Goal: Task Accomplishment & Management: Manage account settings

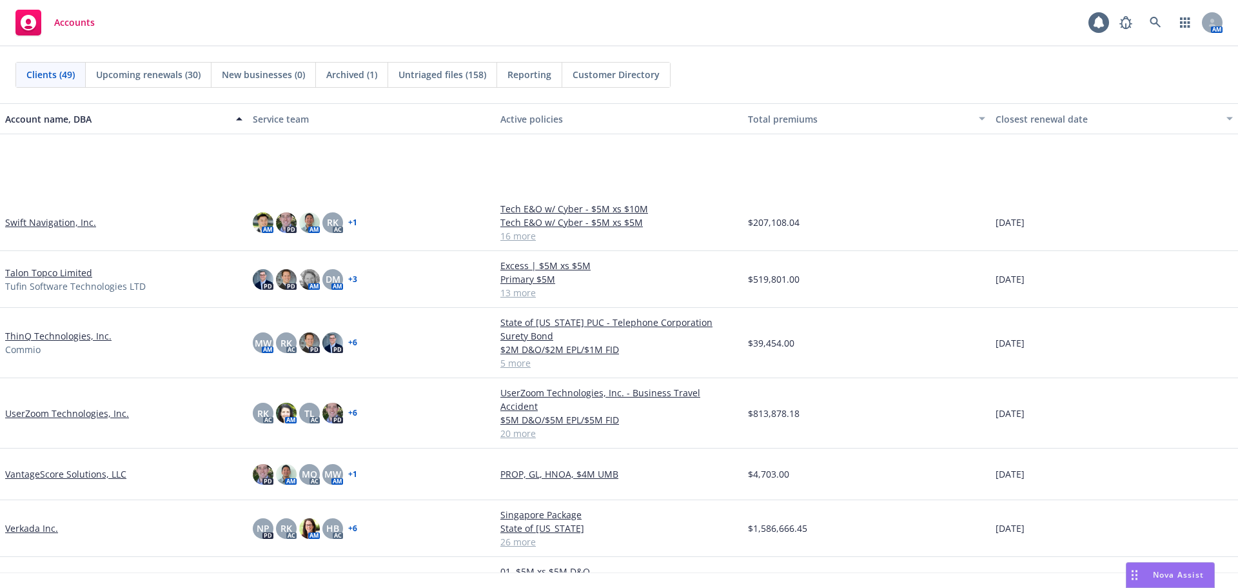
scroll to position [2145, 0]
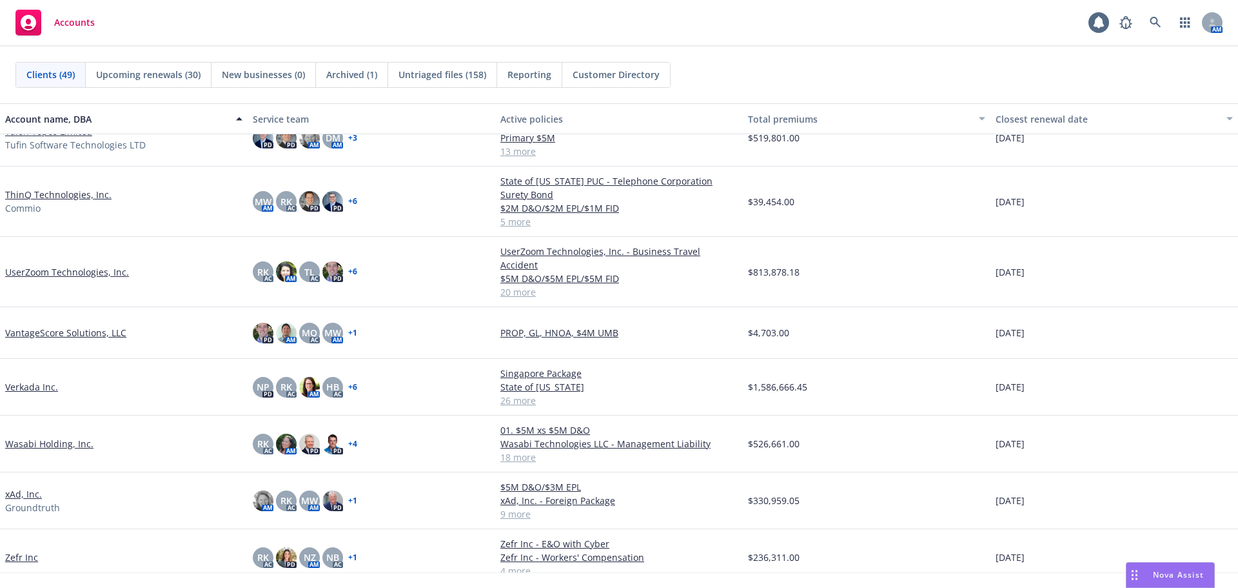
click at [72, 326] on link "VantageScore Solutions, LLC" at bounding box center [65, 333] width 121 height 14
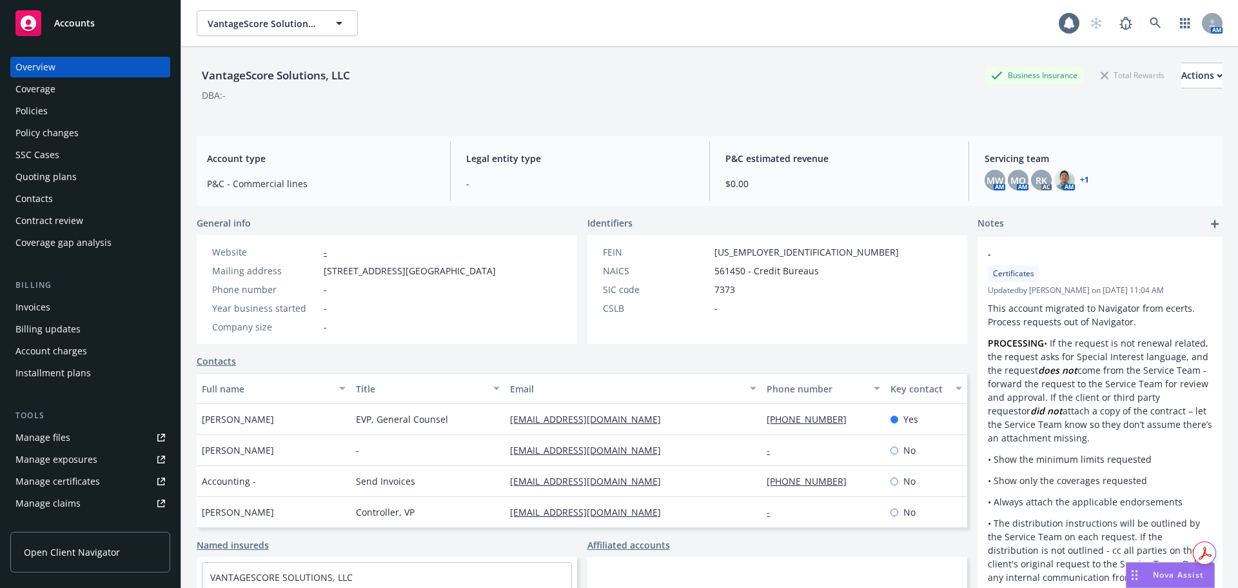
click at [79, 107] on div "Policies" at bounding box center [90, 111] width 150 height 21
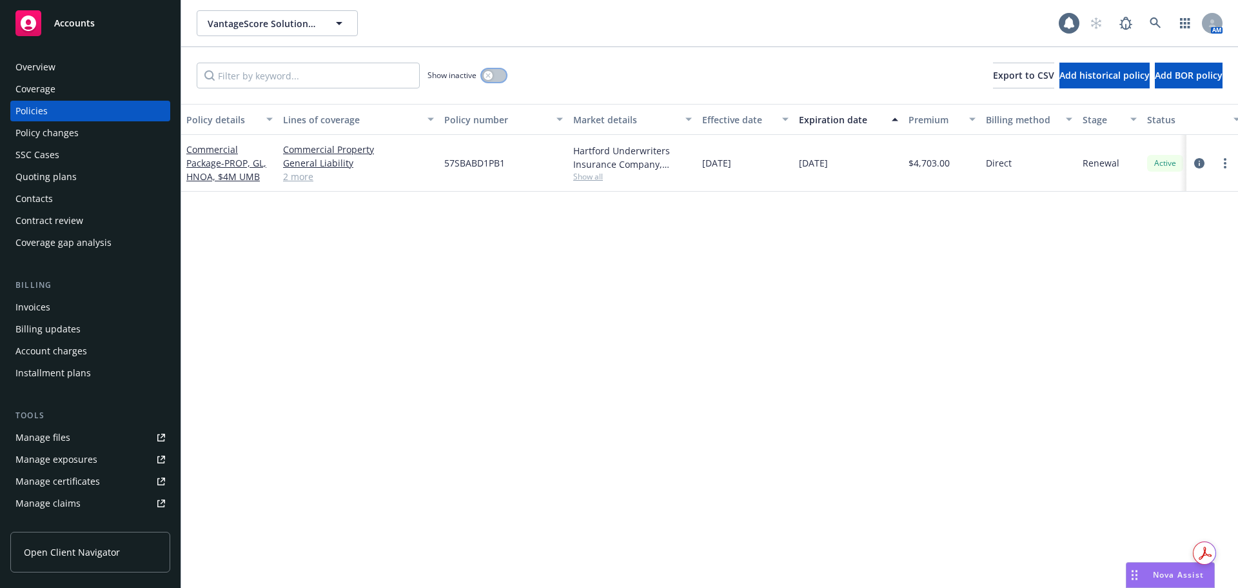
click at [500, 77] on button "button" at bounding box center [494, 75] width 25 height 13
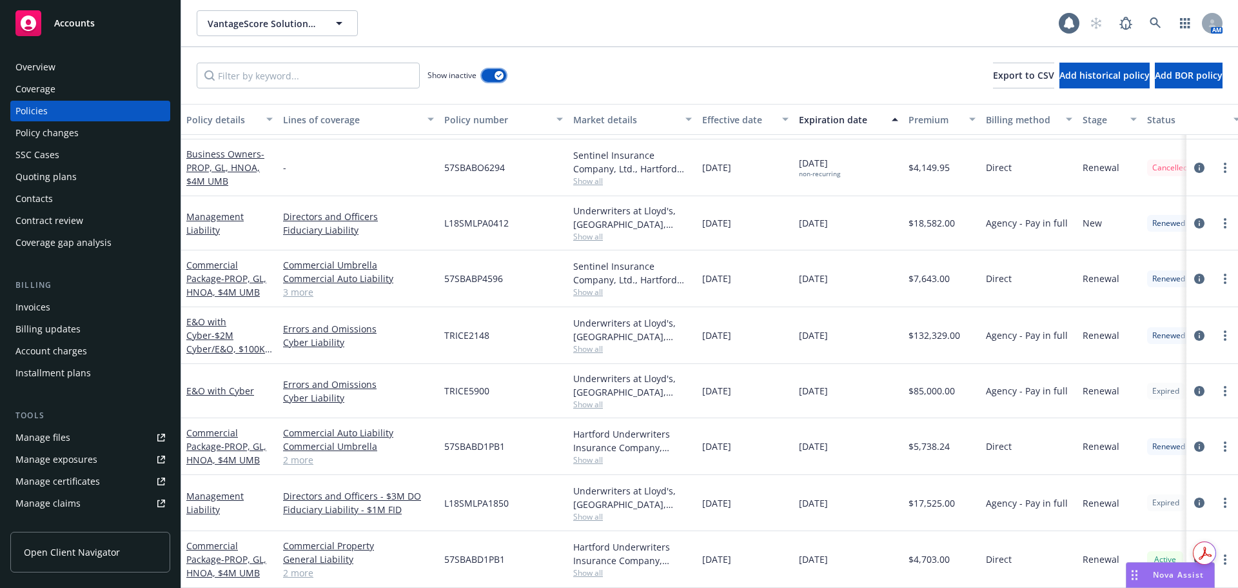
scroll to position [320, 0]
click at [238, 384] on link "E&O with Cyber" at bounding box center [220, 390] width 68 height 12
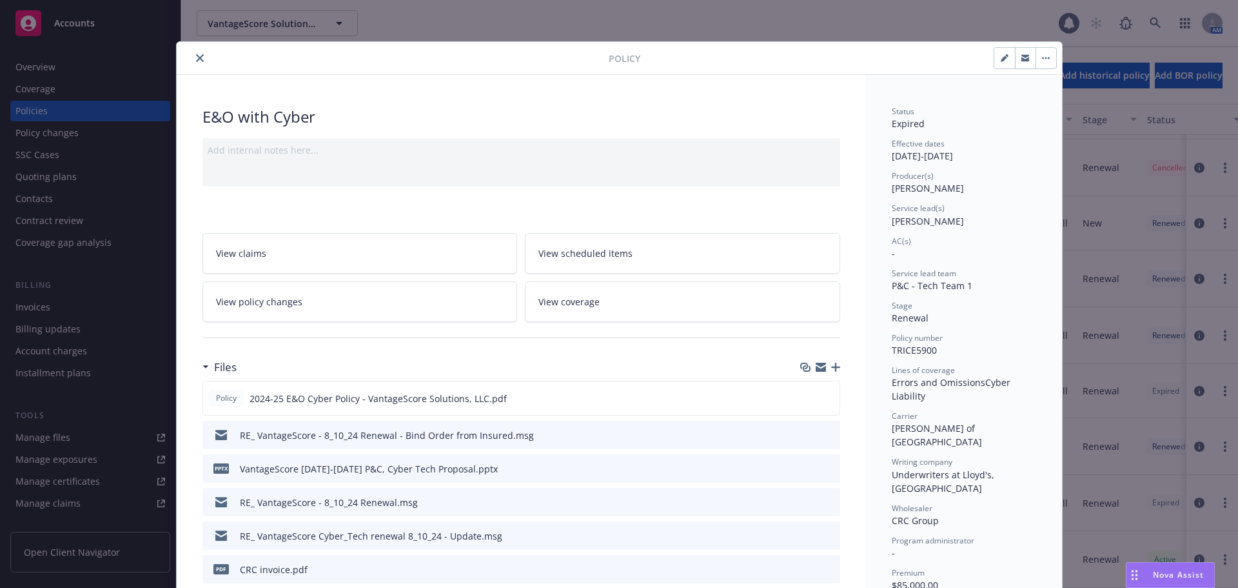
click at [1040, 55] on button "button" at bounding box center [1046, 58] width 21 height 21
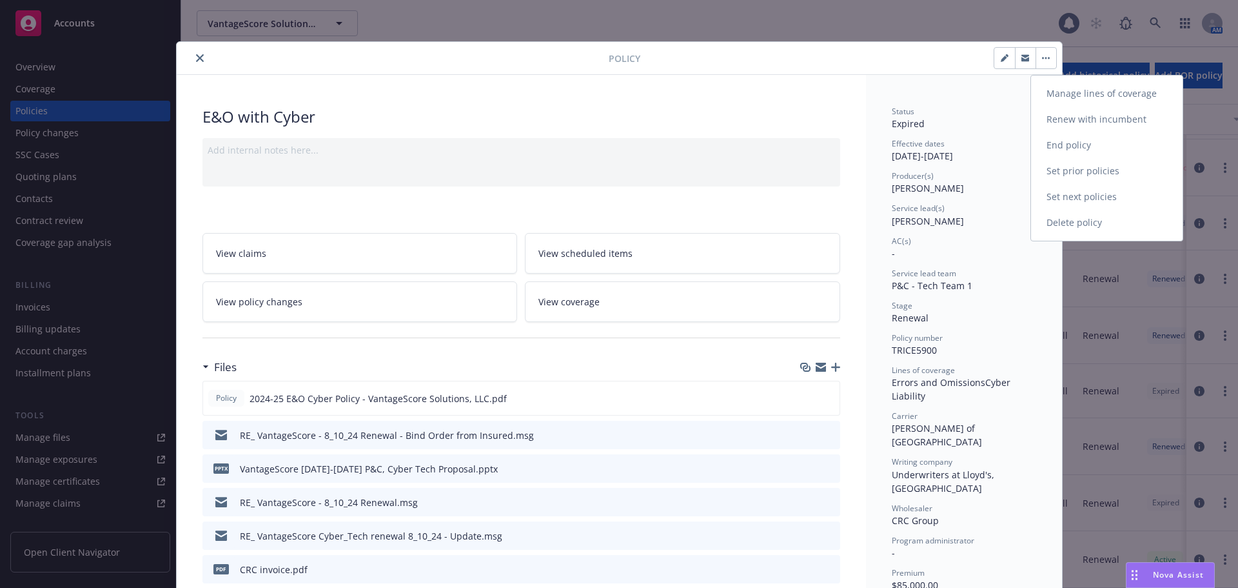
click at [1118, 114] on link "Renew with incumbent" at bounding box center [1107, 119] width 152 height 26
select select "12"
select select "CA"
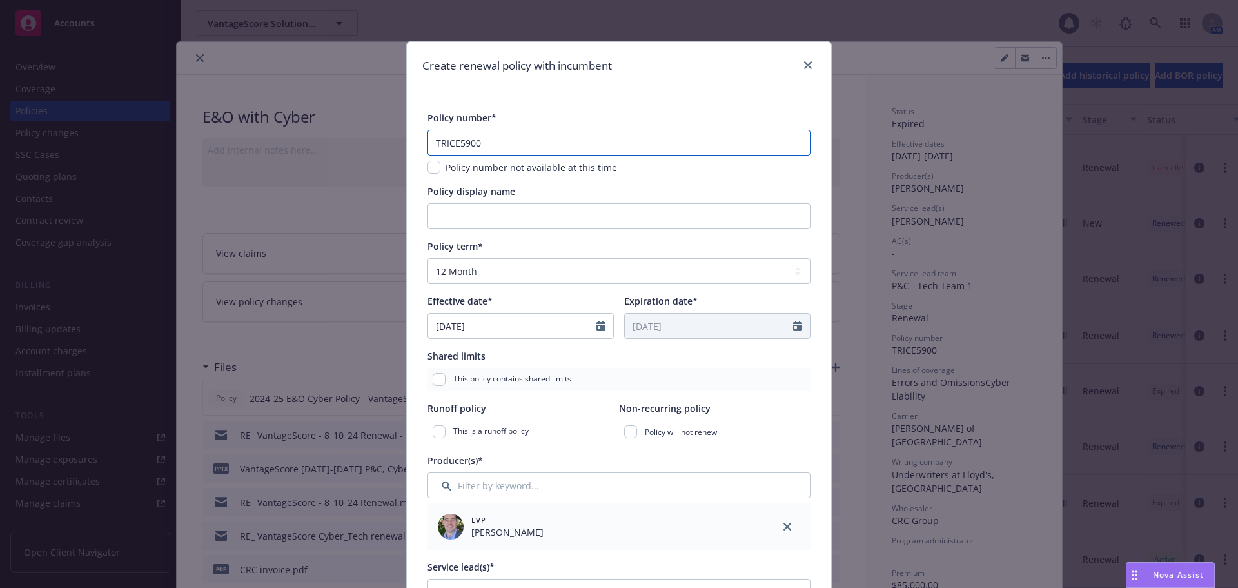
drag, startPoint x: 600, startPoint y: 149, endPoint x: 454, endPoint y: 152, distance: 145.8
click at [454, 152] on input "TRICE5900" at bounding box center [619, 143] width 383 height 26
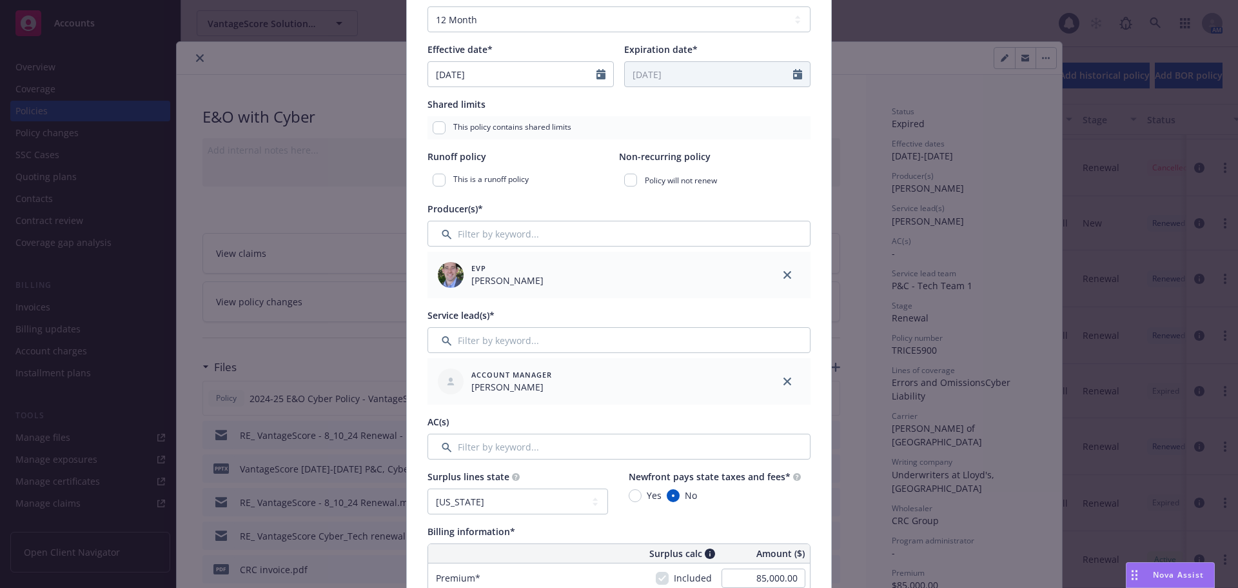
scroll to position [258, 0]
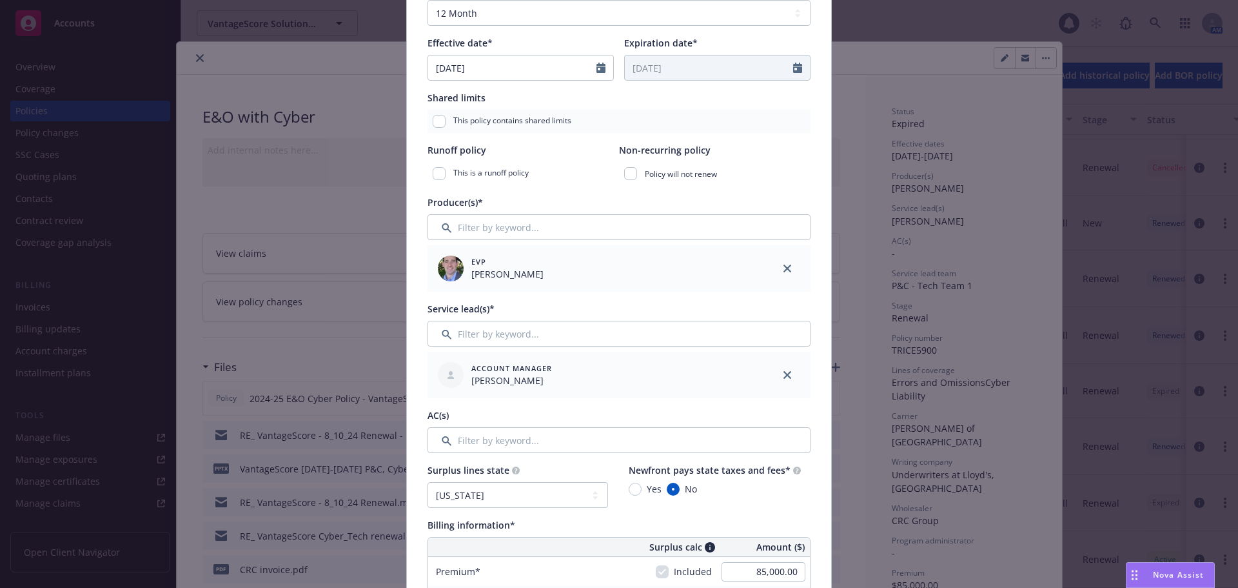
type input "TRICE2425"
click at [510, 444] on input "Filter by keyword..." at bounding box center [619, 440] width 383 height 26
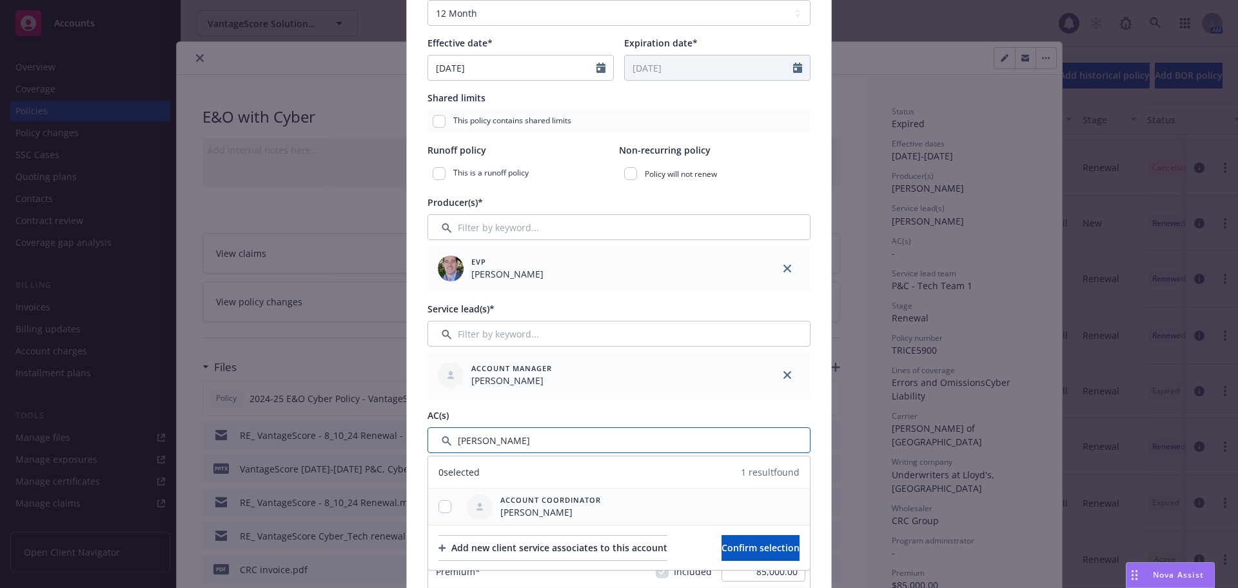
type input "ryan"
click at [439, 507] on input "checkbox" at bounding box center [445, 506] width 13 height 13
checkbox input "true"
click at [722, 551] on button "Confirm selection" at bounding box center [761, 548] width 78 height 26
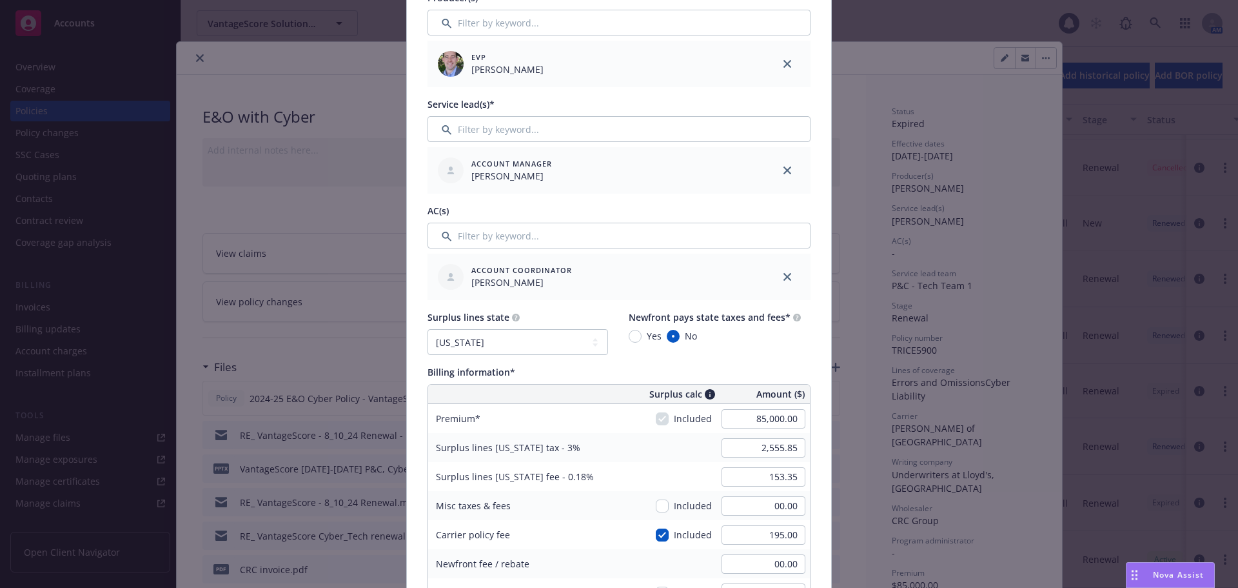
scroll to position [516, 0]
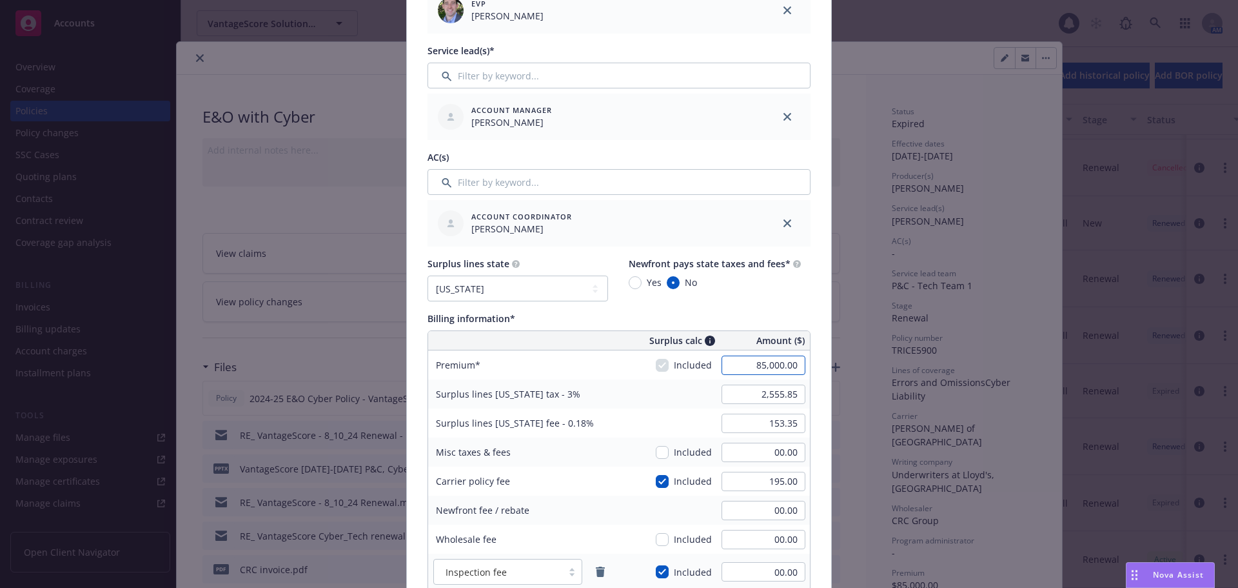
click at [746, 371] on input "85,000.00" at bounding box center [764, 364] width 84 height 19
type input "80,000.00"
type input "2,405.85"
type input "144.35"
click at [820, 362] on div "Policy number* TRICE2425 Policy number not available at this time Policy displa…" at bounding box center [619, 447] width 424 height 1747
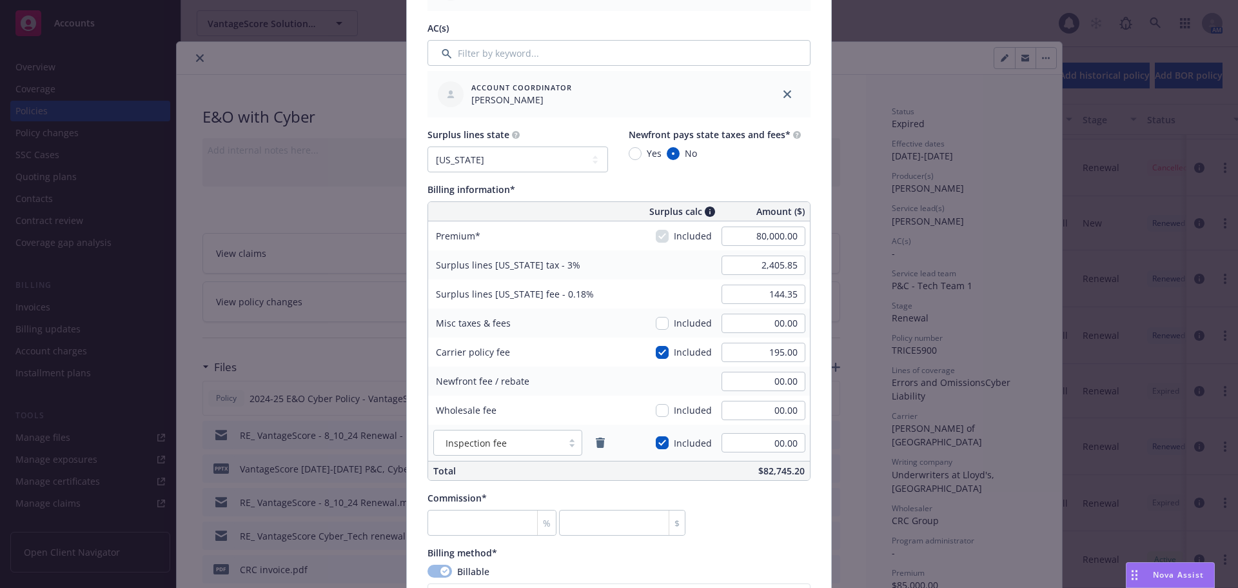
scroll to position [709, 0]
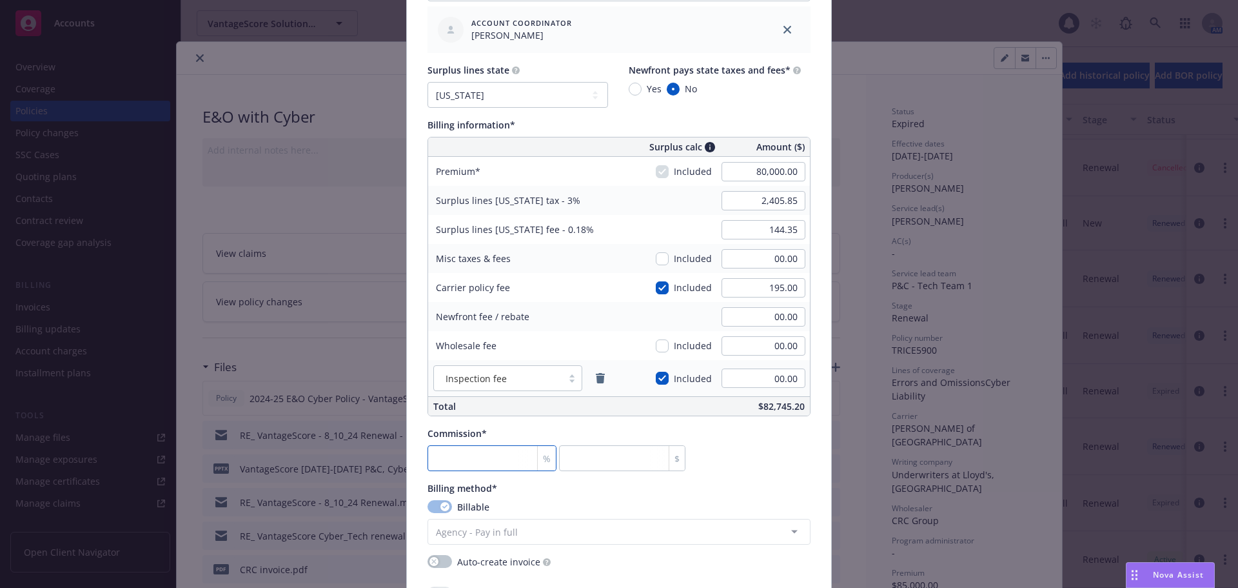
click at [475, 461] on input "number" at bounding box center [492, 458] width 129 height 26
type input "1"
type input "800"
type input "17"
type input "13600"
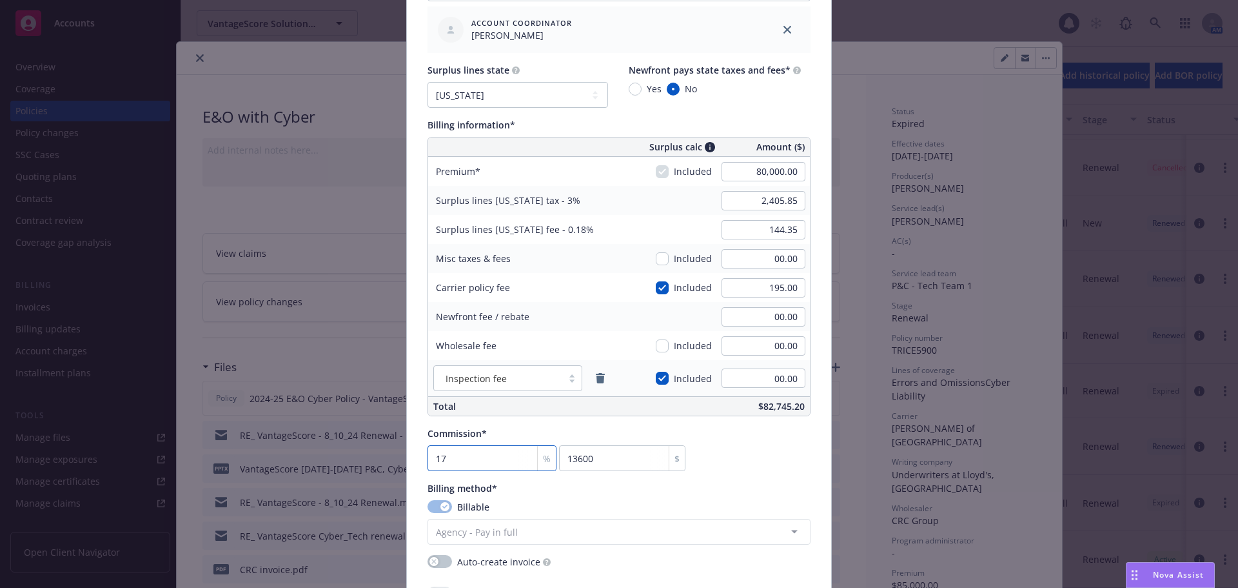
type input "17.5"
type input "14000"
type input "17.5"
click at [726, 444] on div "Commission* 17.5 % 14000 $" at bounding box center [619, 448] width 383 height 45
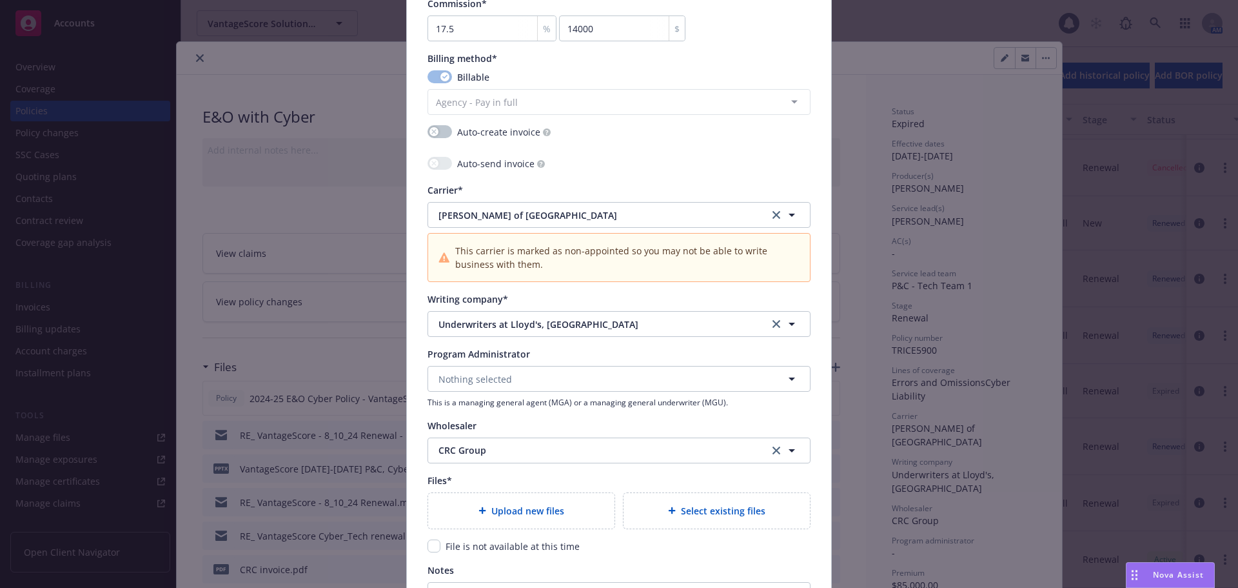
scroll to position [1161, 0]
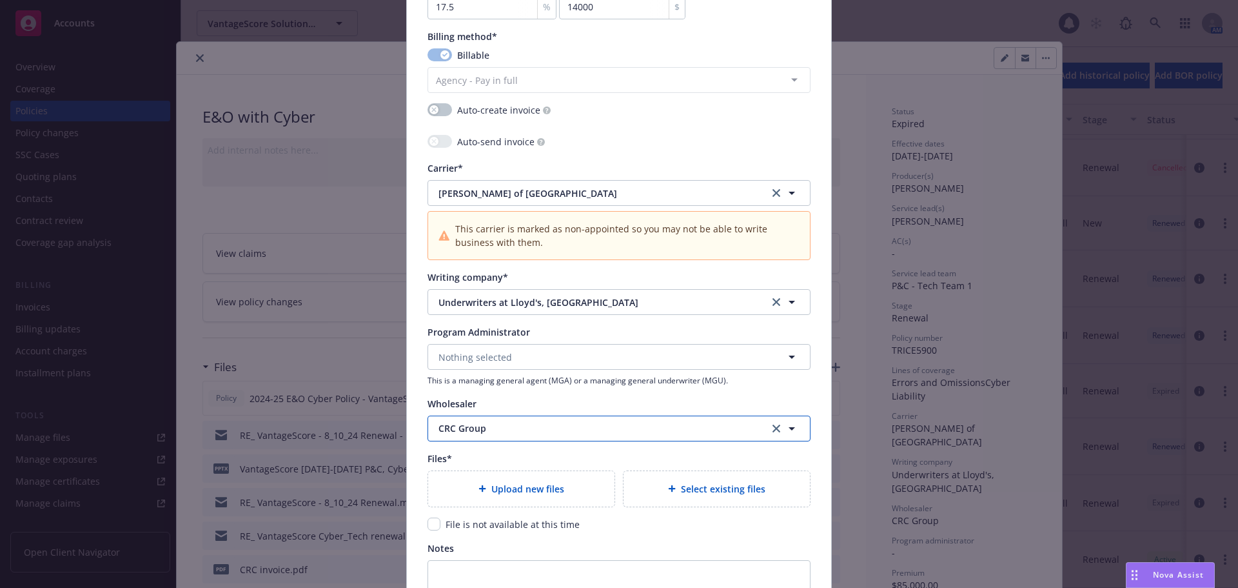
click at [561, 430] on span "CRC Group" at bounding box center [594, 428] width 311 height 14
type input "coro"
click at [545, 452] on div "Files*" at bounding box center [619, 458] width 383 height 14
click at [503, 305] on span "Underwriters at Lloyd's, [GEOGRAPHIC_DATA]" at bounding box center [594, 302] width 311 height 14
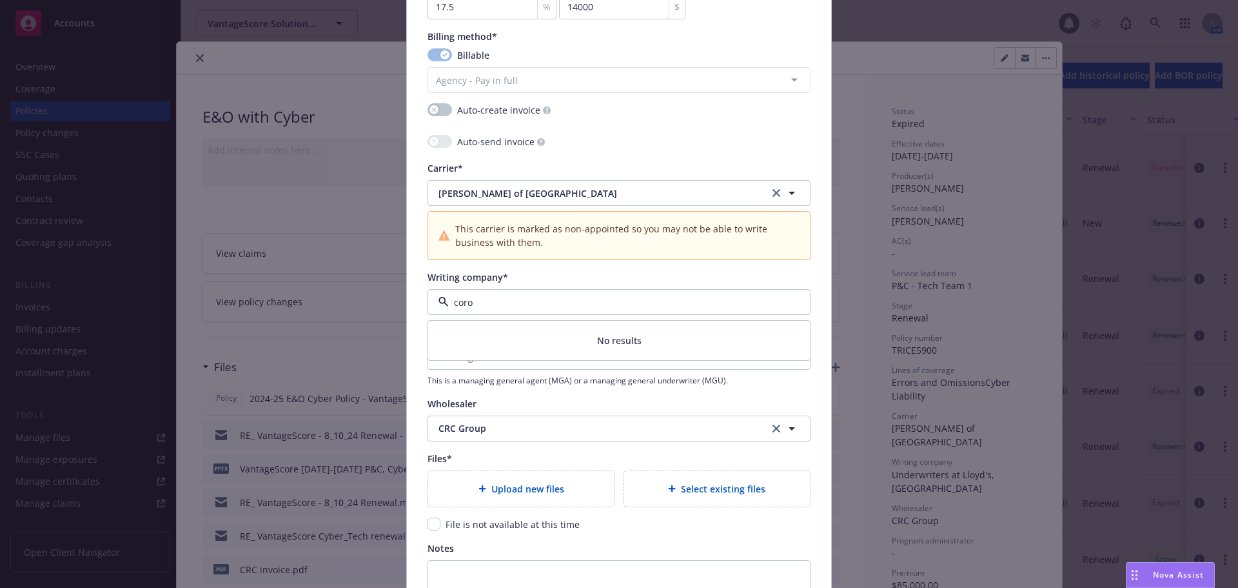
type input "coro"
click at [517, 277] on div "Writing company*" at bounding box center [619, 277] width 383 height 14
click at [513, 194] on span "[PERSON_NAME] of [GEOGRAPHIC_DATA]" at bounding box center [594, 193] width 311 height 14
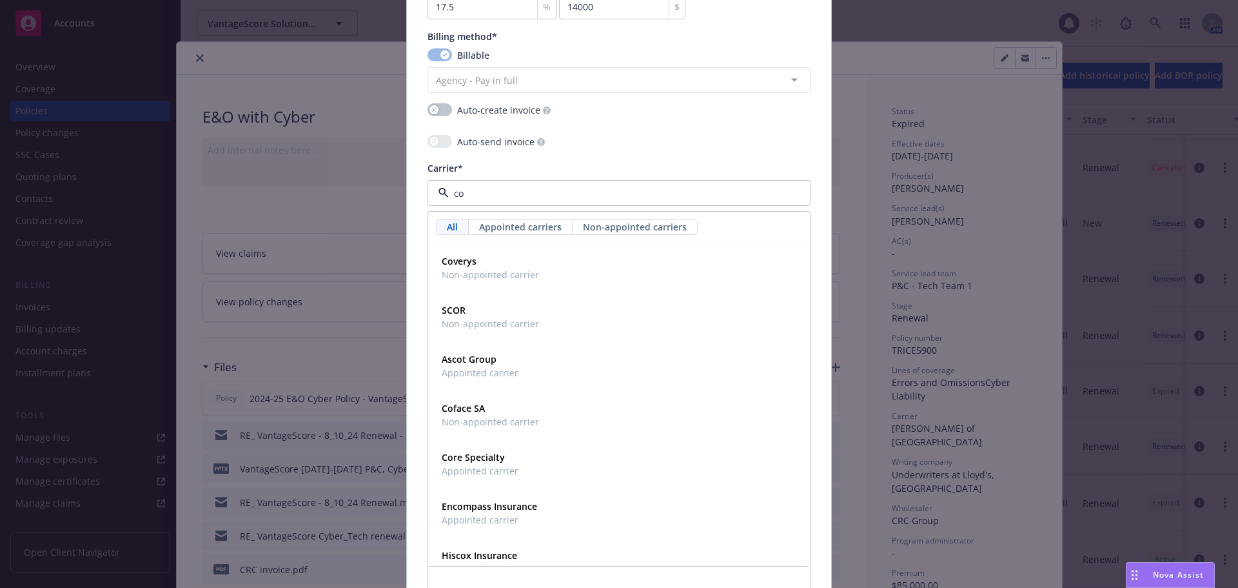
type input "c"
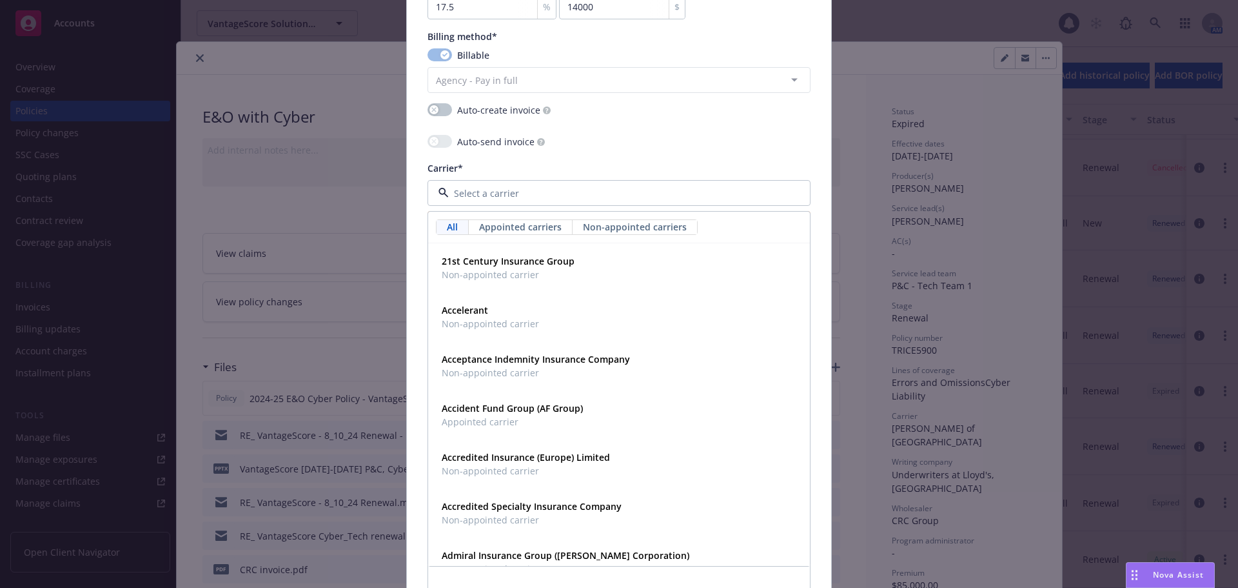
click at [544, 163] on div "Carrier*" at bounding box center [619, 168] width 383 height 14
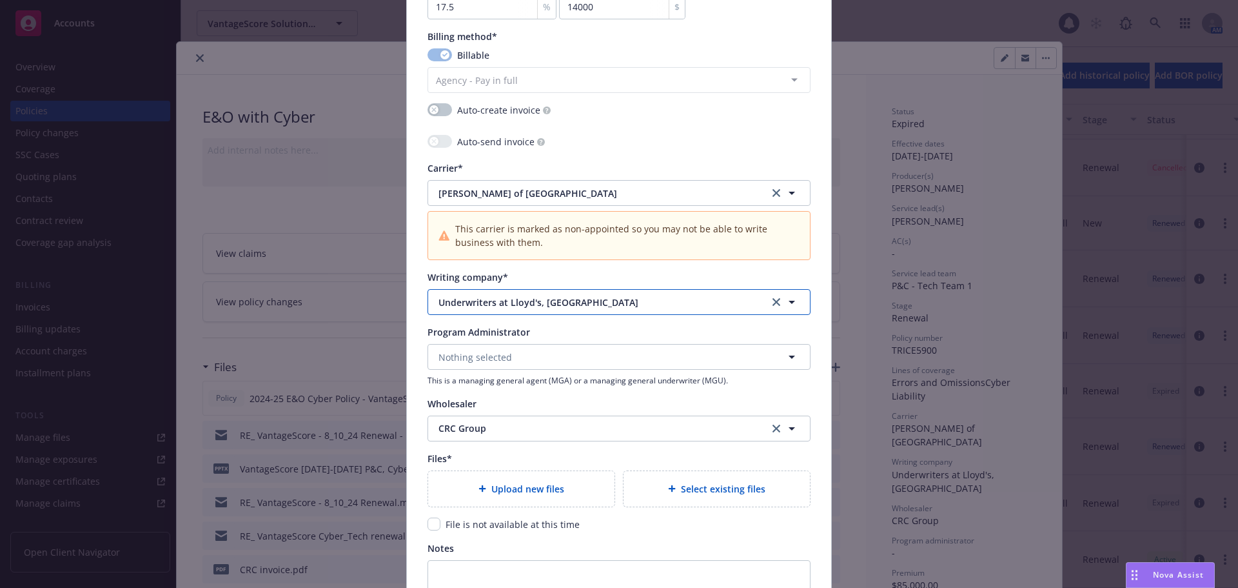
click at [524, 296] on span "Underwriters at Lloyd's, [GEOGRAPHIC_DATA]" at bounding box center [594, 302] width 311 height 14
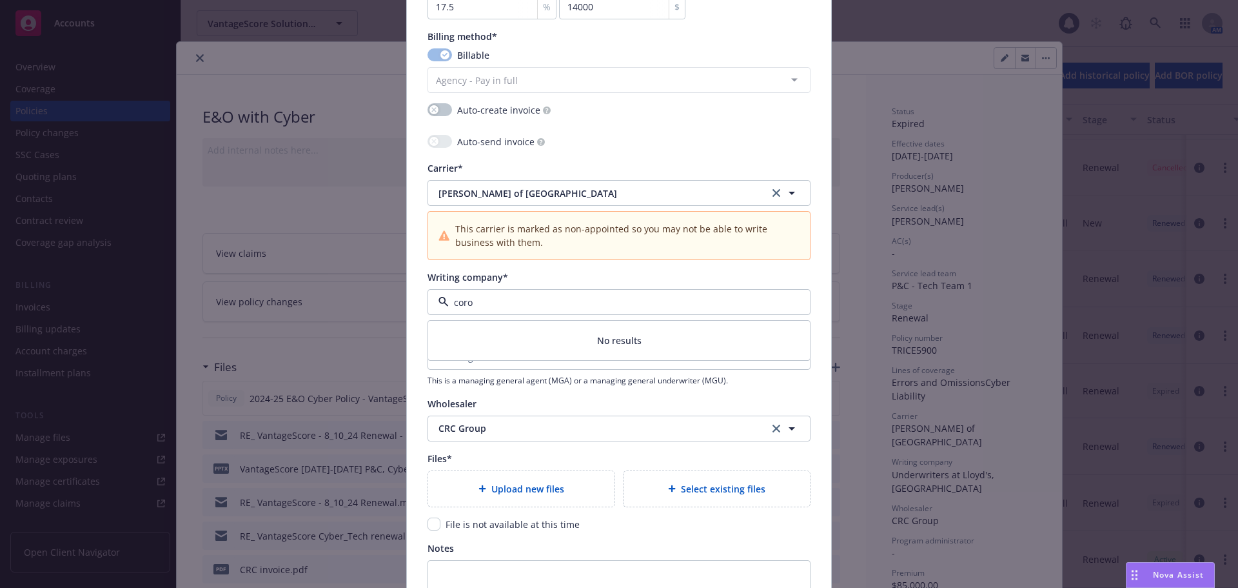
type input "coro"
click at [537, 272] on div "Writing company*" at bounding box center [619, 277] width 383 height 14
click at [590, 475] on div "Upload new files" at bounding box center [521, 488] width 186 height 35
type textarea "x"
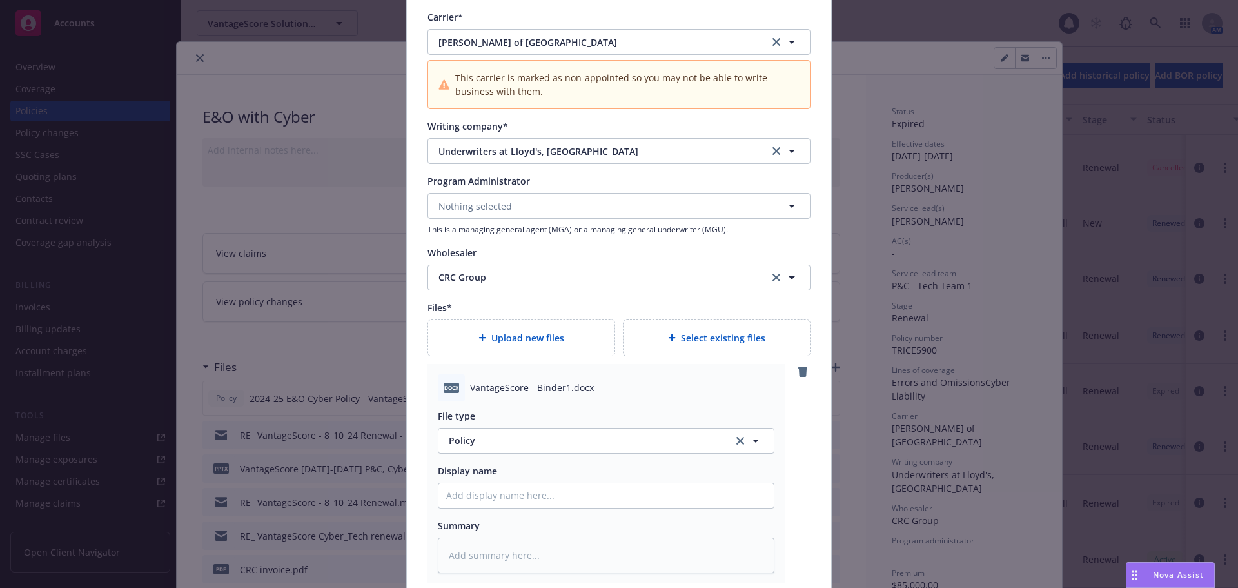
scroll to position [1419, 0]
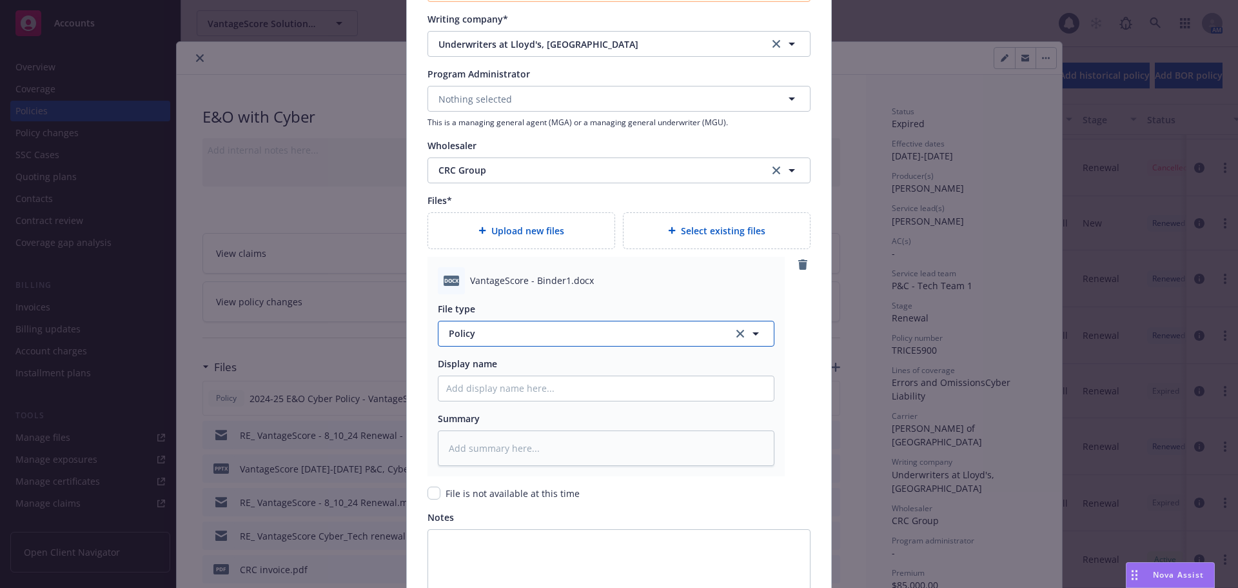
click at [535, 343] on button "Policy" at bounding box center [606, 334] width 337 height 26
type input "bind"
click at [482, 371] on div "Binder" at bounding box center [606, 369] width 320 height 19
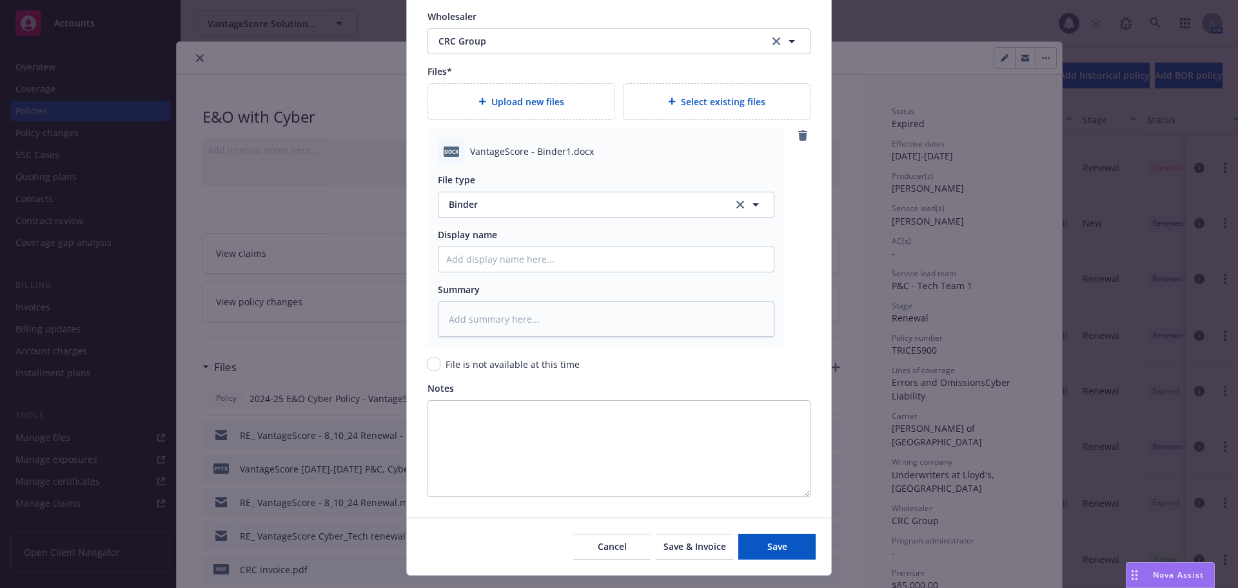
scroll to position [1577, 0]
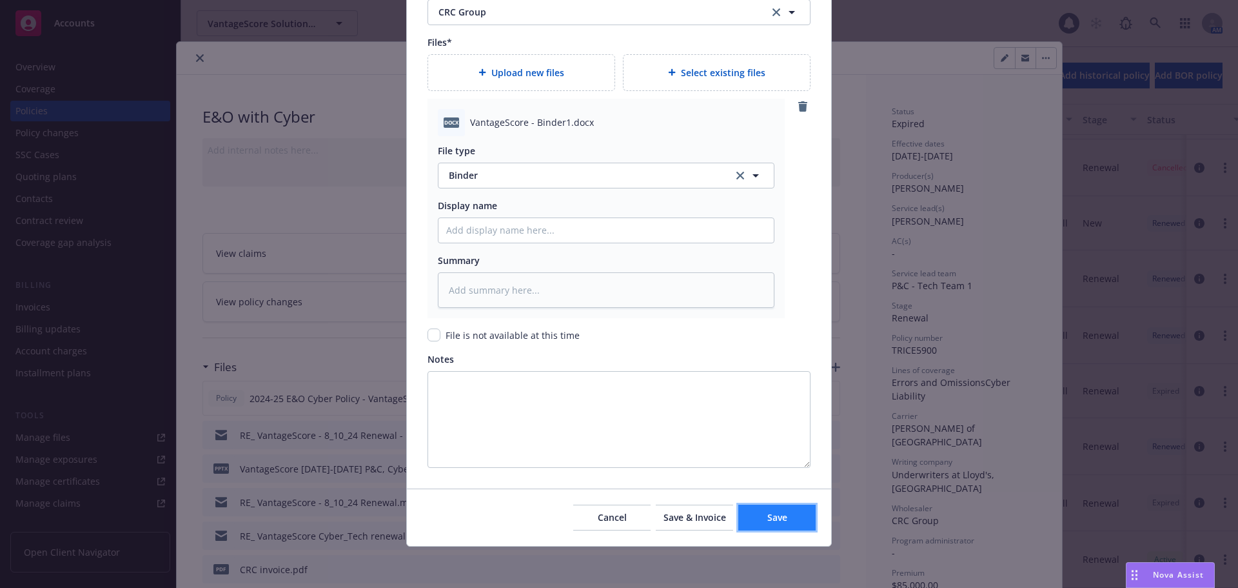
click at [760, 524] on button "Save" at bounding box center [776, 517] width 77 height 26
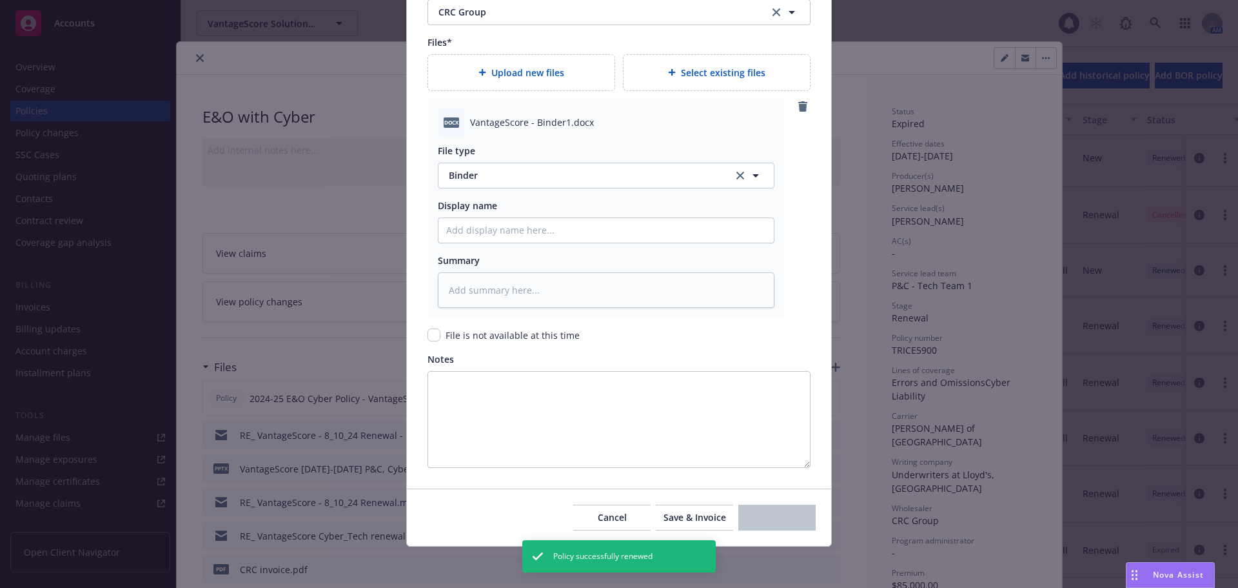
type textarea "x"
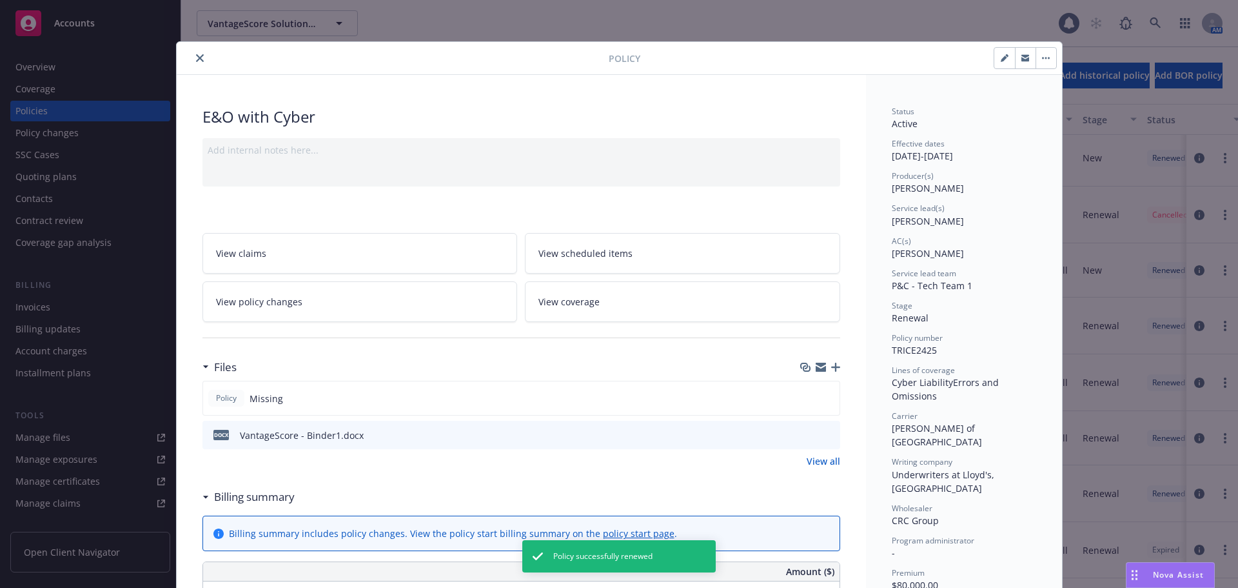
click at [196, 56] on icon "close" at bounding box center [200, 58] width 8 height 8
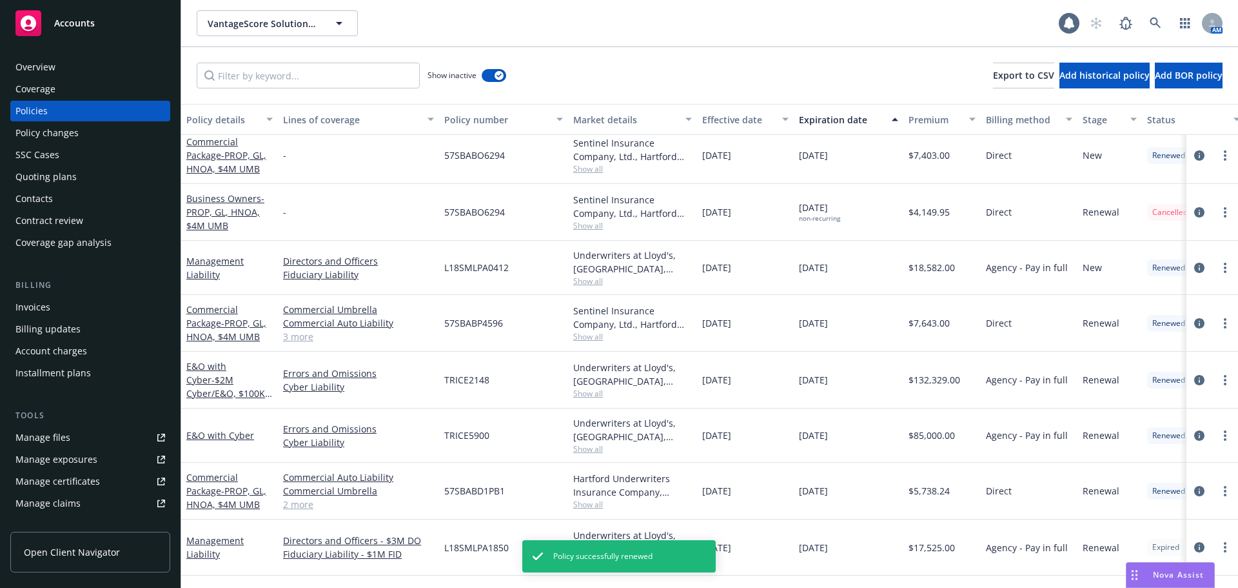
scroll to position [371, 0]
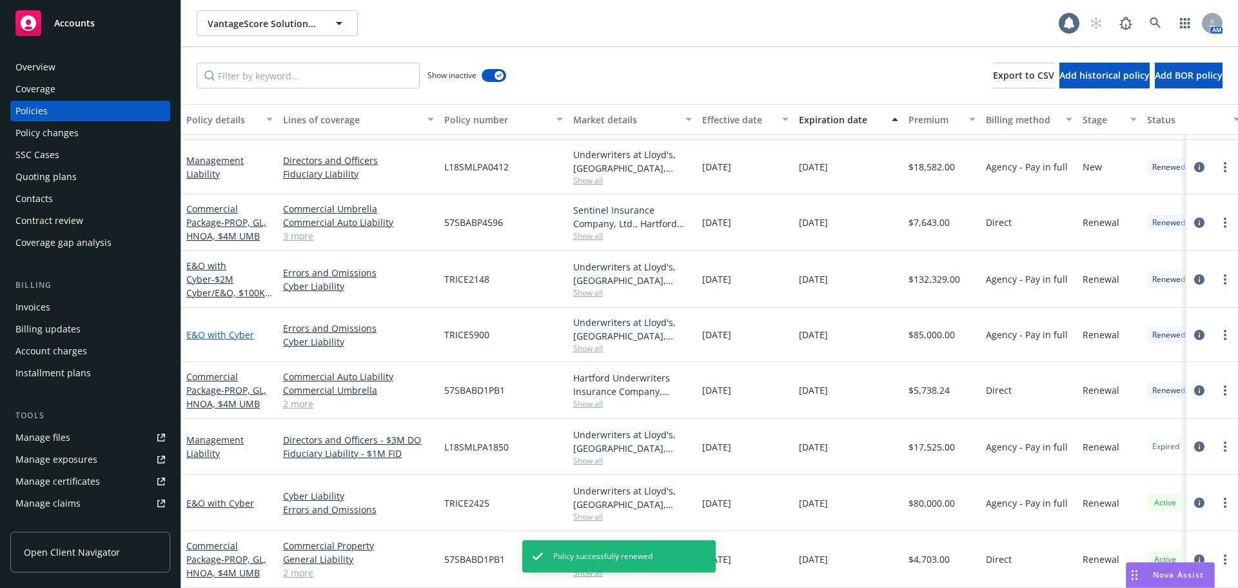
click at [239, 328] on link "E&O with Cyber" at bounding box center [220, 334] width 68 height 12
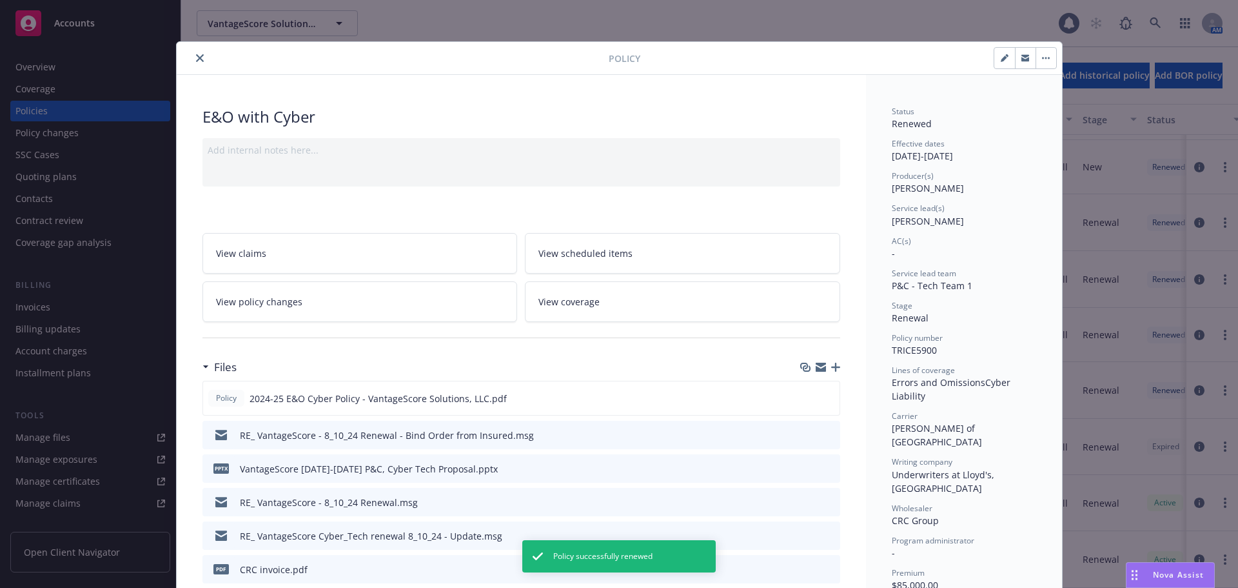
click at [200, 59] on button "close" at bounding box center [199, 57] width 15 height 15
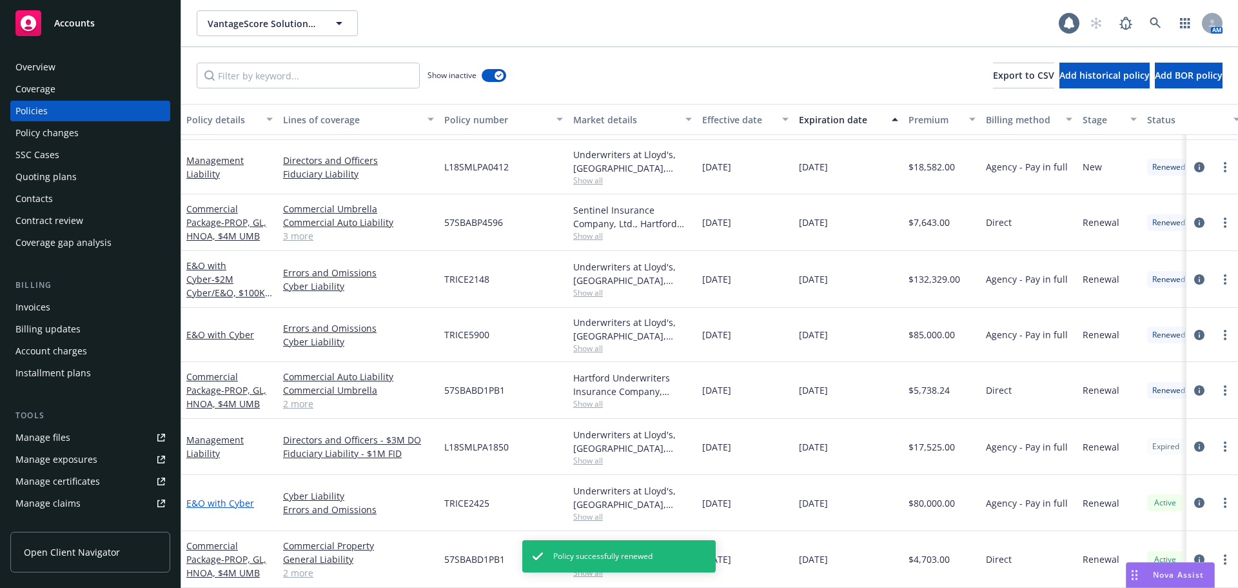
click at [199, 497] on link "E&O with Cyber" at bounding box center [220, 503] width 68 height 12
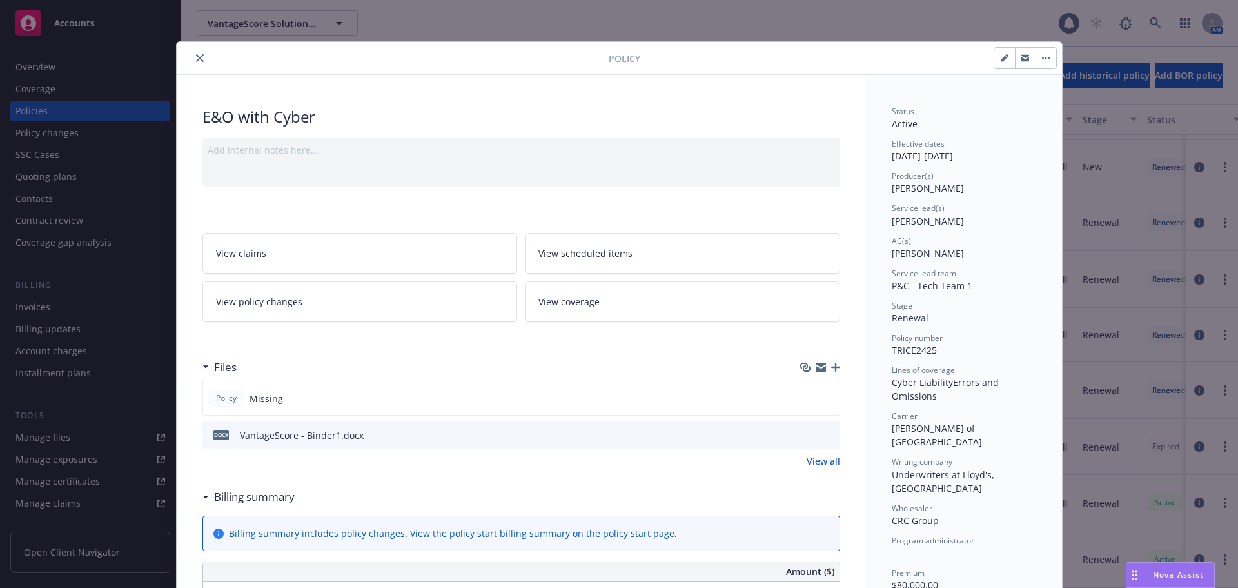
click at [197, 55] on icon "close" at bounding box center [200, 58] width 8 height 8
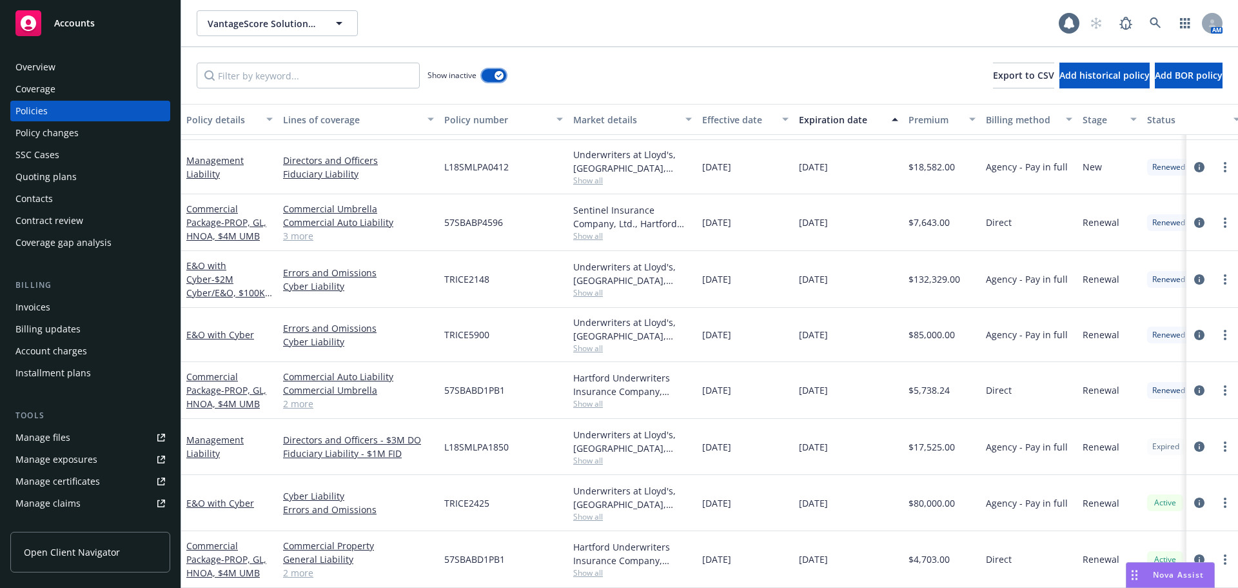
click at [499, 71] on div "button" at bounding box center [499, 75] width 9 height 9
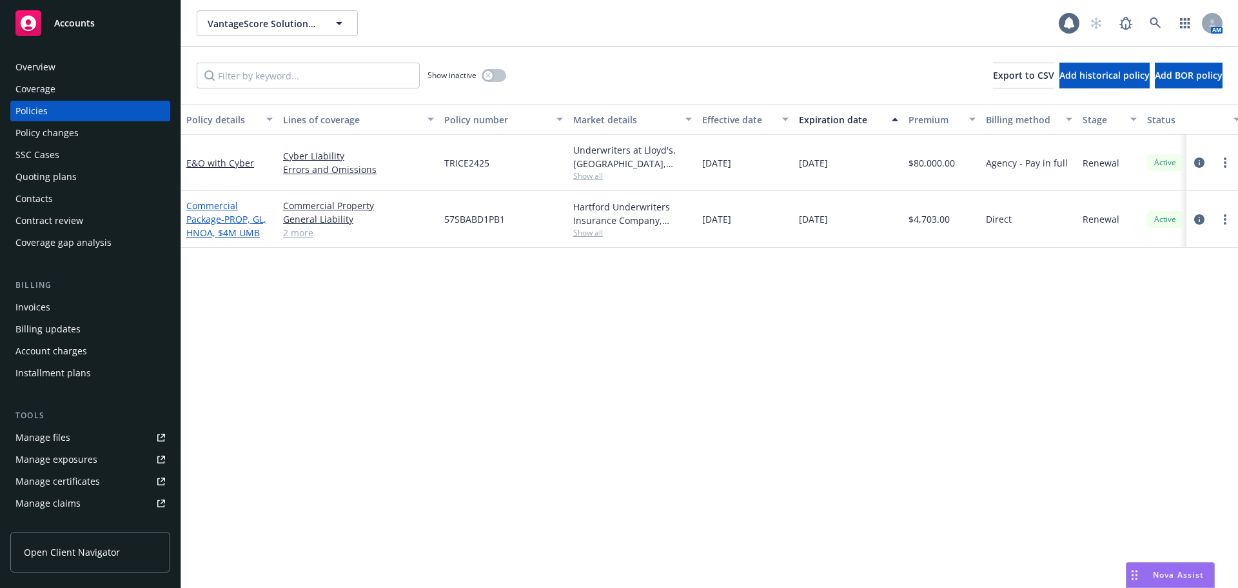
click at [232, 220] on span "- PROP, GL, HNOA, $4M UMB" at bounding box center [226, 226] width 80 height 26
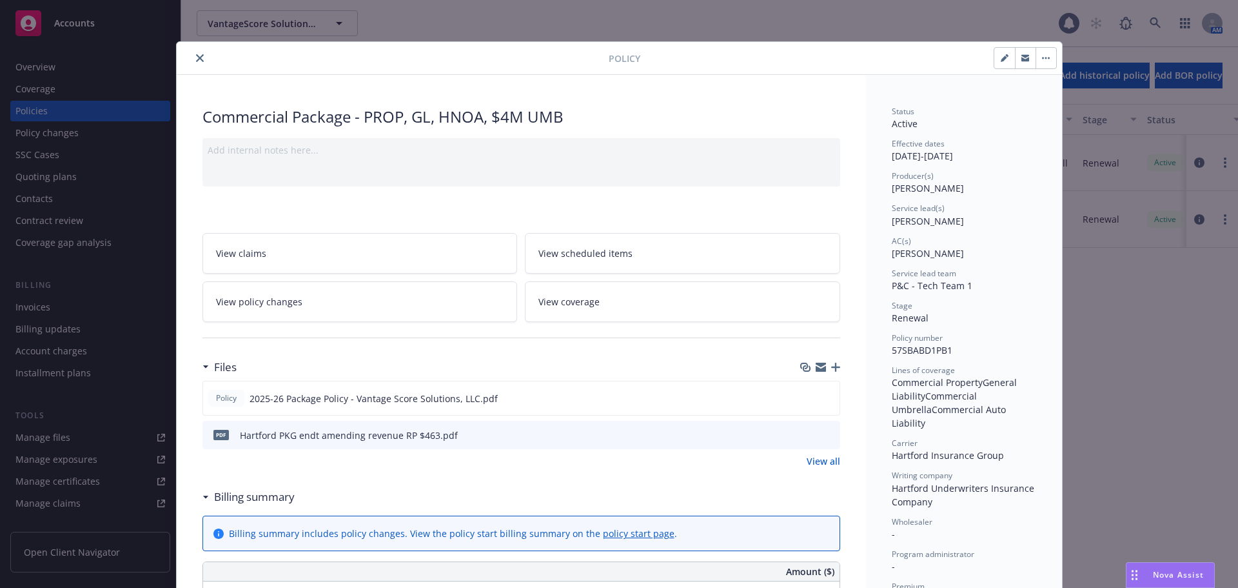
click at [200, 61] on button "close" at bounding box center [199, 57] width 15 height 15
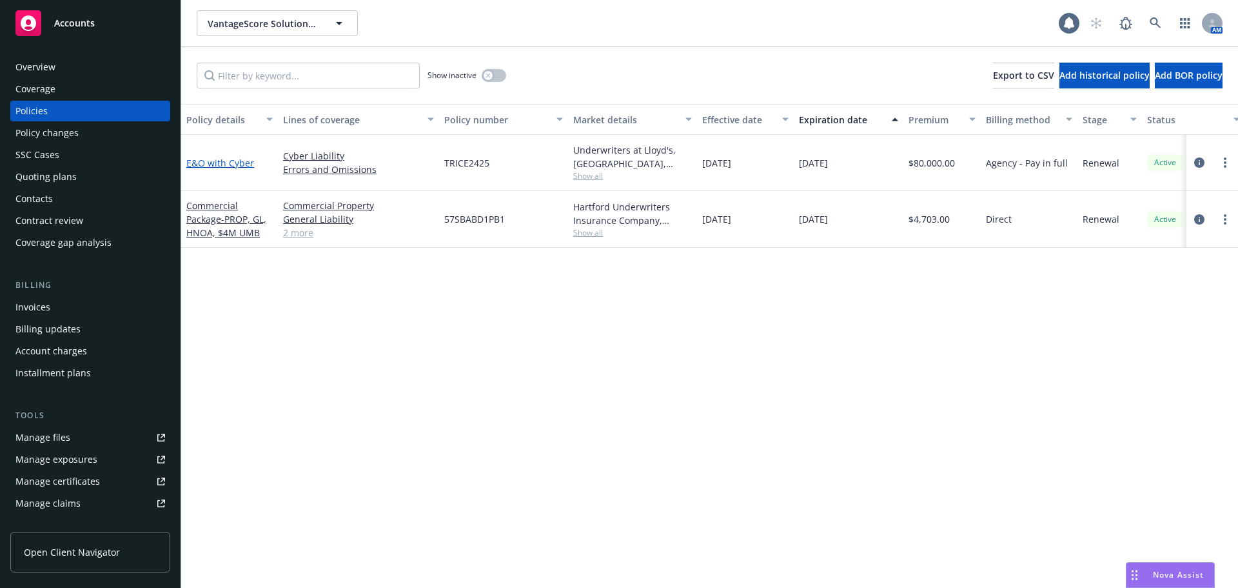
click at [235, 159] on link "E&O with Cyber" at bounding box center [220, 163] width 68 height 12
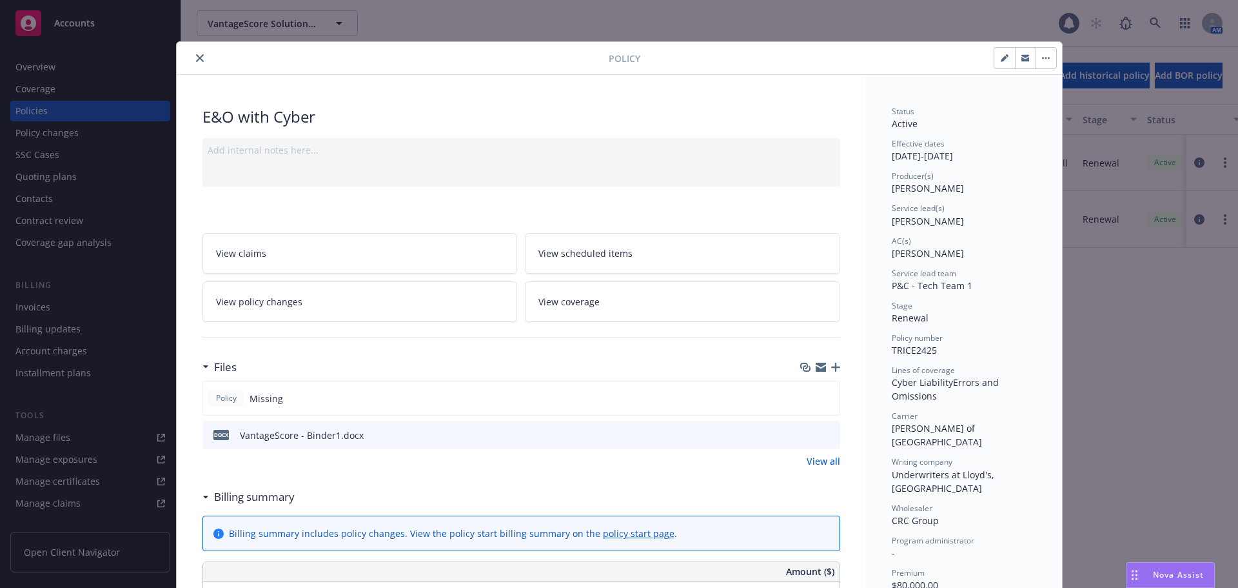
click at [196, 57] on icon "close" at bounding box center [200, 58] width 8 height 8
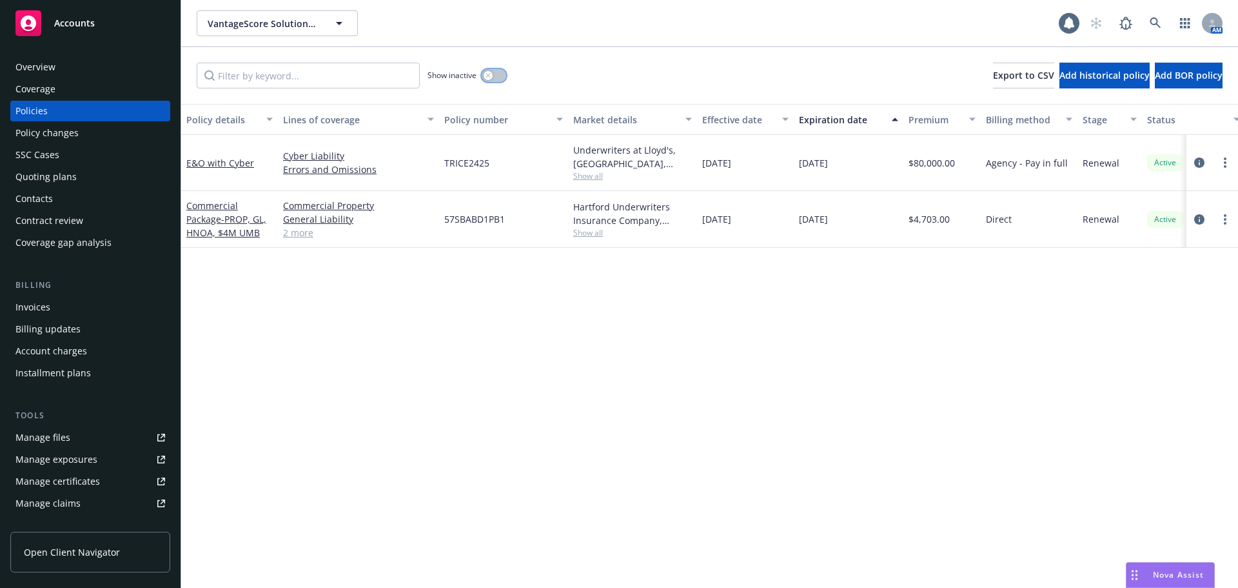
click at [493, 79] on button "button" at bounding box center [494, 75] width 25 height 13
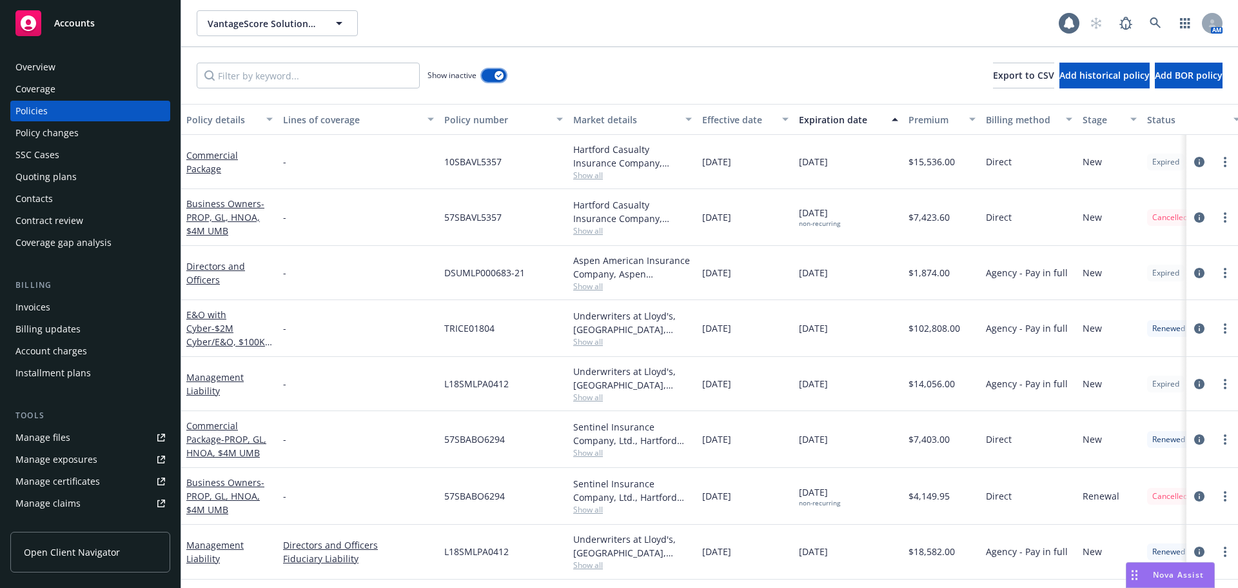
click at [492, 78] on button "button" at bounding box center [494, 75] width 25 height 13
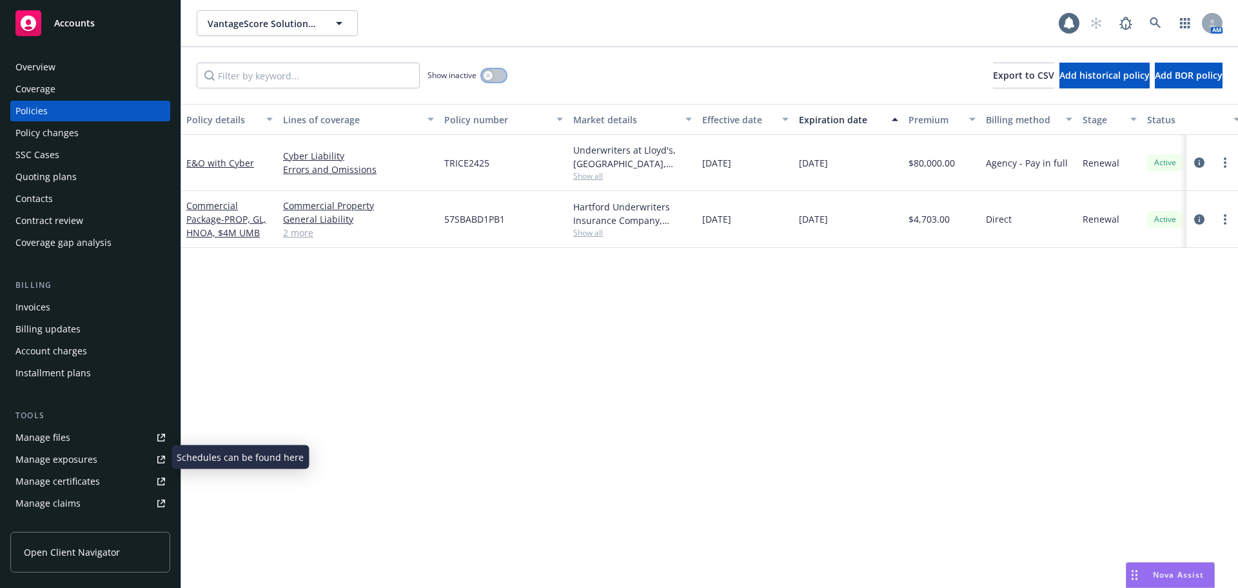
scroll to position [253, 0]
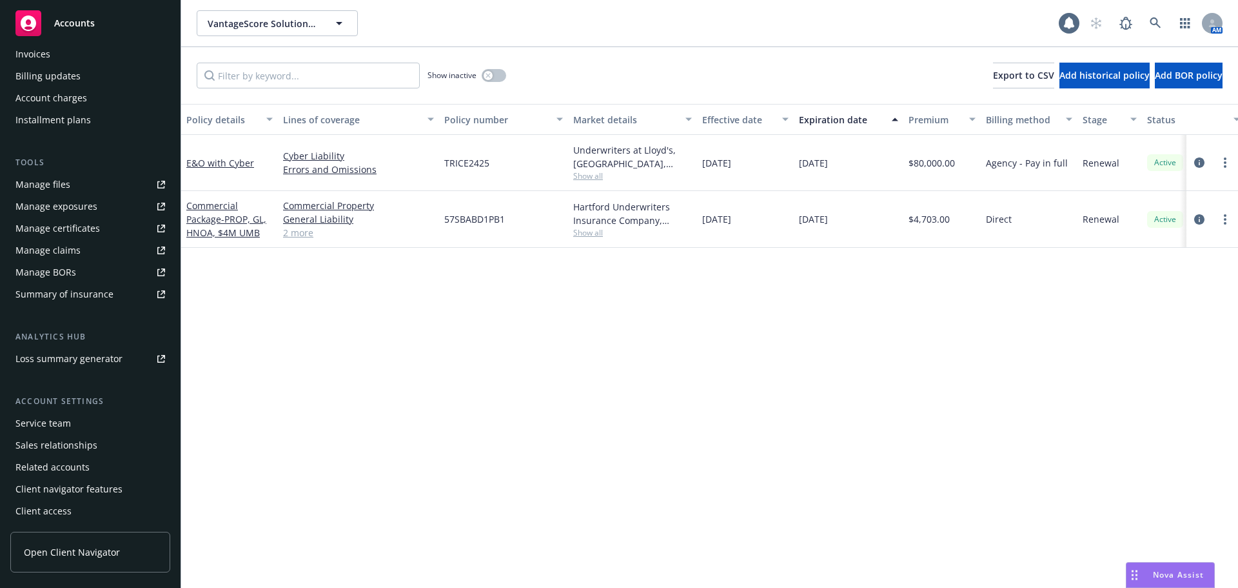
click at [110, 422] on div "Service team" at bounding box center [90, 423] width 150 height 21
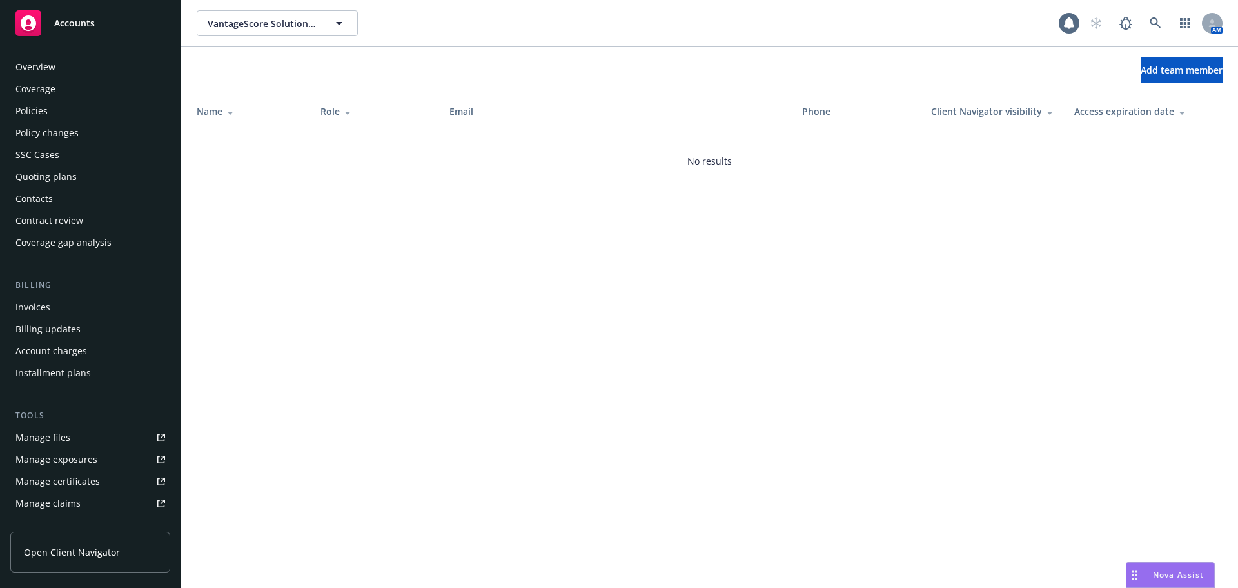
scroll to position [253, 0]
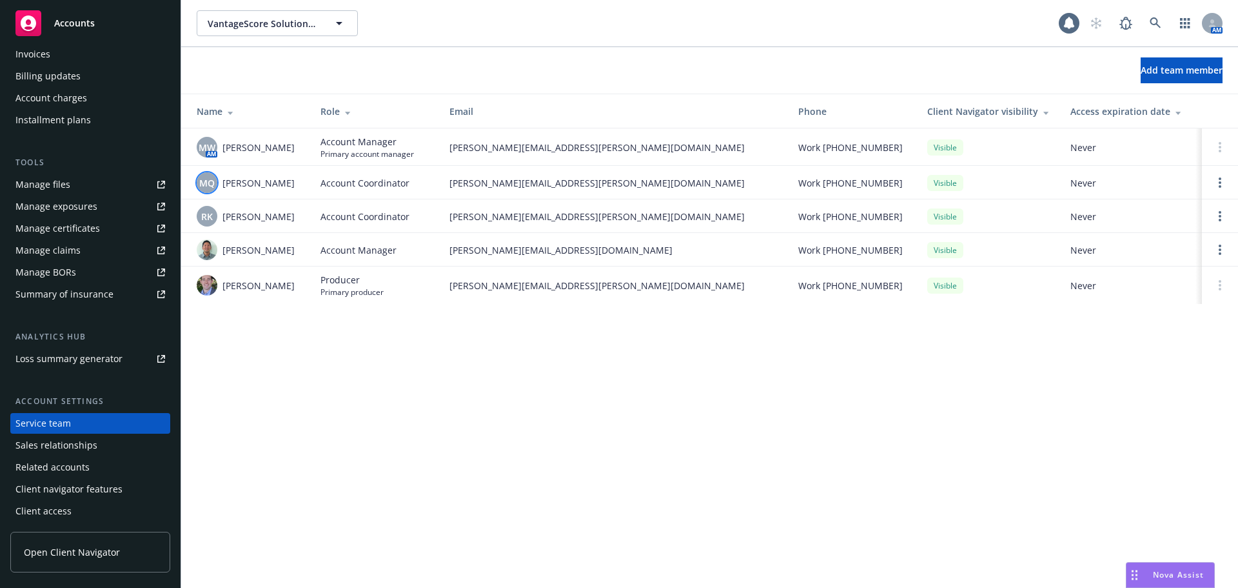
click at [206, 177] on span "MQ" at bounding box center [206, 183] width 15 height 14
click at [302, 432] on div "VantageScore Solutions, LLC VantageScore Solutions, LLC 1 AM Add team member Na…" at bounding box center [709, 294] width 1057 height 588
click at [123, 30] on div "Accounts" at bounding box center [90, 23] width 150 height 26
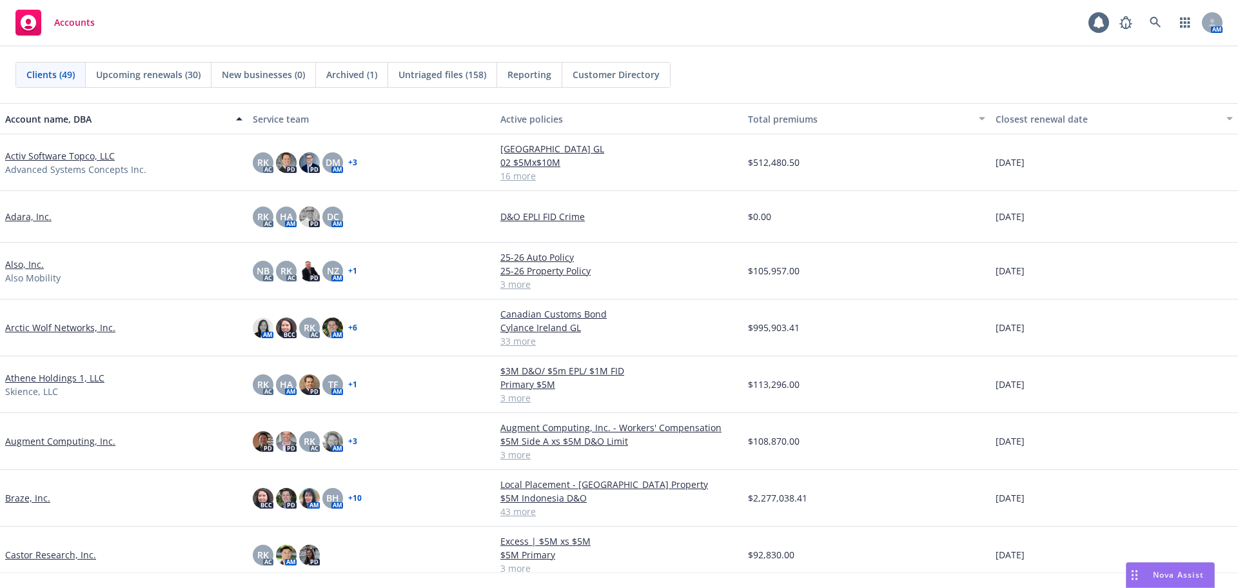
click at [32, 265] on link "Also, Inc." at bounding box center [24, 264] width 39 height 14
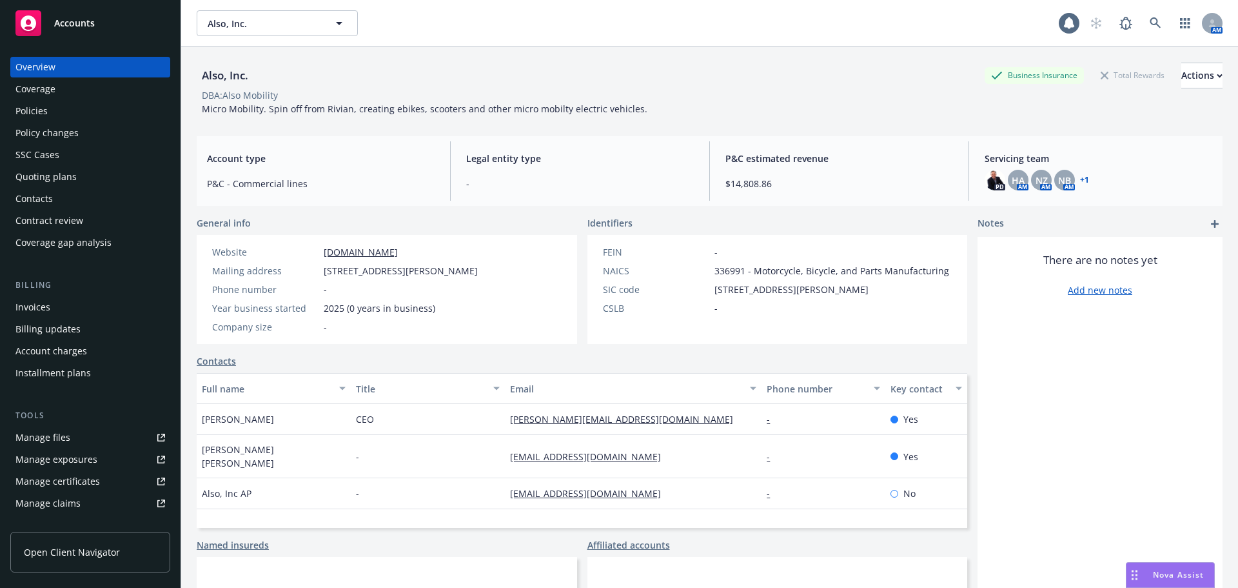
click at [77, 108] on div "Policies" at bounding box center [90, 111] width 150 height 21
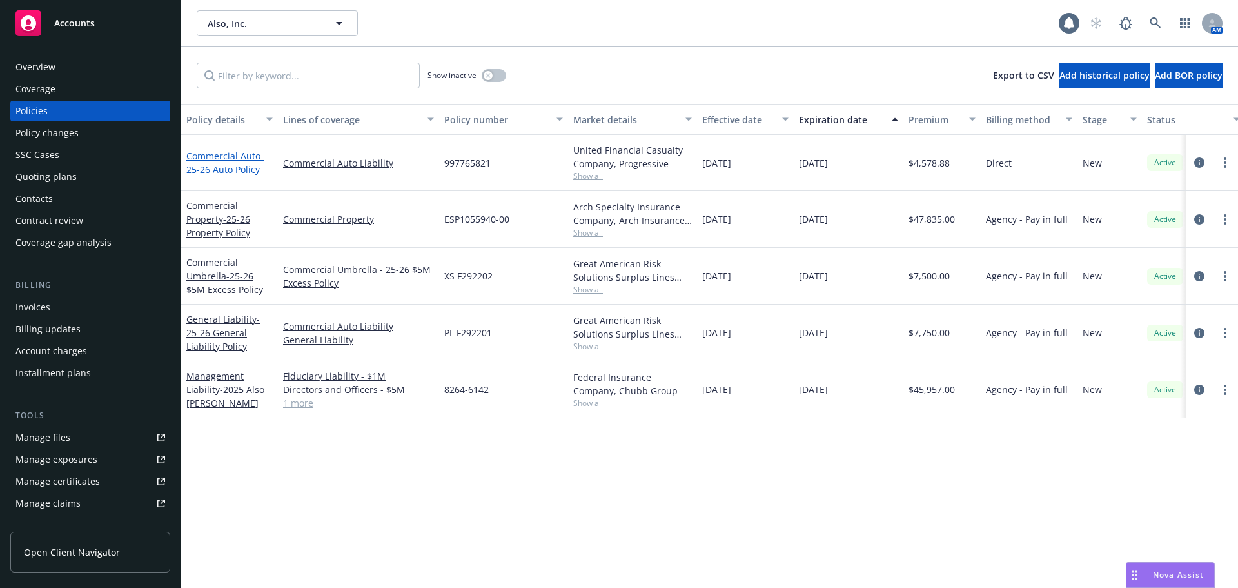
click at [213, 166] on span "- 25-26 Auto Policy" at bounding box center [224, 163] width 77 height 26
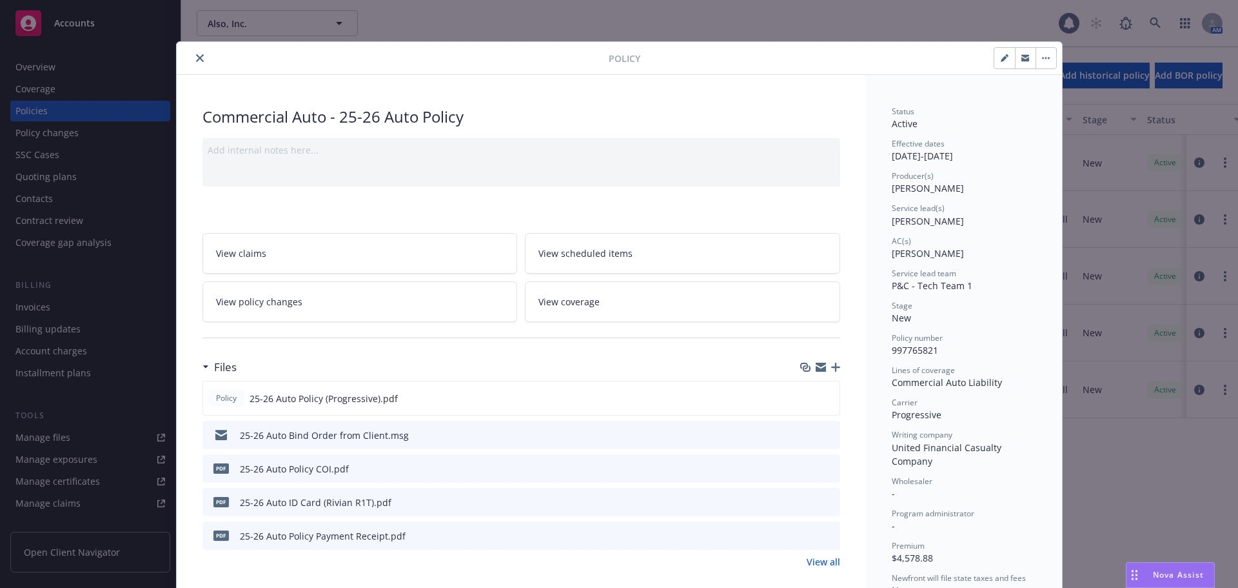
click at [1040, 61] on button "button" at bounding box center [1046, 58] width 21 height 21
click at [995, 121] on div "Status Active" at bounding box center [964, 118] width 144 height 25
click at [995, 60] on button "button" at bounding box center [1005, 58] width 21 height 21
select select "NEW"
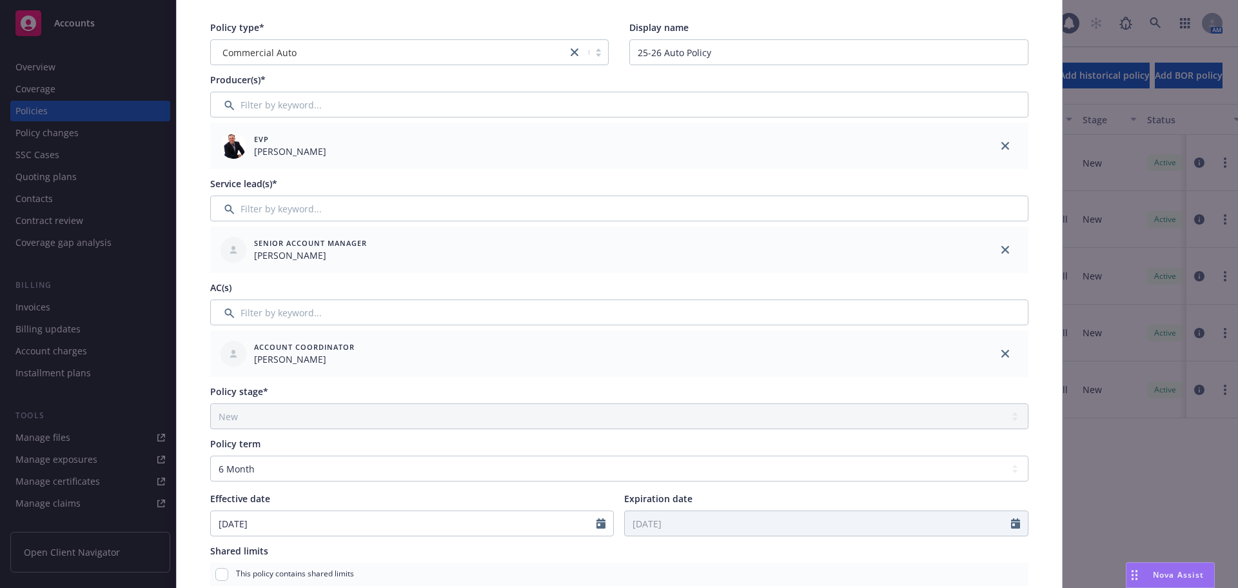
scroll to position [193, 0]
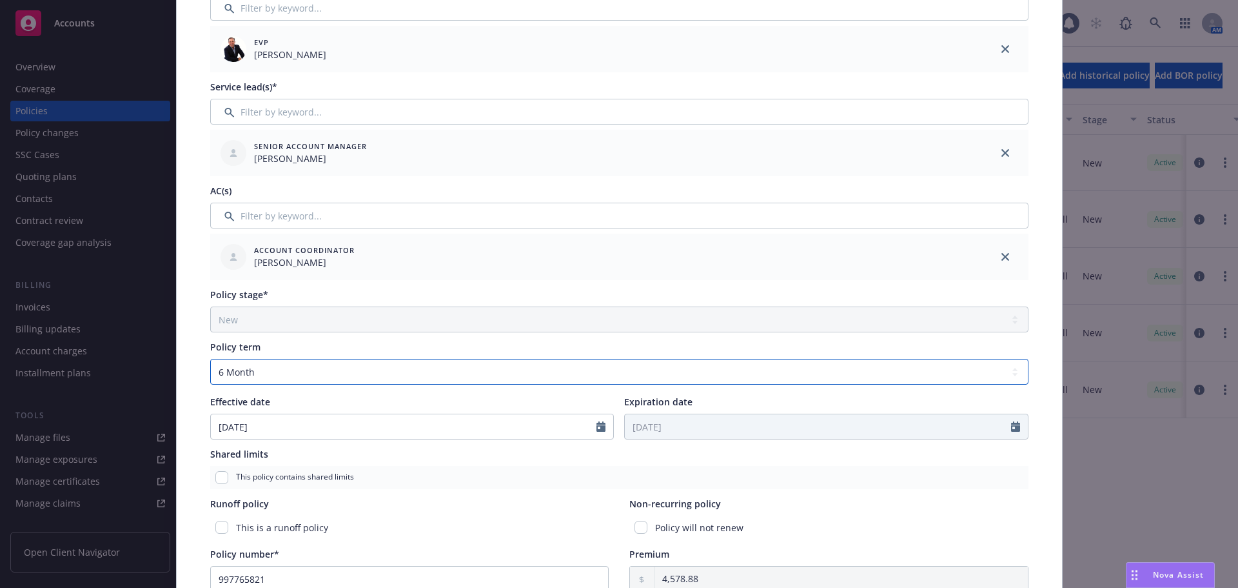
click at [431, 371] on select "Select policy term 12 Month 6 Month 4 Month 3 Month 2 Month 1 Month 36 Month (3…" at bounding box center [619, 372] width 818 height 26
select select "other"
click at [210, 359] on select "Select policy term 12 Month 6 Month 4 Month 3 Month 2 Month 1 Month 36 Month (3…" at bounding box center [619, 372] width 818 height 26
click at [713, 431] on input "Expiration date" at bounding box center [818, 426] width 386 height 25
select select "8"
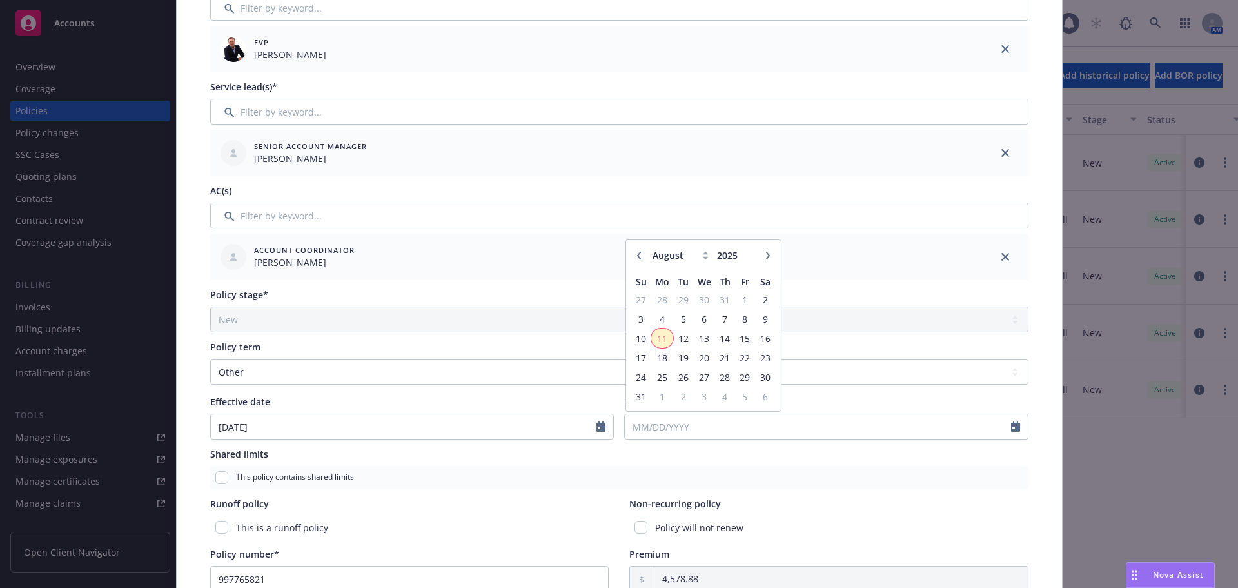
click at [662, 338] on span "11" at bounding box center [662, 338] width 19 height 16
type input "[DATE]"
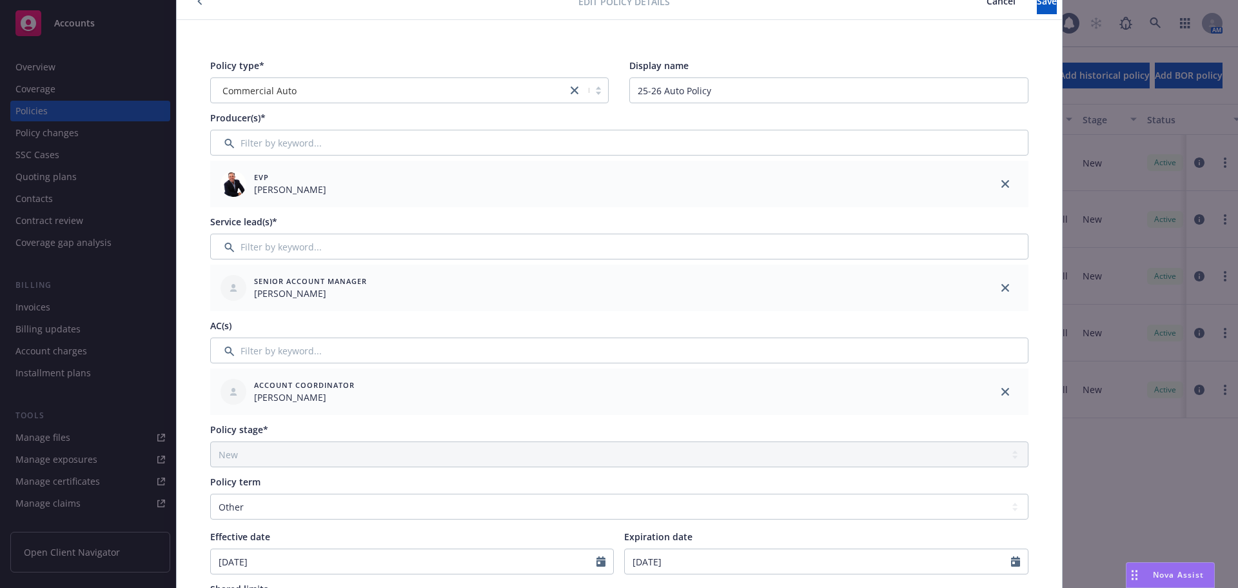
scroll to position [0, 0]
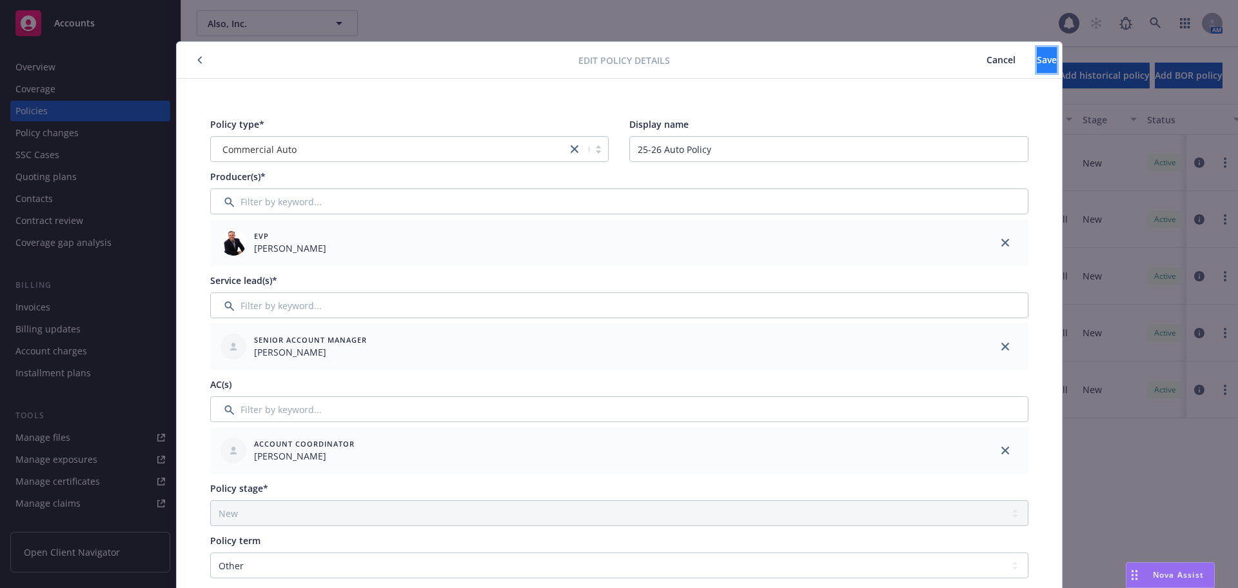
click at [1037, 54] on span "Save" at bounding box center [1047, 60] width 20 height 12
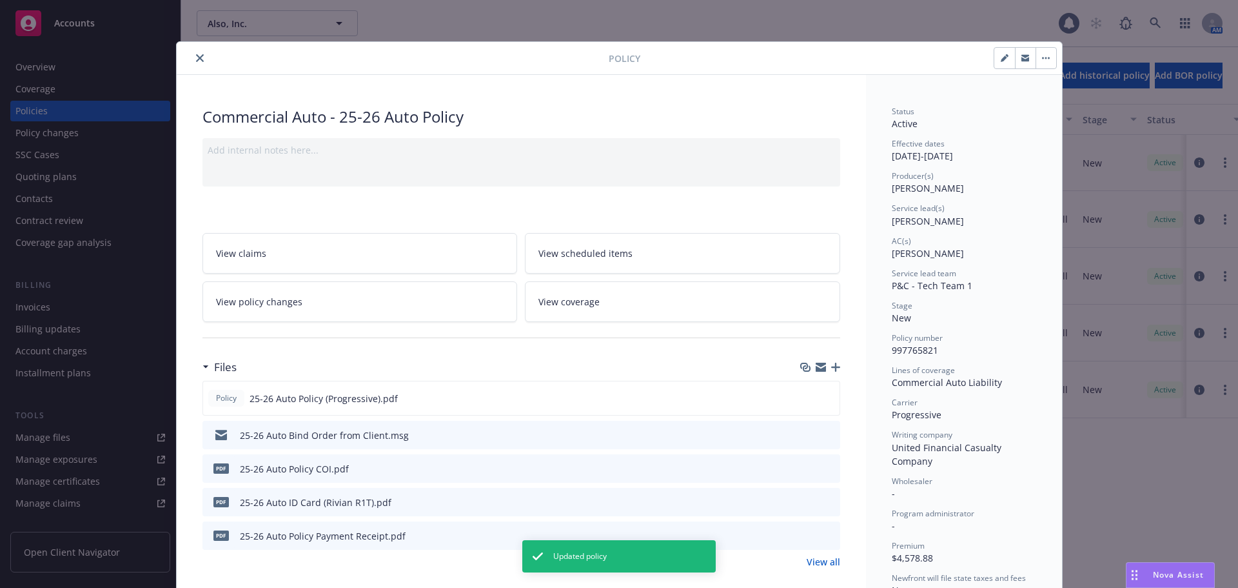
click at [1002, 54] on button "button" at bounding box center [1005, 58] width 21 height 21
select select "NEW"
select select "other"
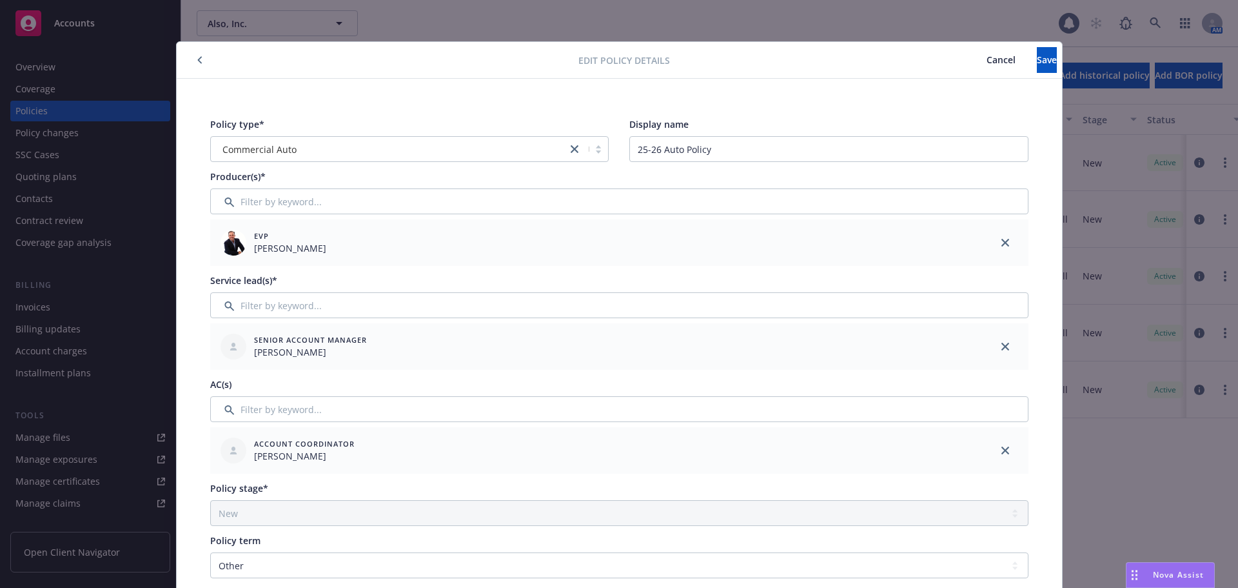
click at [987, 55] on span "Cancel" at bounding box center [1001, 60] width 29 height 12
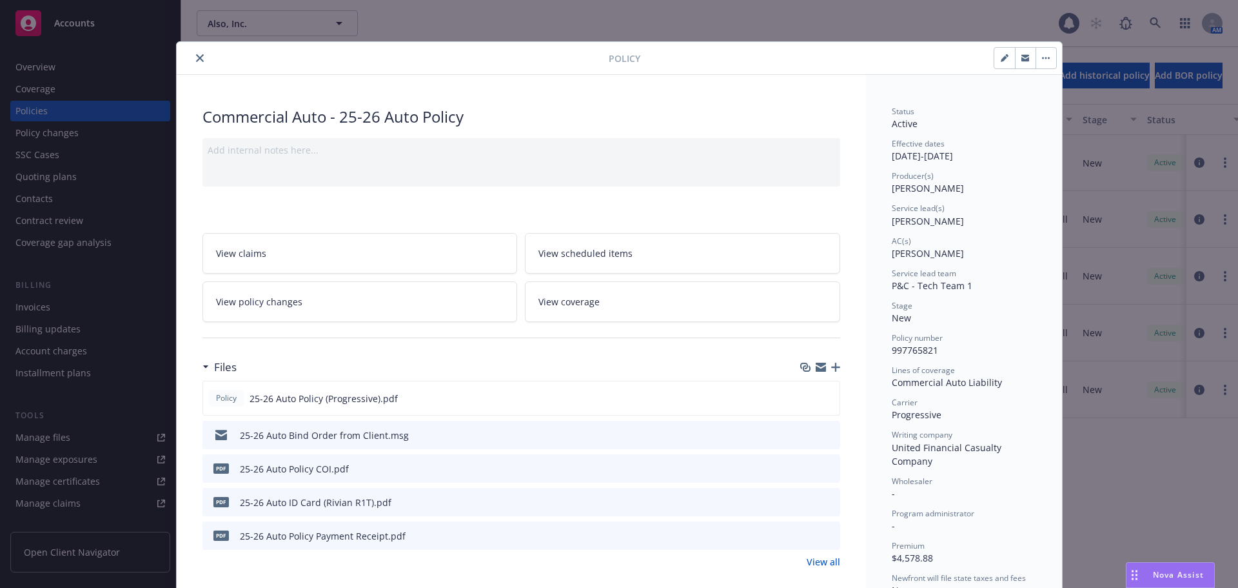
click at [1040, 61] on button "button" at bounding box center [1046, 58] width 21 height 21
click at [1025, 138] on div "Effective dates" at bounding box center [964, 143] width 144 height 11
click at [204, 59] on div at bounding box center [395, 57] width 427 height 15
click at [197, 58] on icon "close" at bounding box center [200, 58] width 8 height 8
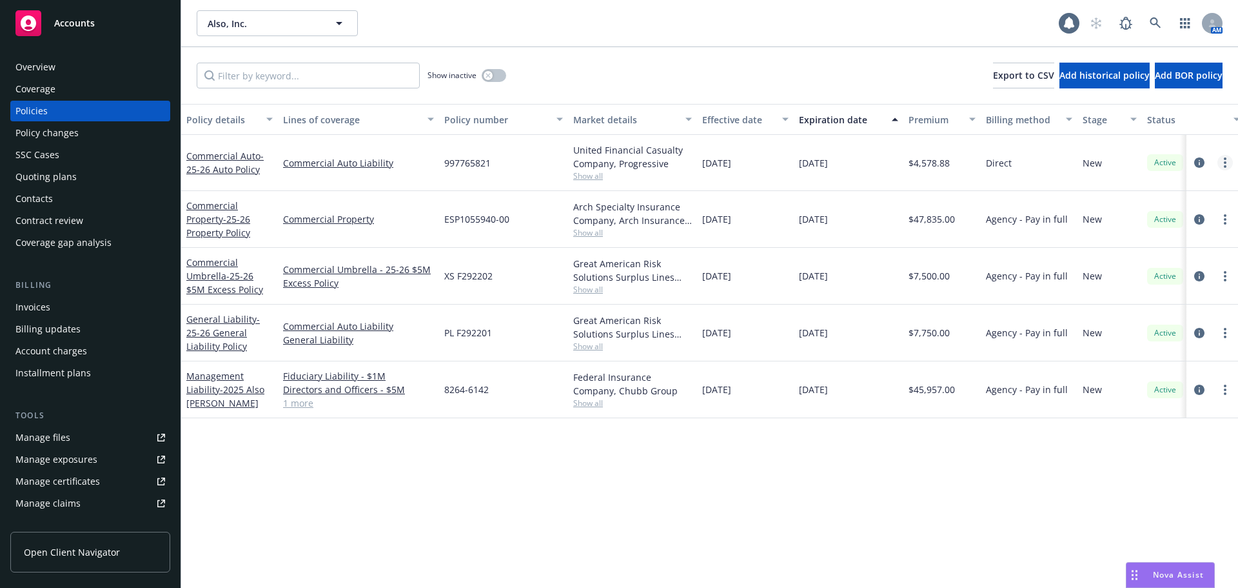
click at [1229, 161] on link "more" at bounding box center [1225, 162] width 15 height 15
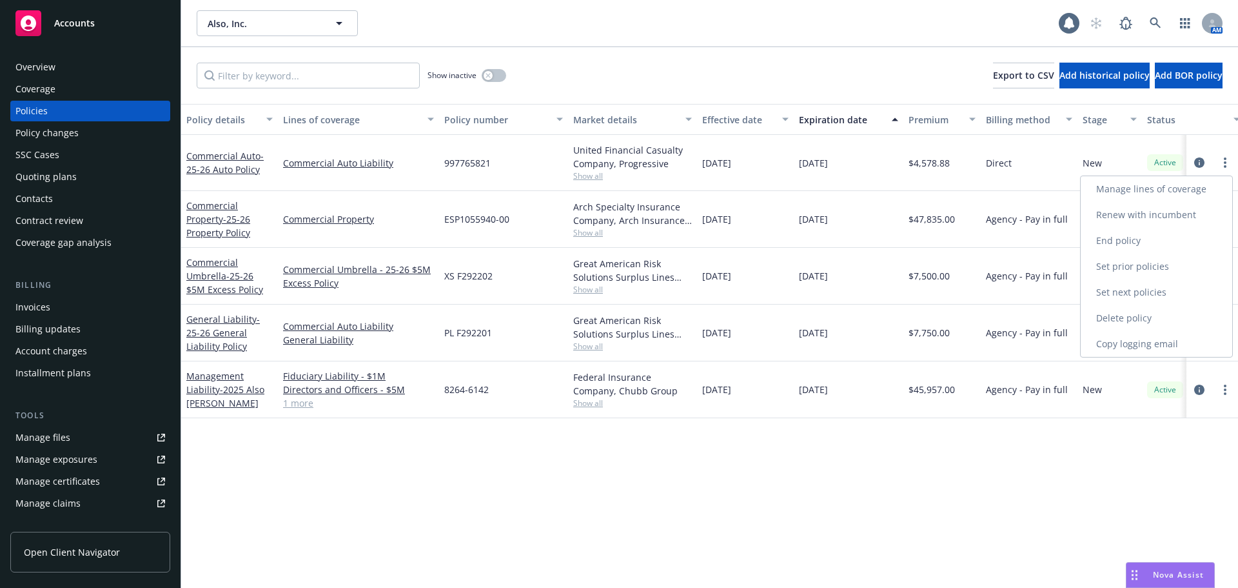
click at [1162, 235] on link "End policy" at bounding box center [1157, 241] width 152 height 26
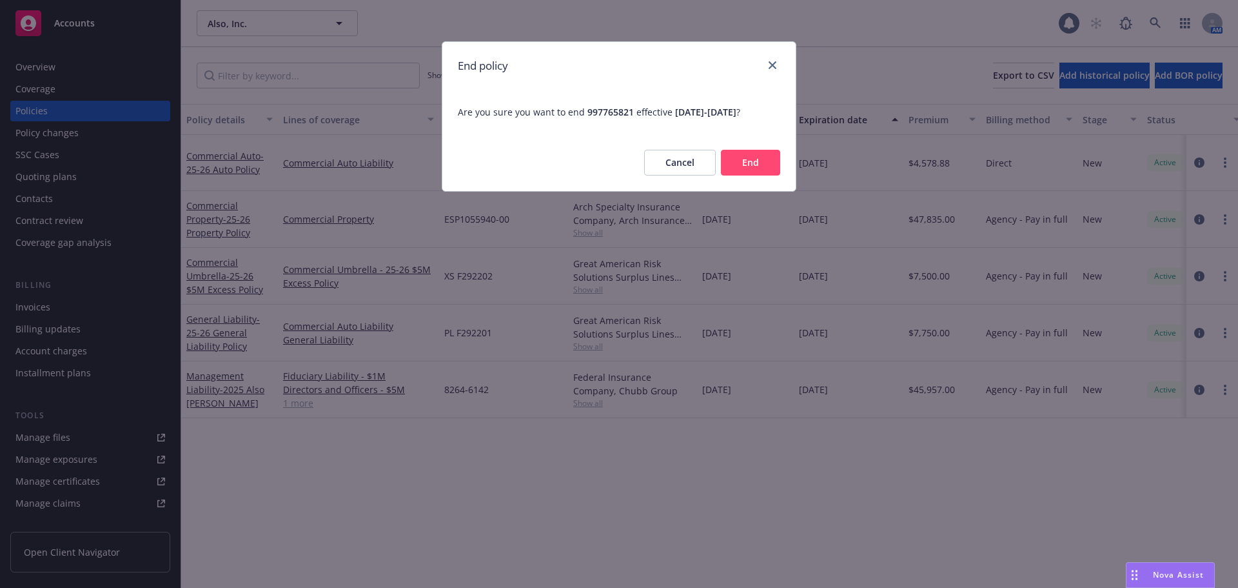
click at [703, 166] on button "Cancel" at bounding box center [680, 163] width 72 height 26
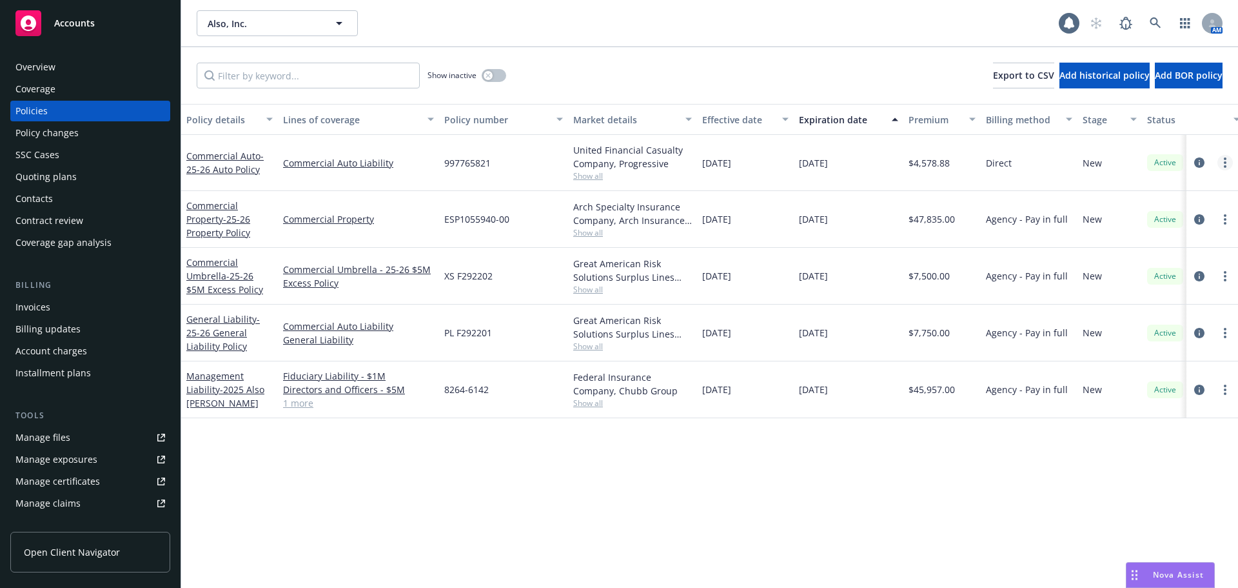
click at [1223, 164] on link "more" at bounding box center [1225, 162] width 15 height 15
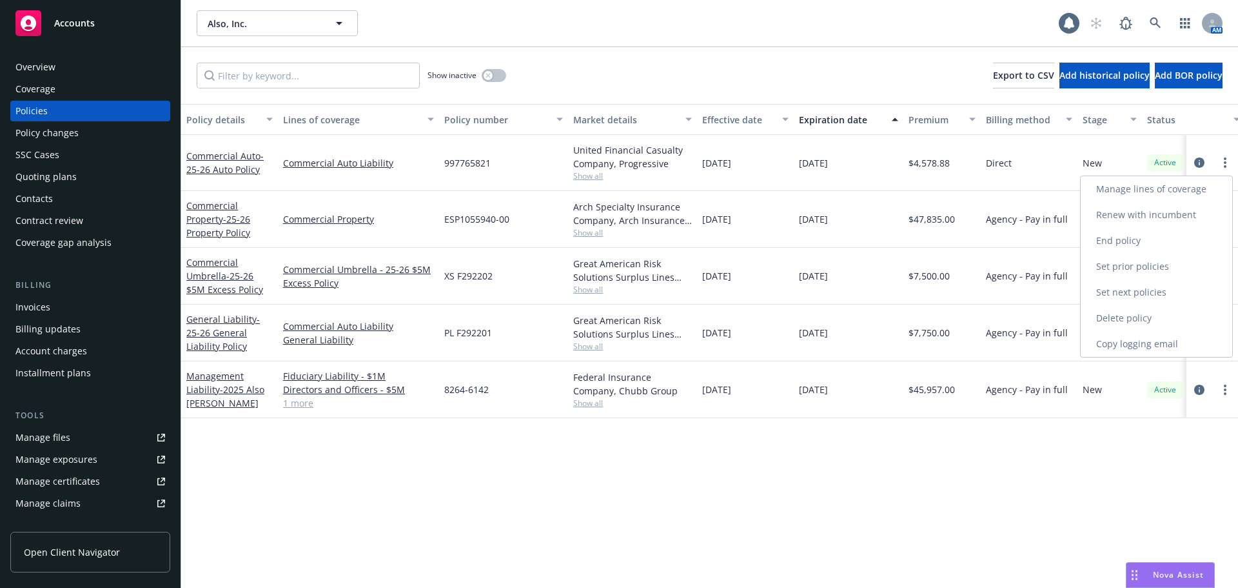
click at [1162, 240] on link "End policy" at bounding box center [1157, 241] width 152 height 26
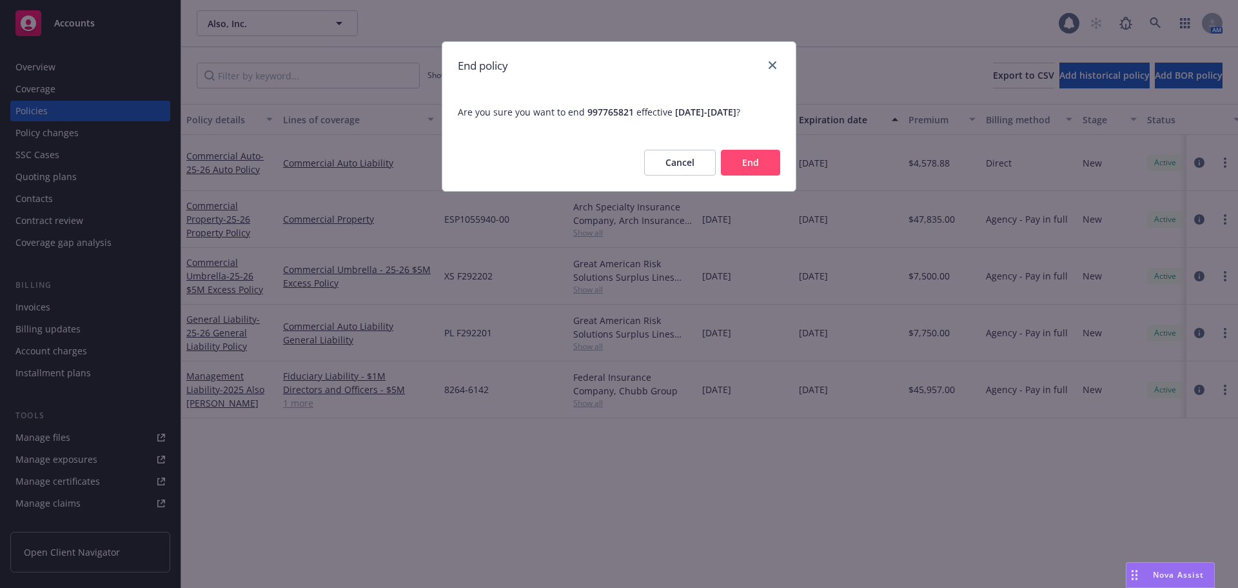
click at [773, 159] on button "End" at bounding box center [750, 163] width 59 height 26
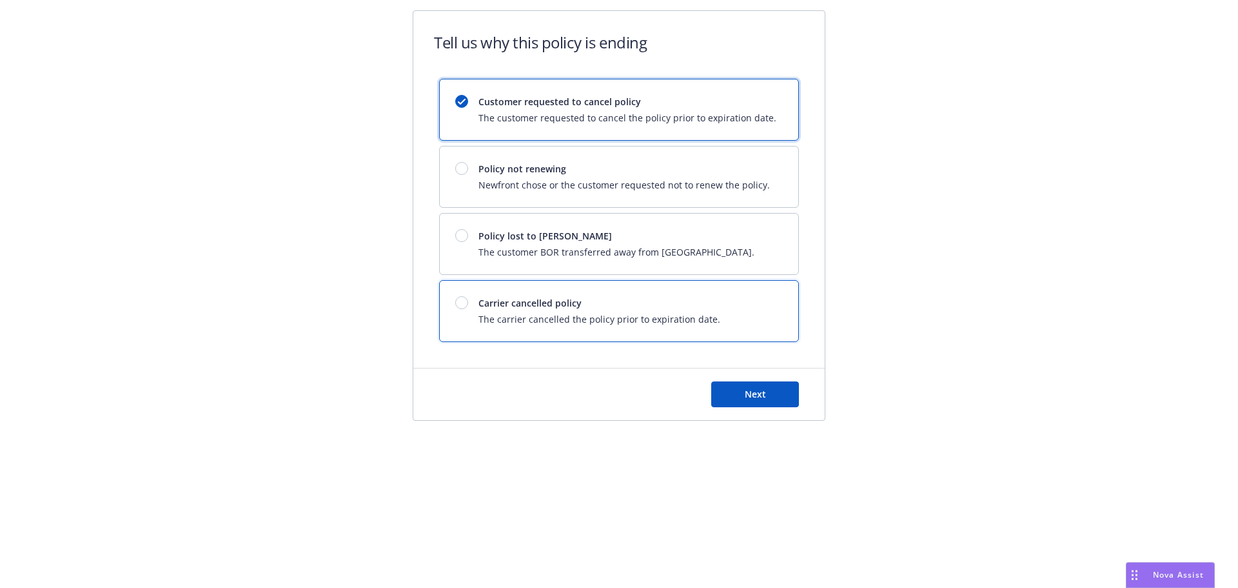
click at [645, 304] on span "Carrier cancelled policy" at bounding box center [600, 303] width 242 height 14
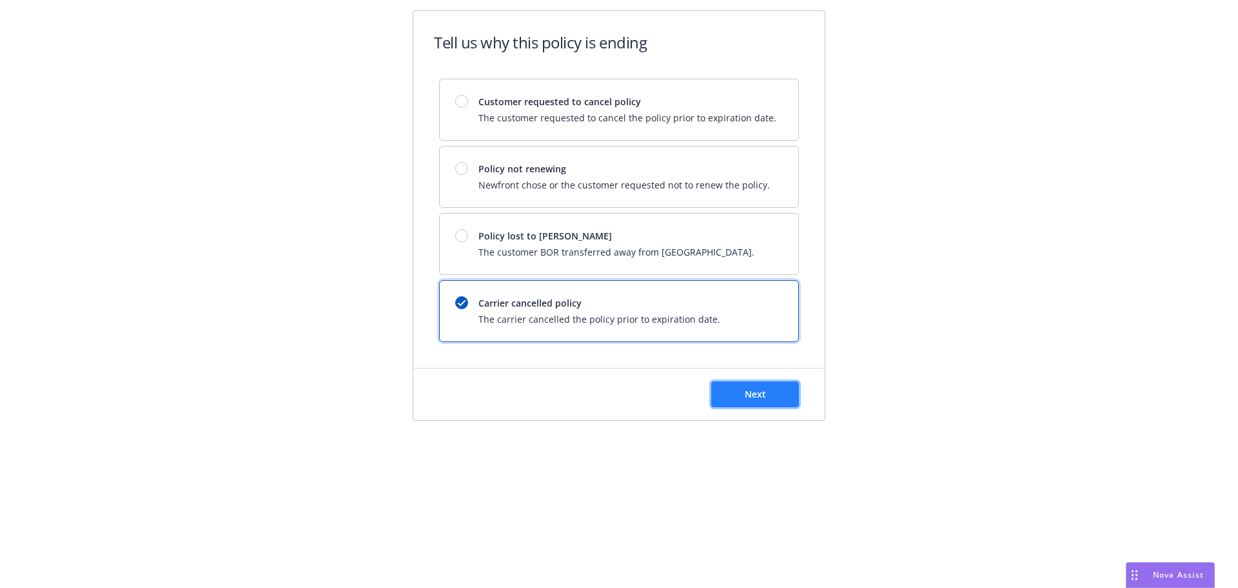
click at [726, 397] on button "Next" at bounding box center [755, 394] width 88 height 26
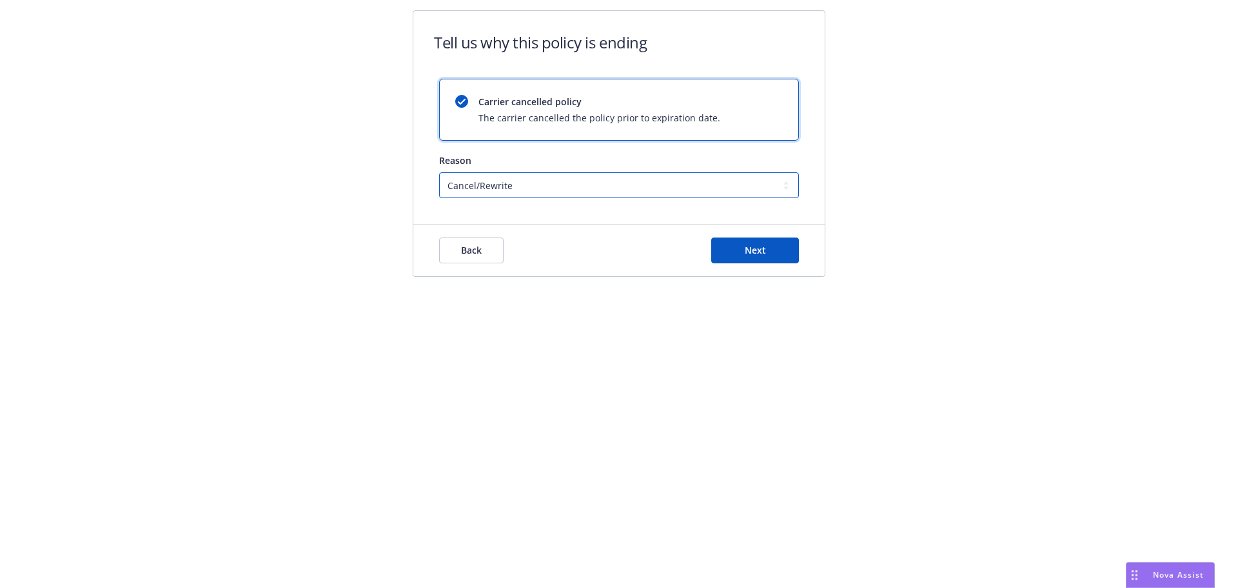
drag, startPoint x: 553, startPoint y: 181, endPoint x: 445, endPoint y: 201, distance: 110.2
click at [445, 201] on form "Tell us why this policy is ending Carrier cancelled policy The carrier cancelle…" at bounding box center [618, 143] width 411 height 265
click at [960, 131] on div "Tell us why this policy is ending Carrier cancelled policy The carrier cancelle…" at bounding box center [619, 151] width 1238 height 303
click at [788, 252] on button "Next" at bounding box center [755, 250] width 88 height 26
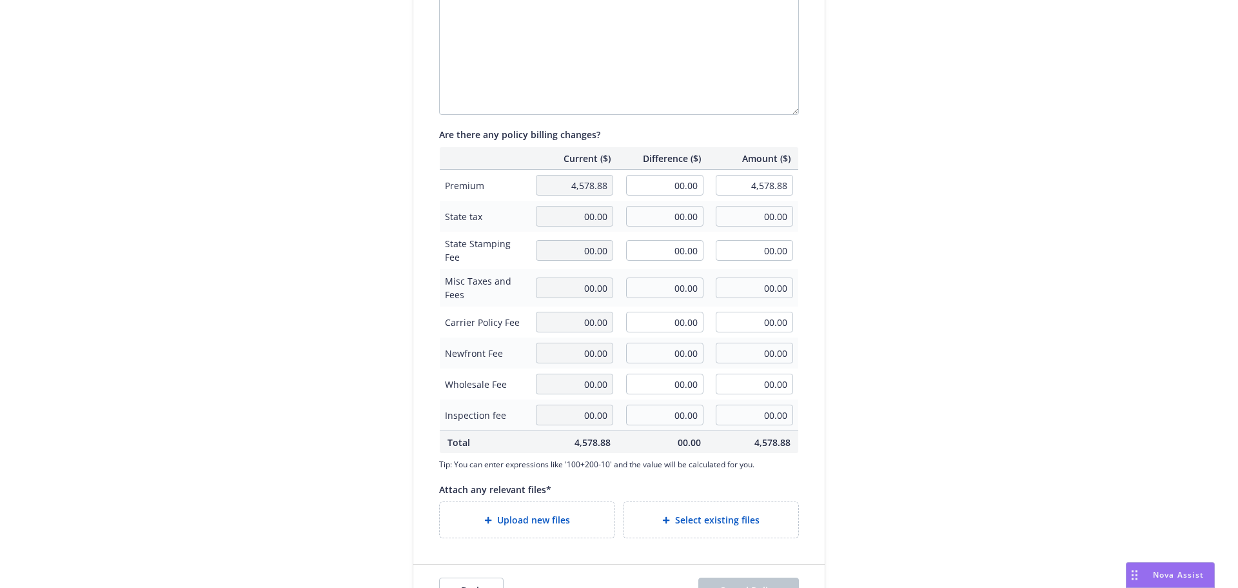
scroll to position [297, 0]
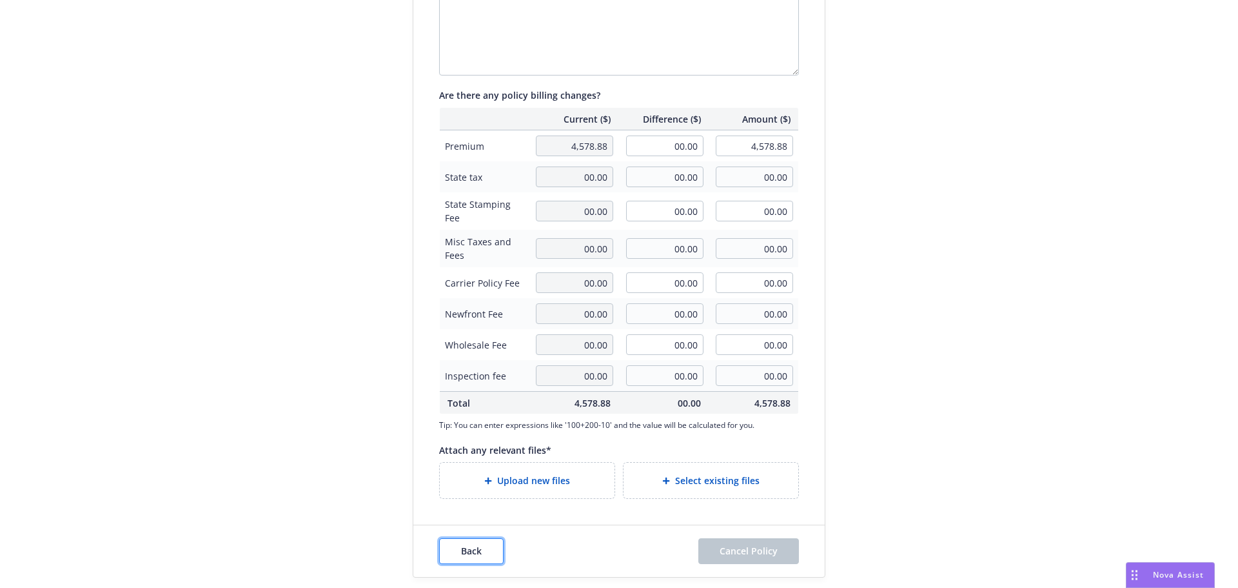
click at [471, 559] on button "Back" at bounding box center [471, 551] width 64 height 26
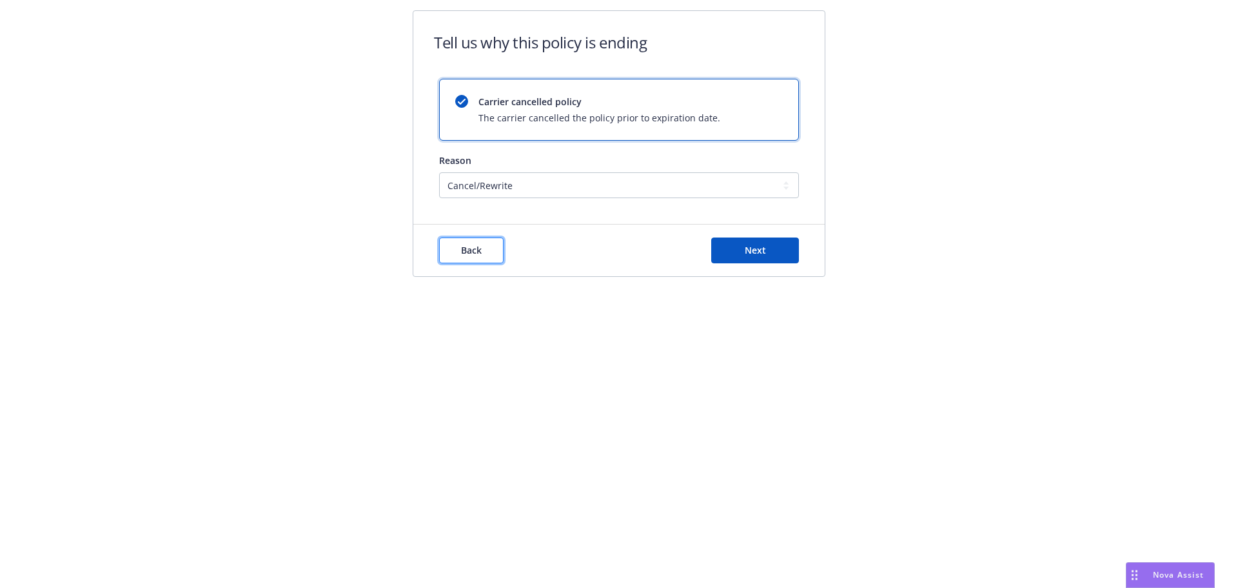
click at [487, 252] on button "Back" at bounding box center [471, 250] width 64 height 26
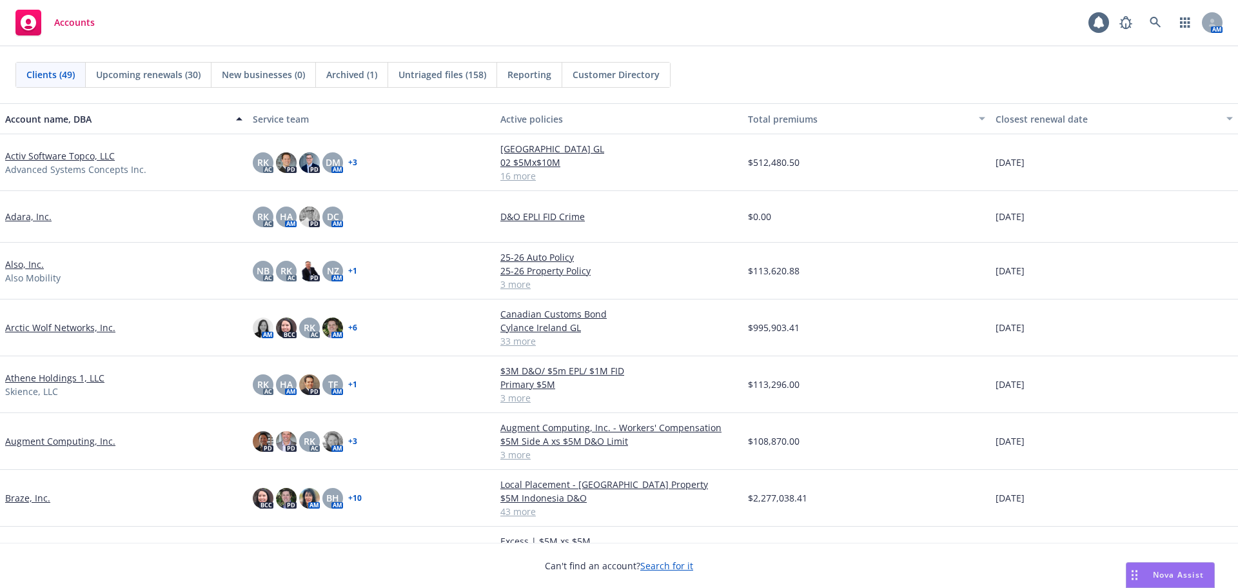
click at [24, 268] on link "Also, Inc." at bounding box center [24, 264] width 39 height 14
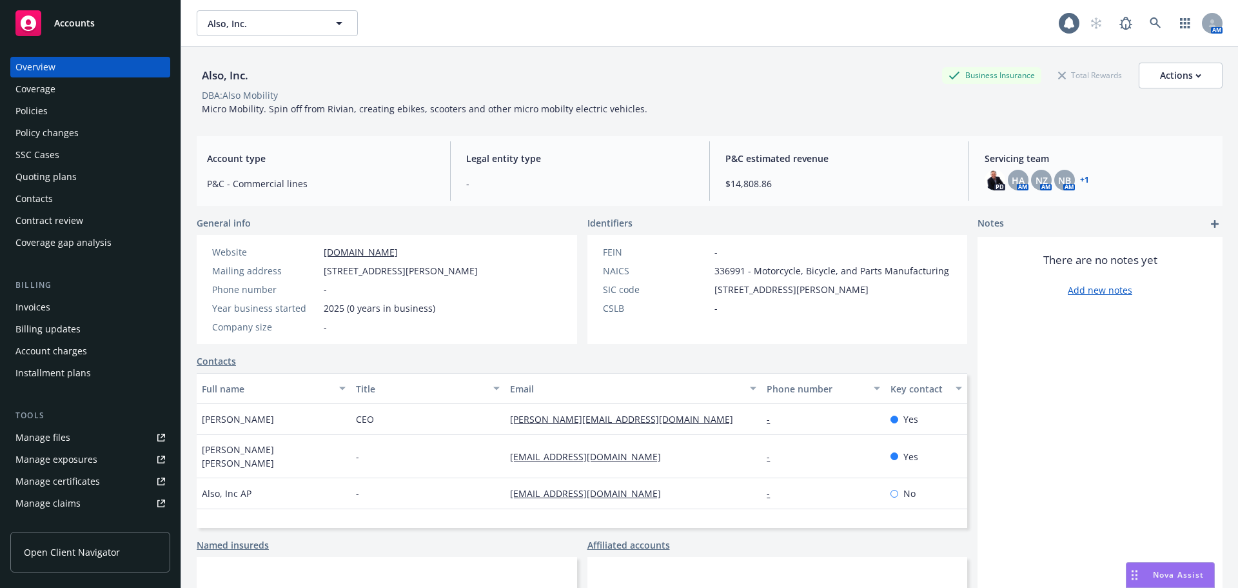
click at [55, 107] on div "Policies" at bounding box center [90, 111] width 150 height 21
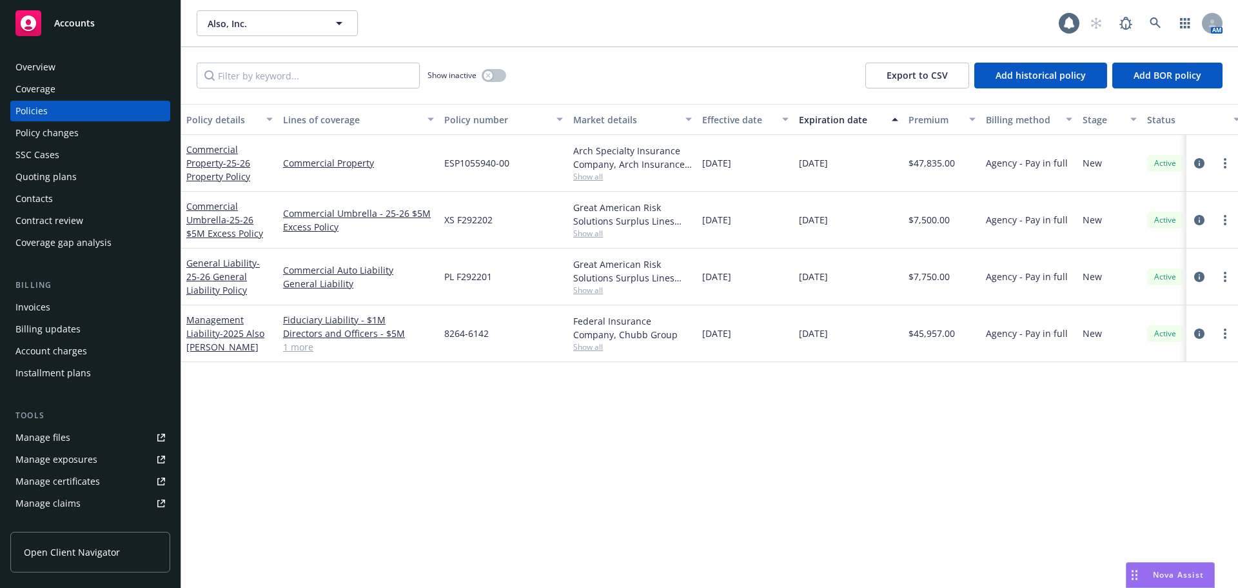
click at [109, 34] on div "Accounts" at bounding box center [90, 23] width 150 height 26
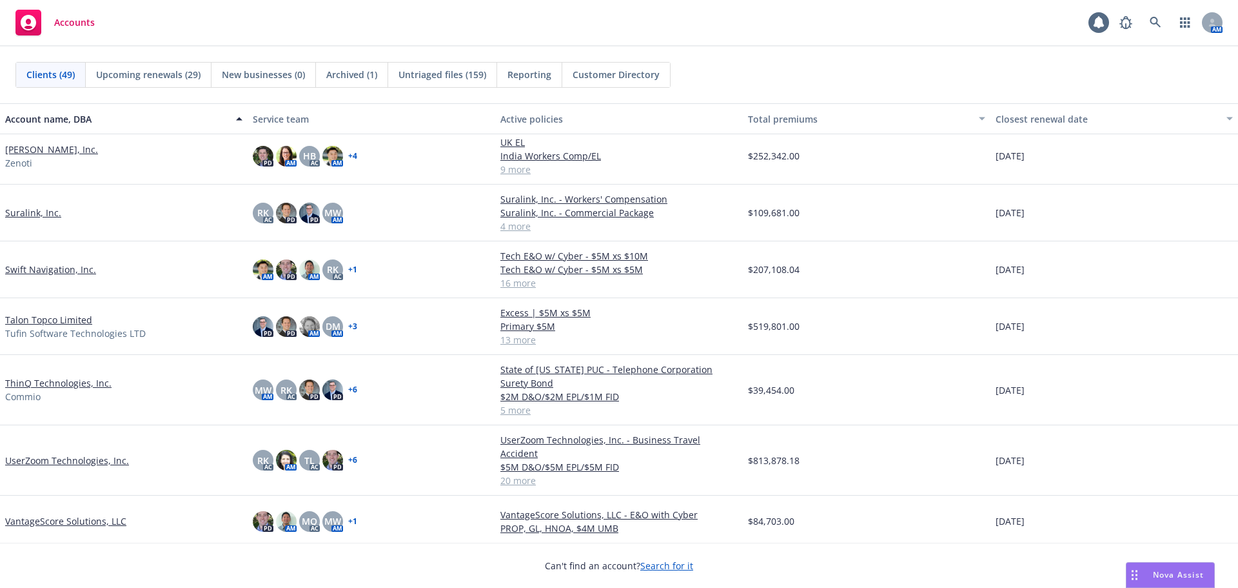
scroll to position [2064, 0]
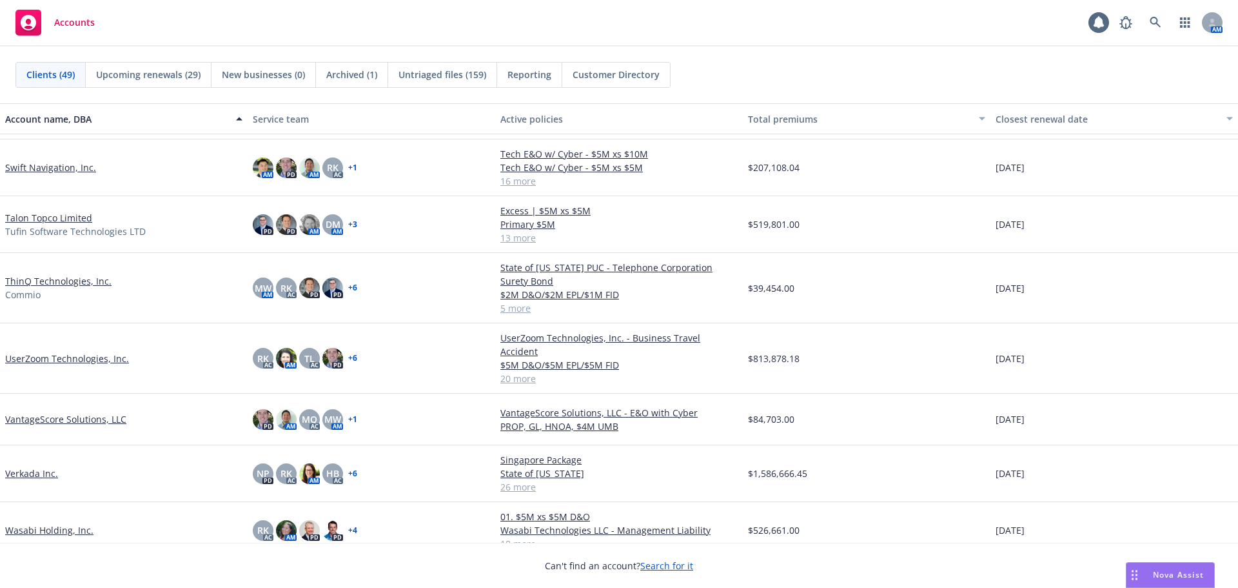
click at [84, 283] on link "ThinQ Technologies, Inc." at bounding box center [58, 281] width 106 height 14
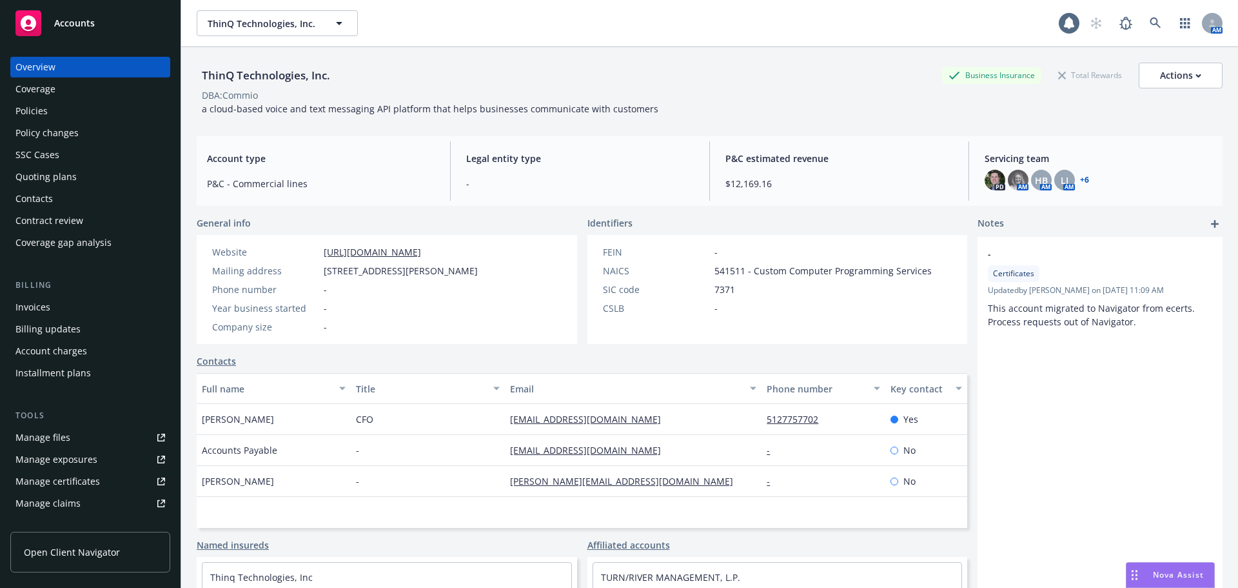
click at [55, 104] on div "Policies" at bounding box center [90, 111] width 150 height 21
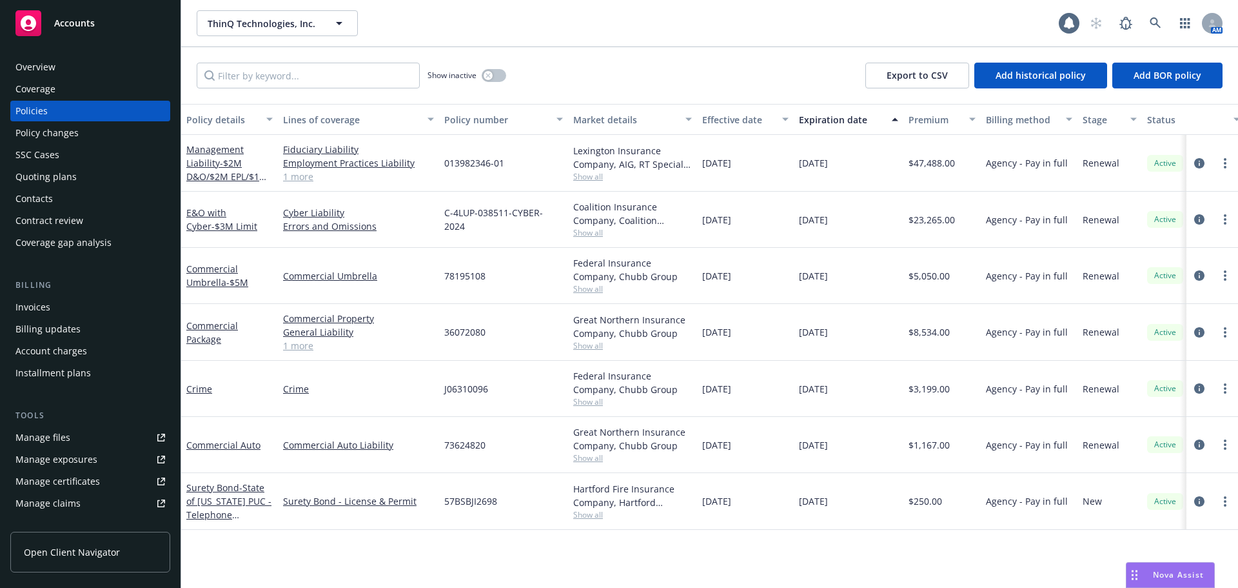
click at [91, 11] on div "Accounts" at bounding box center [90, 23] width 150 height 26
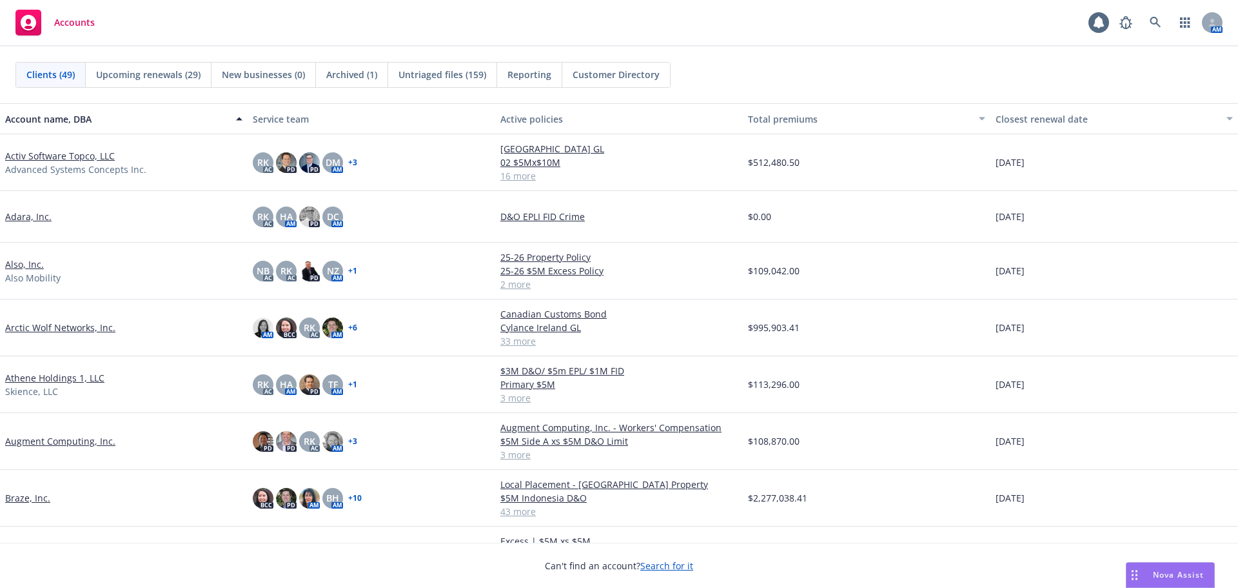
click at [29, 266] on link "Also, Inc." at bounding box center [24, 264] width 39 height 14
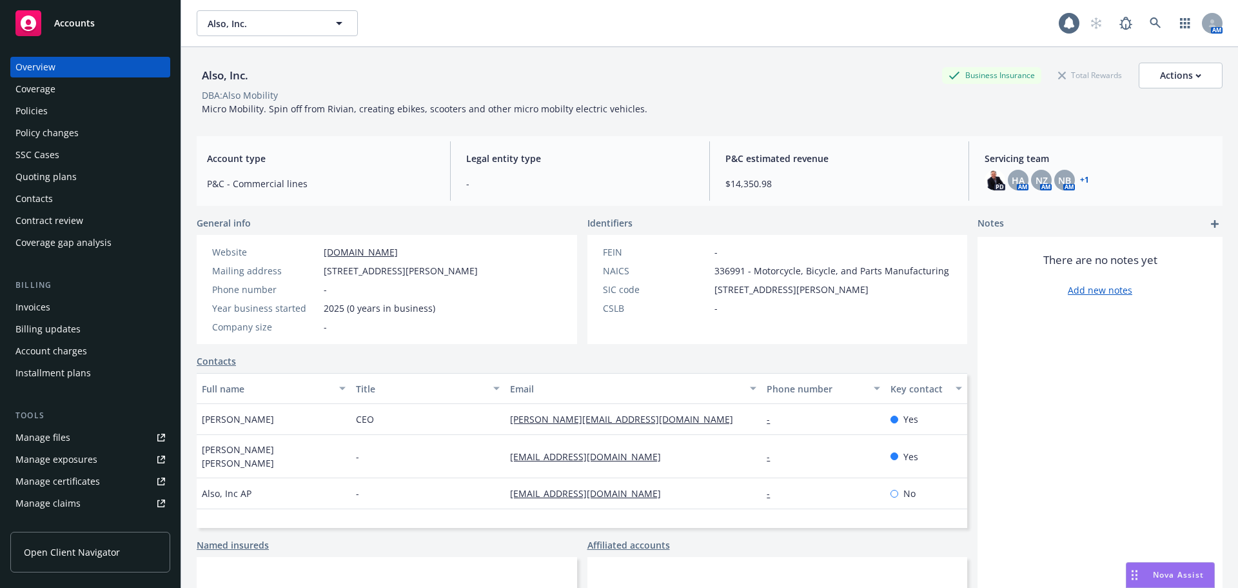
click at [55, 117] on div "Policies" at bounding box center [90, 111] width 150 height 21
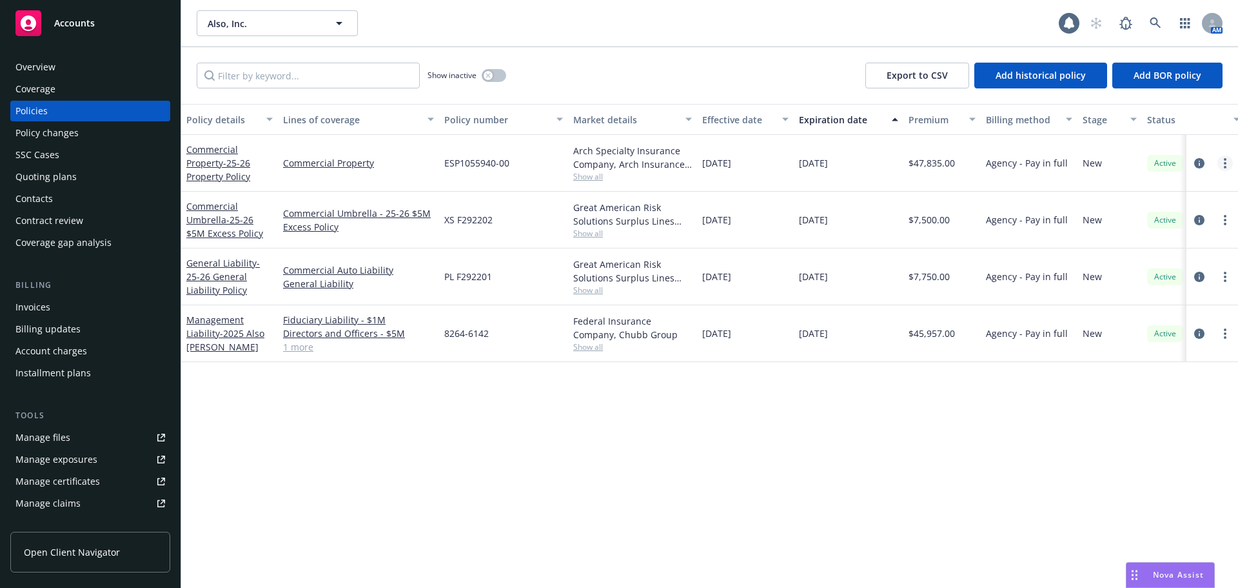
click at [1226, 160] on circle "more" at bounding box center [1225, 159] width 3 height 3
click at [777, 457] on div "Policy details Lines of coverage Policy number Market details Effective date Ex…" at bounding box center [709, 346] width 1057 height 484
click at [306, 79] on input "Filter by keyword..." at bounding box center [308, 76] width 223 height 26
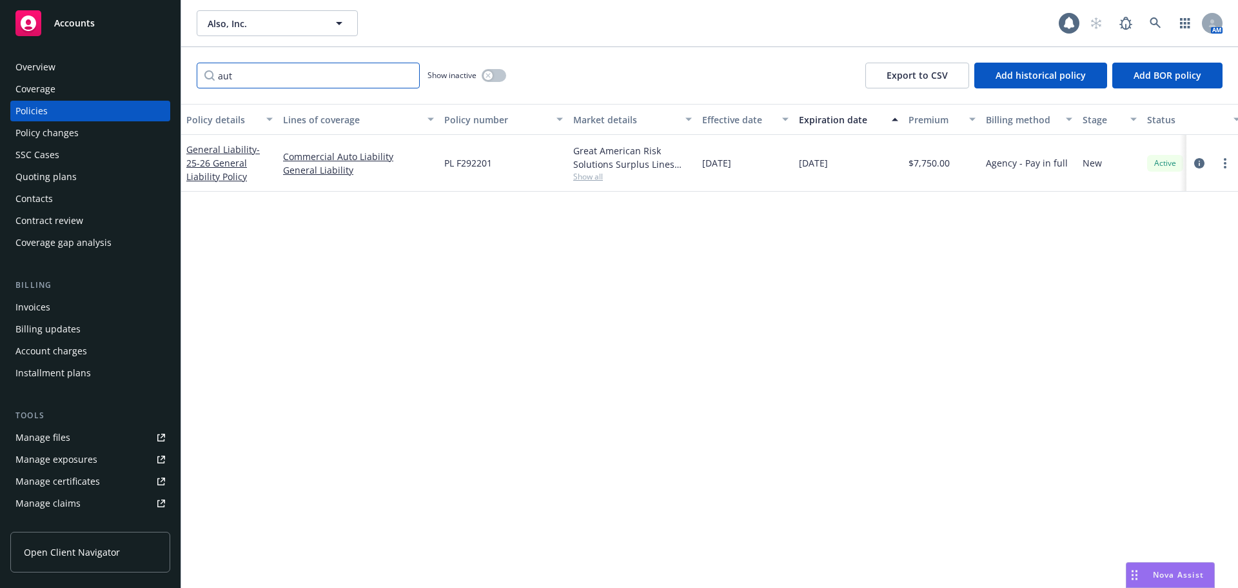
type input "aut"
click at [482, 76] on button "button" at bounding box center [494, 75] width 25 height 13
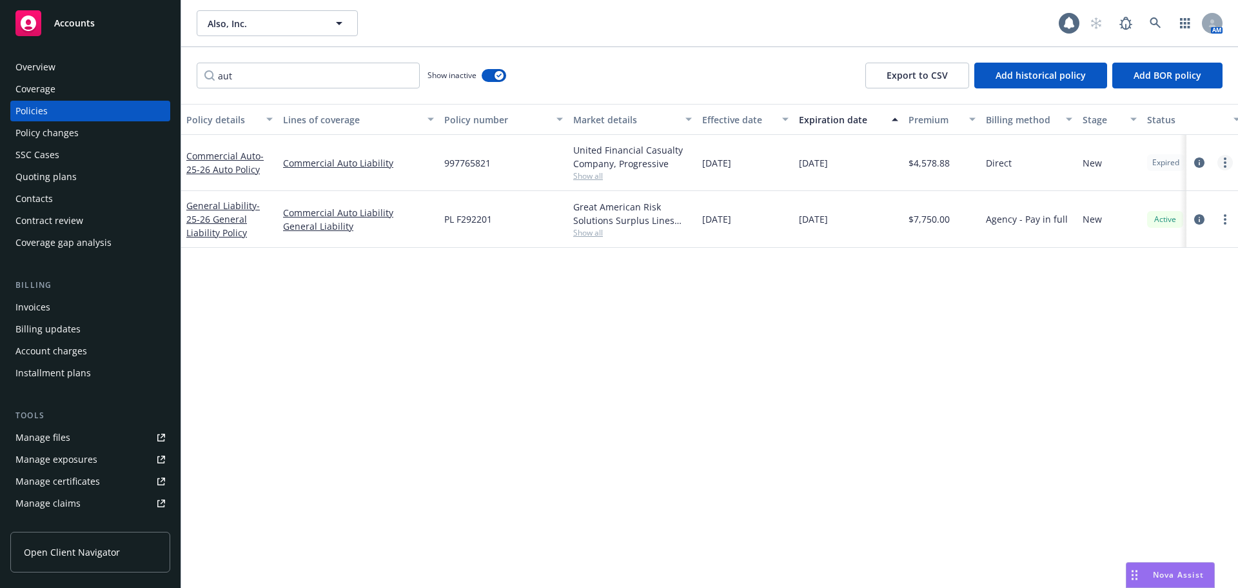
click at [1221, 163] on link "more" at bounding box center [1225, 162] width 15 height 15
click at [1146, 246] on link "End policy" at bounding box center [1157, 241] width 152 height 26
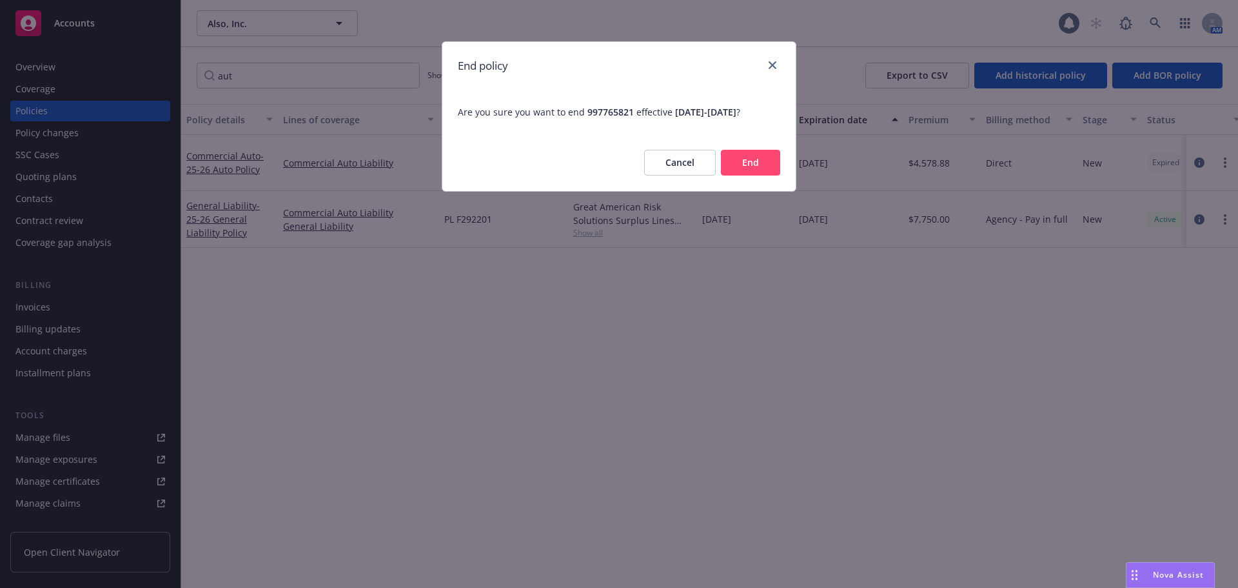
click at [779, 162] on button "End" at bounding box center [750, 163] width 59 height 26
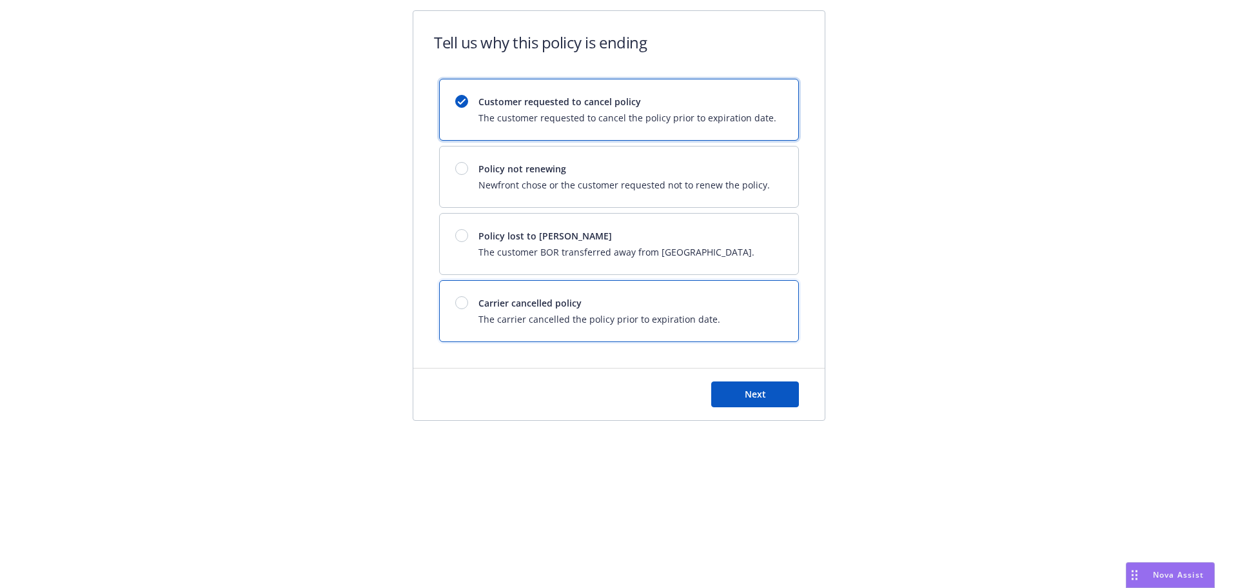
click at [619, 302] on span "Carrier cancelled policy" at bounding box center [600, 303] width 242 height 14
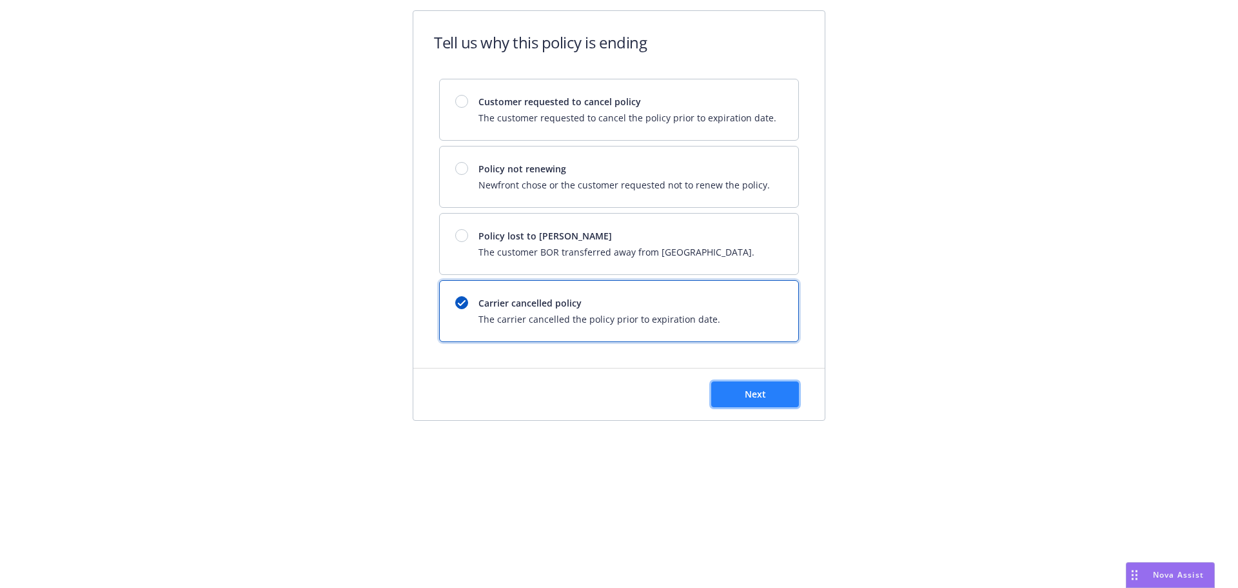
click at [757, 395] on span "Next" at bounding box center [755, 394] width 21 height 12
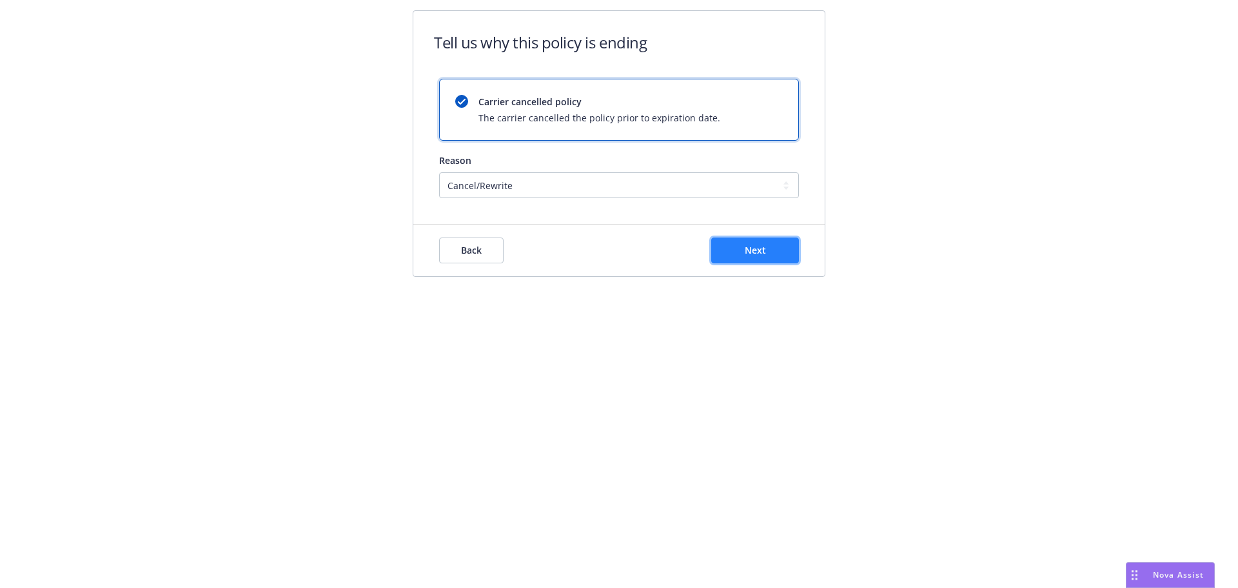
click at [749, 245] on span "Next" at bounding box center [755, 250] width 21 height 12
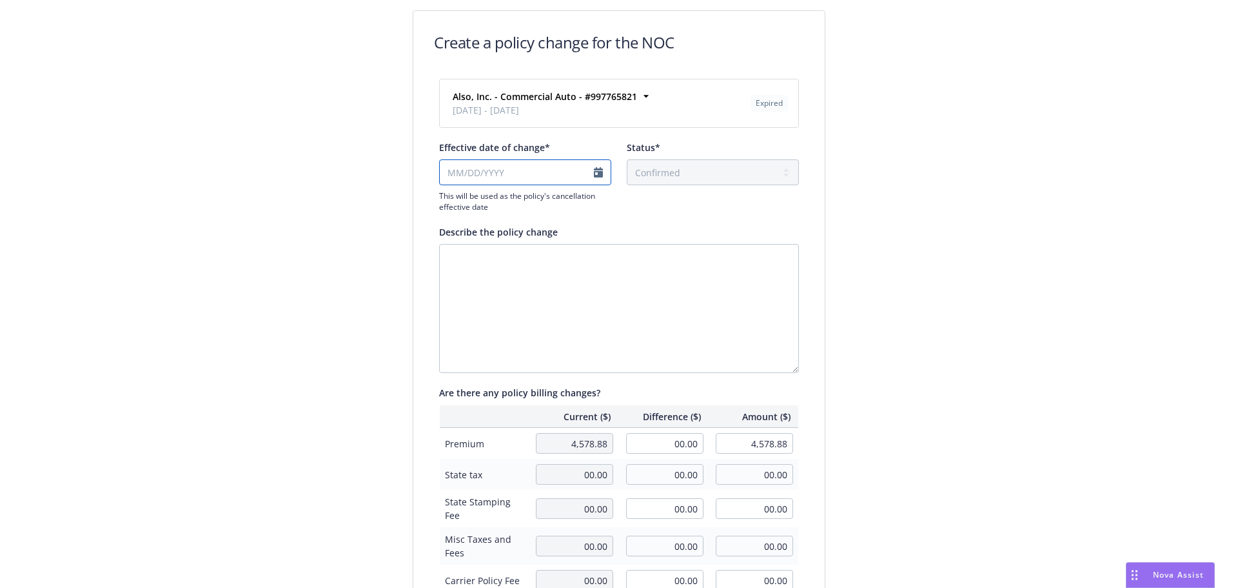
select select "August"
select select "2025"
click at [594, 169] on input "Effective date of change*" at bounding box center [525, 172] width 172 height 26
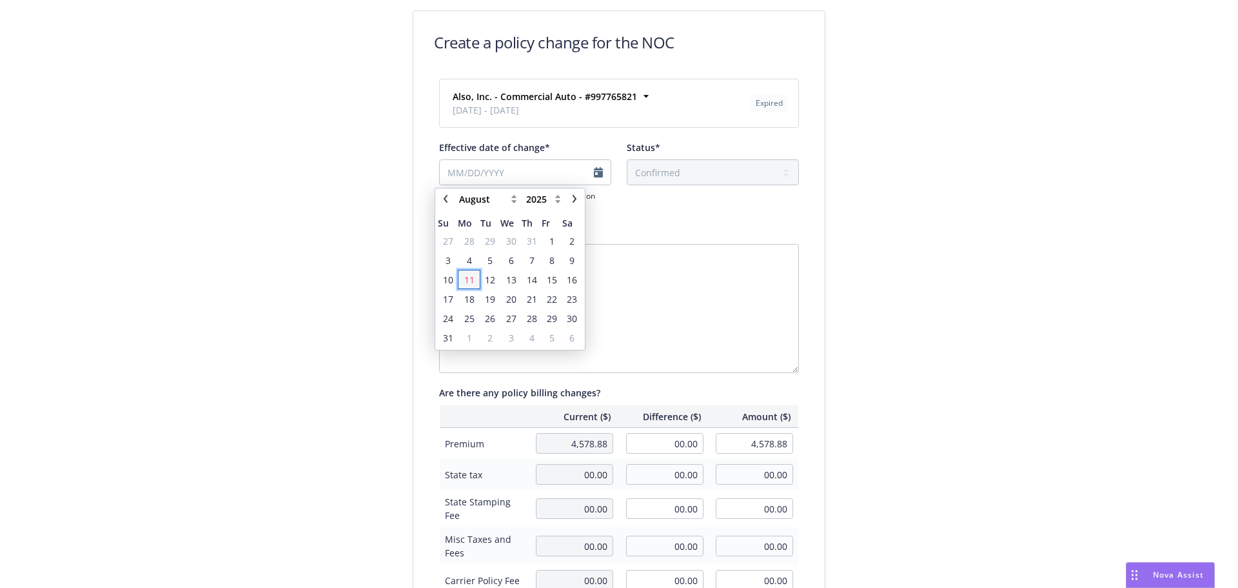
click at [470, 282] on span "11" at bounding box center [469, 280] width 10 height 14
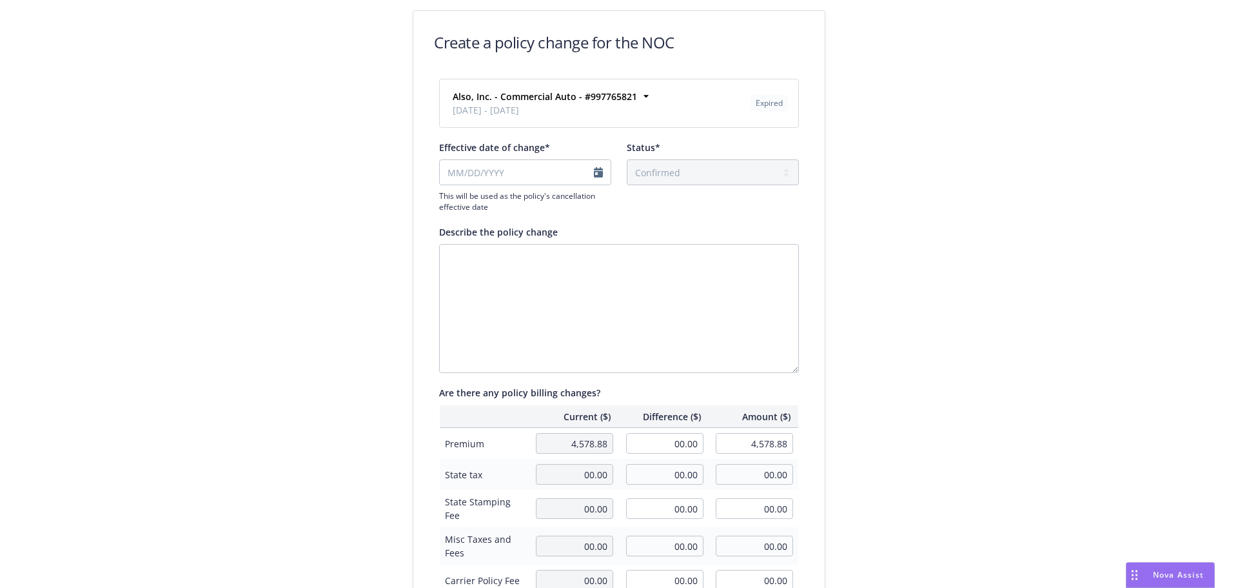
type input "08/11/2025"
click at [344, 233] on div "Create a policy change for the NOC Also, Inc. - Commercial Auto - #997765821 05…" at bounding box center [619, 442] width 1238 height 885
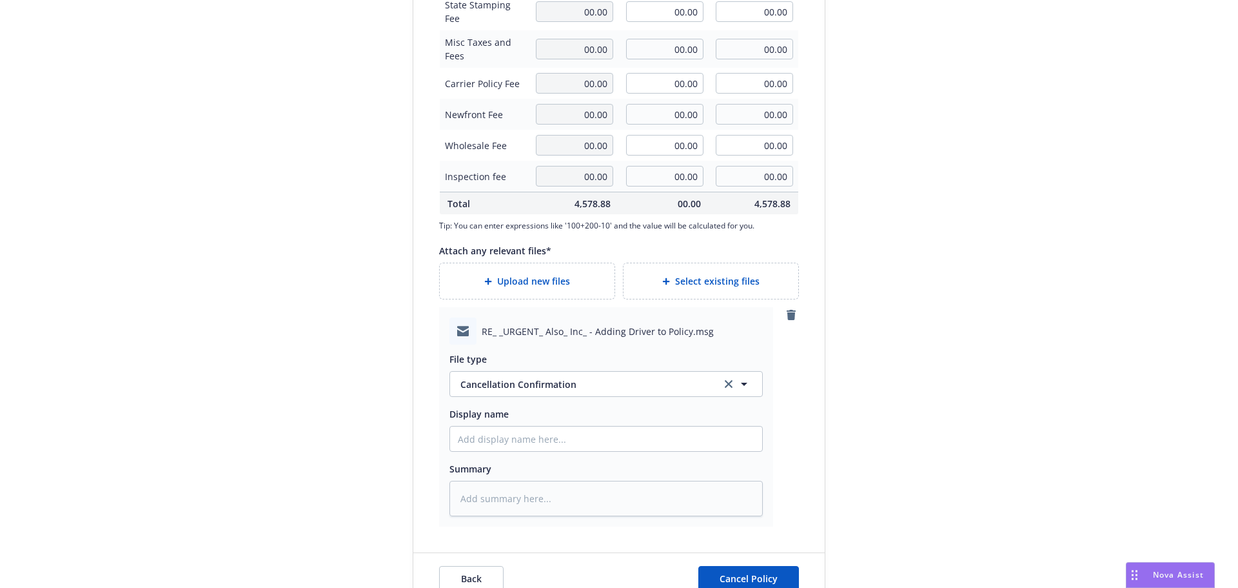
scroll to position [524, 0]
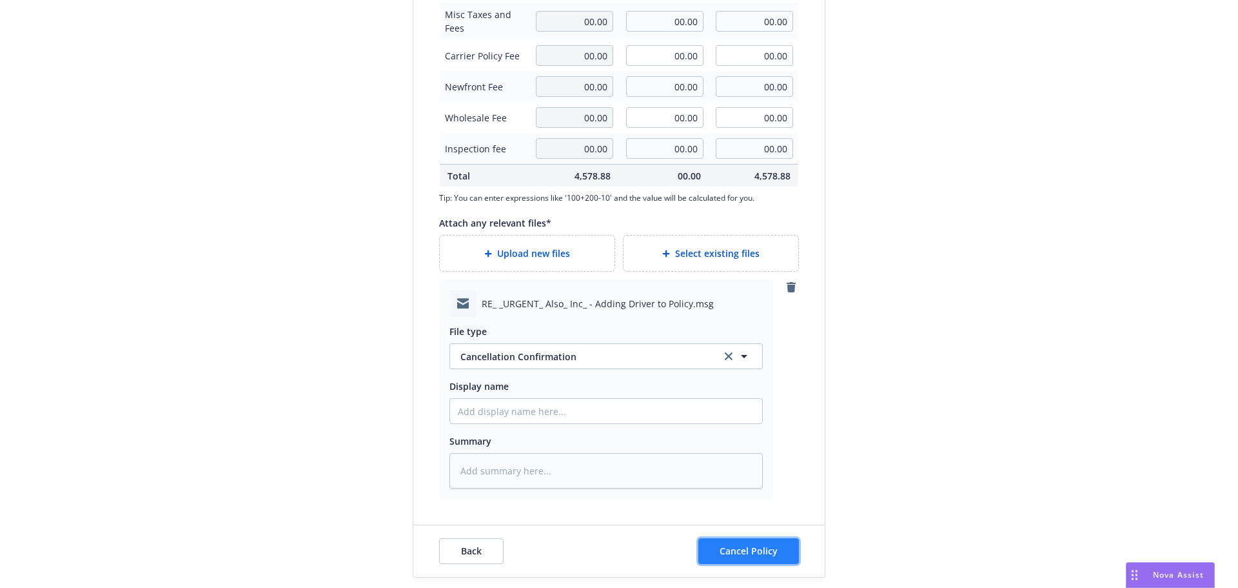
click at [757, 548] on span "Cancel Policy" at bounding box center [749, 550] width 58 height 12
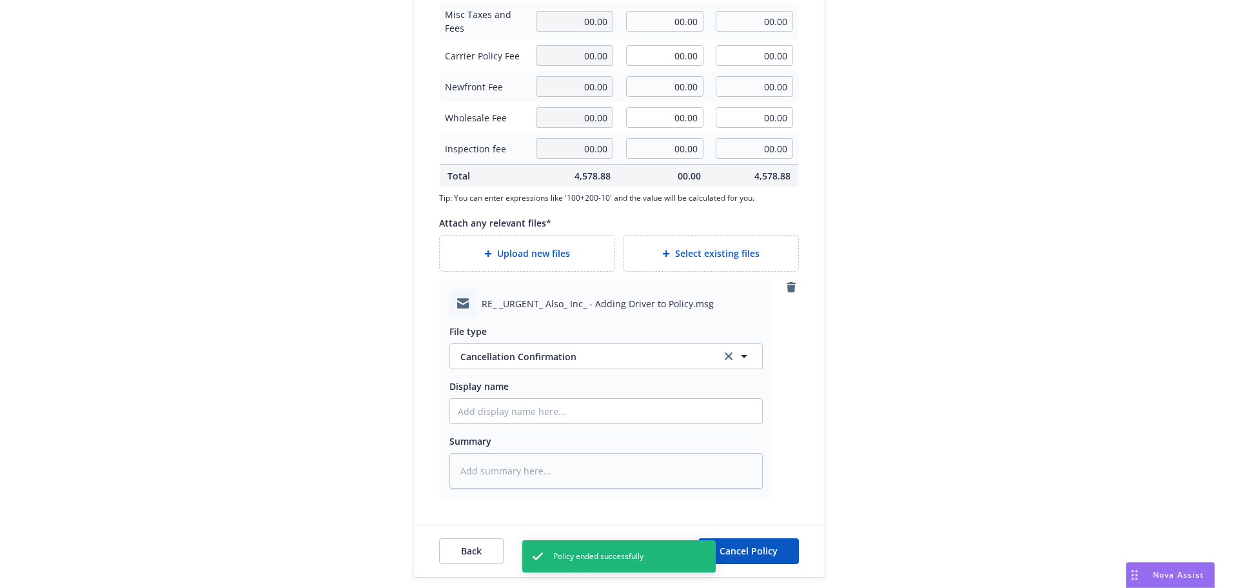
type textarea "x"
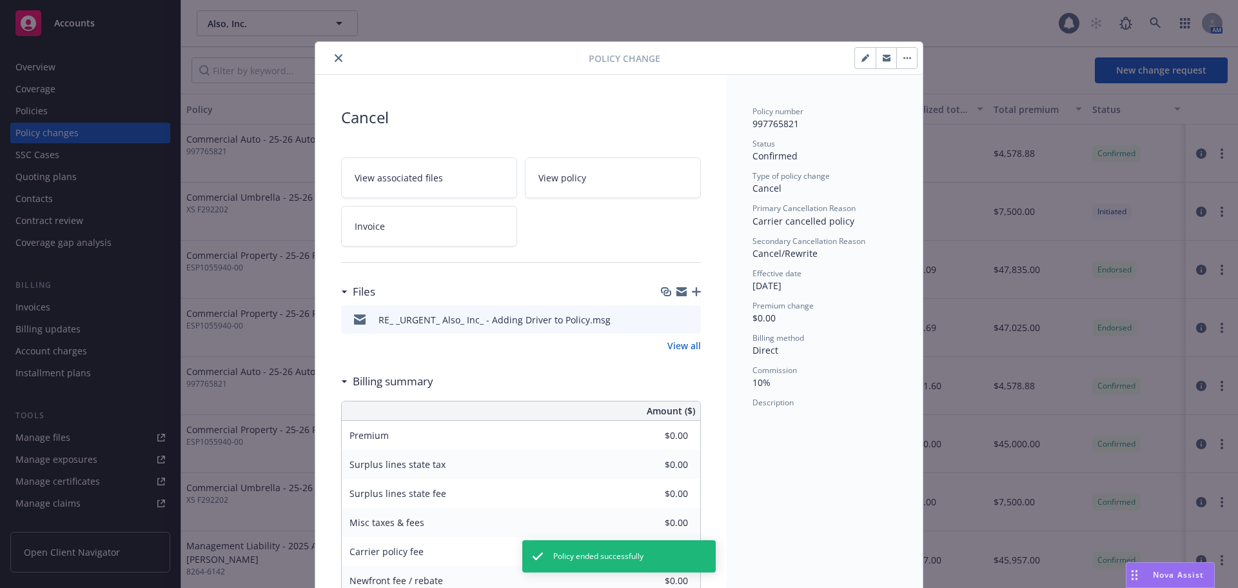
click at [329, 50] on div at bounding box center [455, 57] width 268 height 15
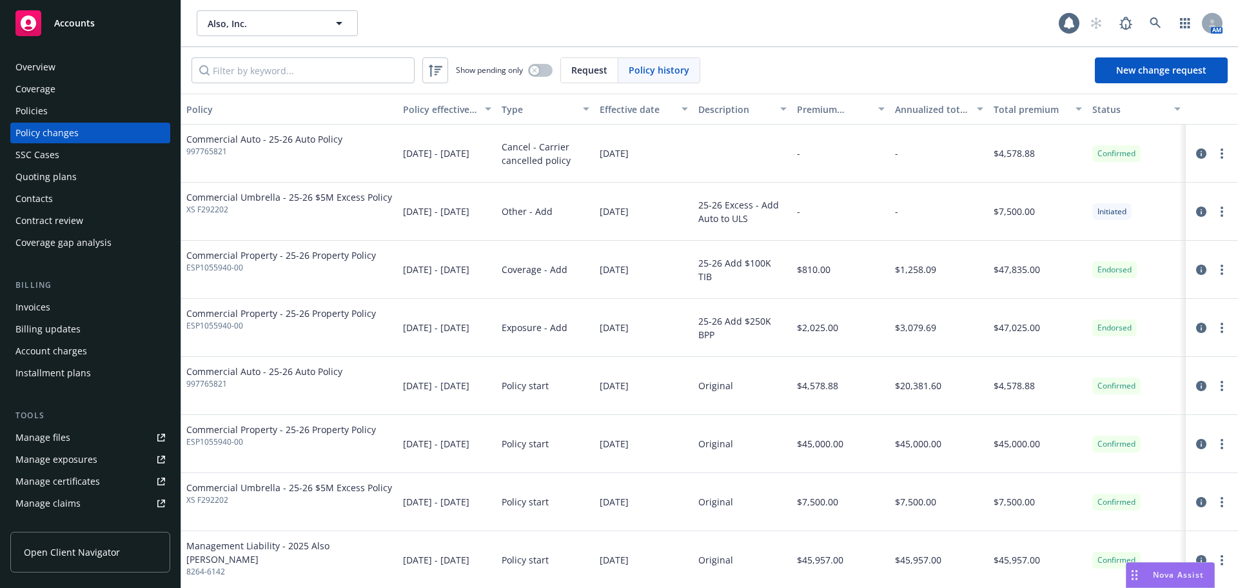
click at [89, 116] on div "Policies" at bounding box center [90, 111] width 150 height 21
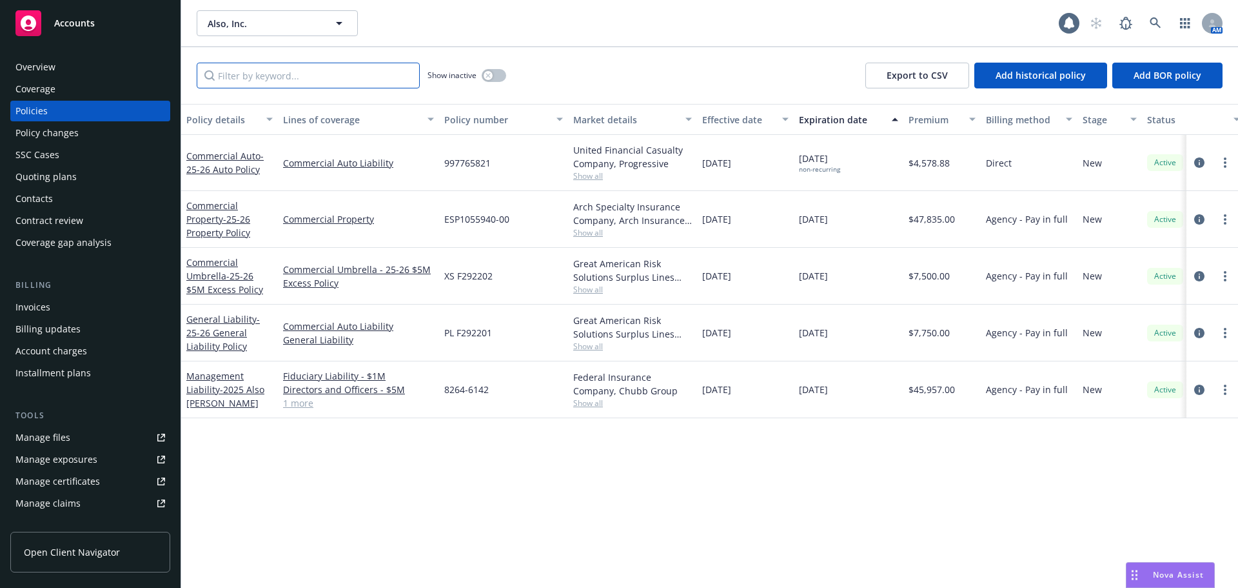
click at [293, 86] on input "Filter by keyword..." at bounding box center [308, 76] width 223 height 26
click at [1223, 159] on link "more" at bounding box center [1225, 162] width 15 height 15
click at [1145, 211] on link "Renew with incumbent" at bounding box center [1157, 215] width 152 height 26
select select "12"
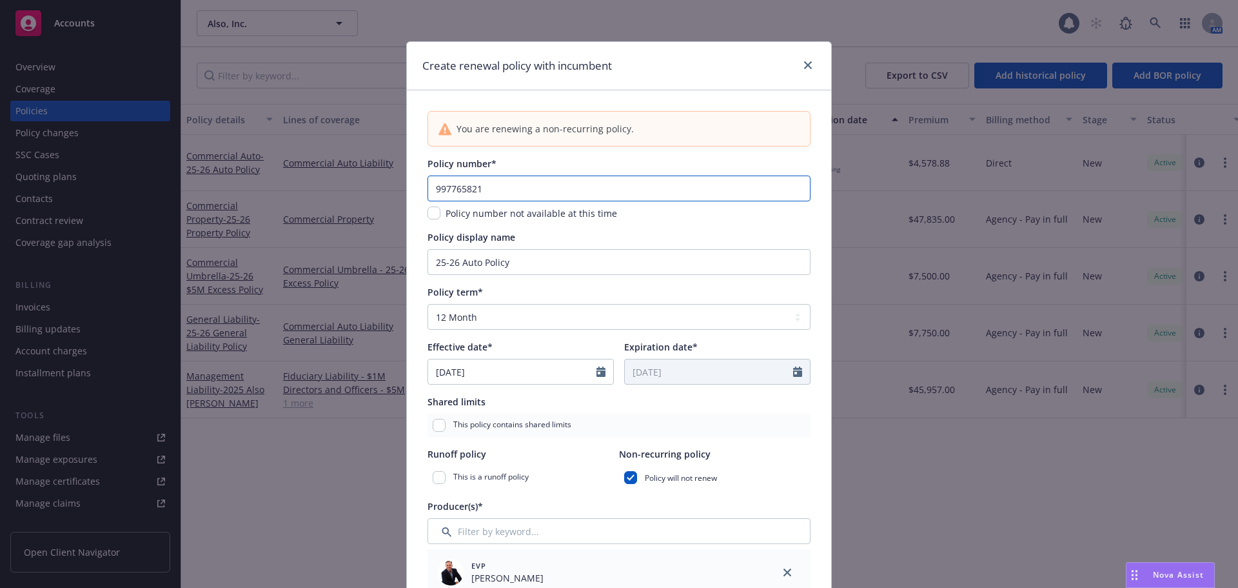
drag, startPoint x: 495, startPoint y: 193, endPoint x: 333, endPoint y: 203, distance: 161.6
click at [333, 203] on div "Create renewal policy with incumbent You are renewing a non-recurring policy. P…" at bounding box center [619, 294] width 1238 height 588
paste input "861499729"
type input "861499729"
click at [486, 315] on select "Select policy term 12 Month 6 Month 4 Month 3 Month 2 Month 1 Month 36 Month (3…" at bounding box center [619, 317] width 383 height 26
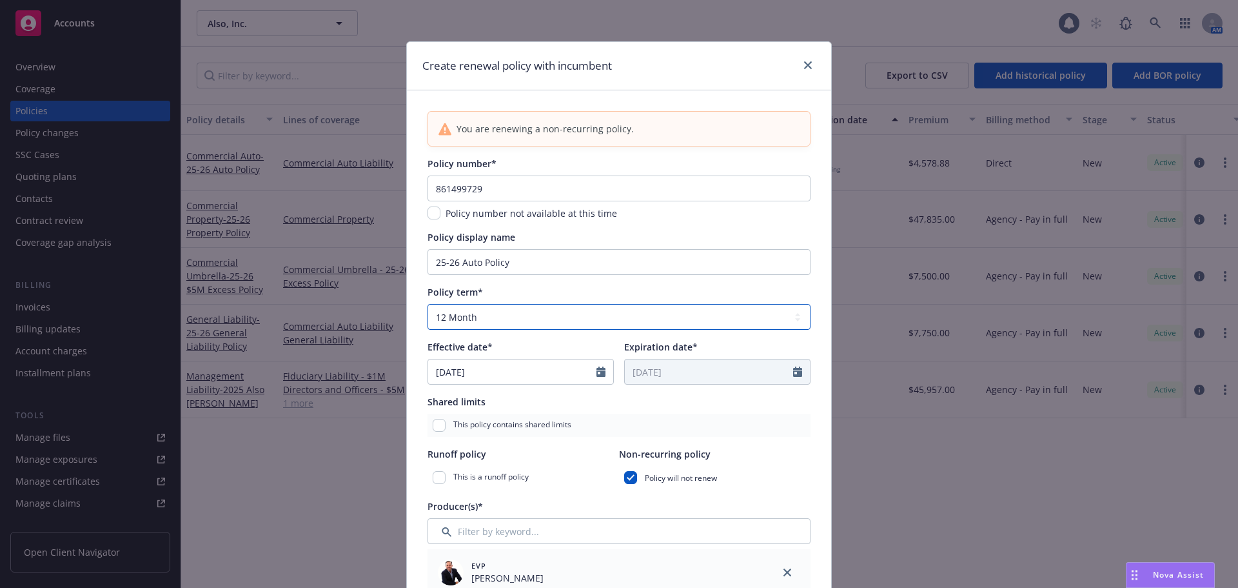
select select "6"
click at [428, 304] on select "Select policy term 12 Month 6 Month 4 Month 3 Month 2 Month 1 Month 36 Month (3…" at bounding box center [619, 317] width 383 height 26
type input "02/11/2026"
click at [511, 260] on input "25-26 Auto Policy" at bounding box center [619, 262] width 383 height 26
type input "25-26 Auto Policy (6-Month)"
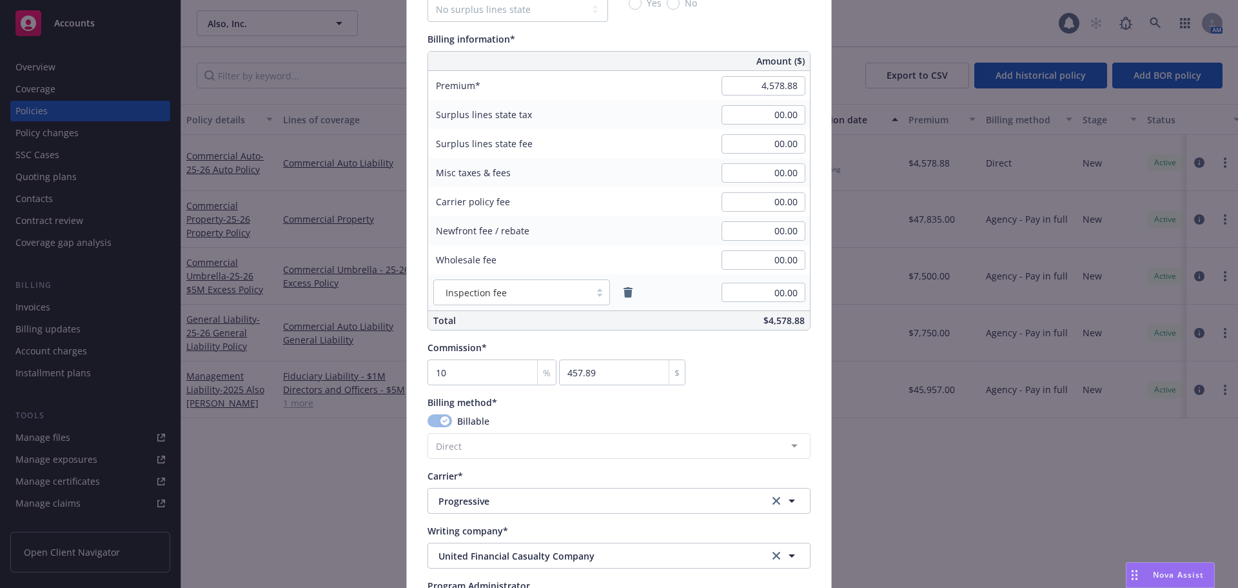
scroll to position [838, 0]
click at [744, 89] on input "4,578.88" at bounding box center [764, 88] width 84 height 19
type input "5,169.88"
type input "516.99"
click at [821, 143] on div "You are renewing a non-recurring policy. Policy number* 861499729 Policy number…" at bounding box center [619, 92] width 424 height 1681
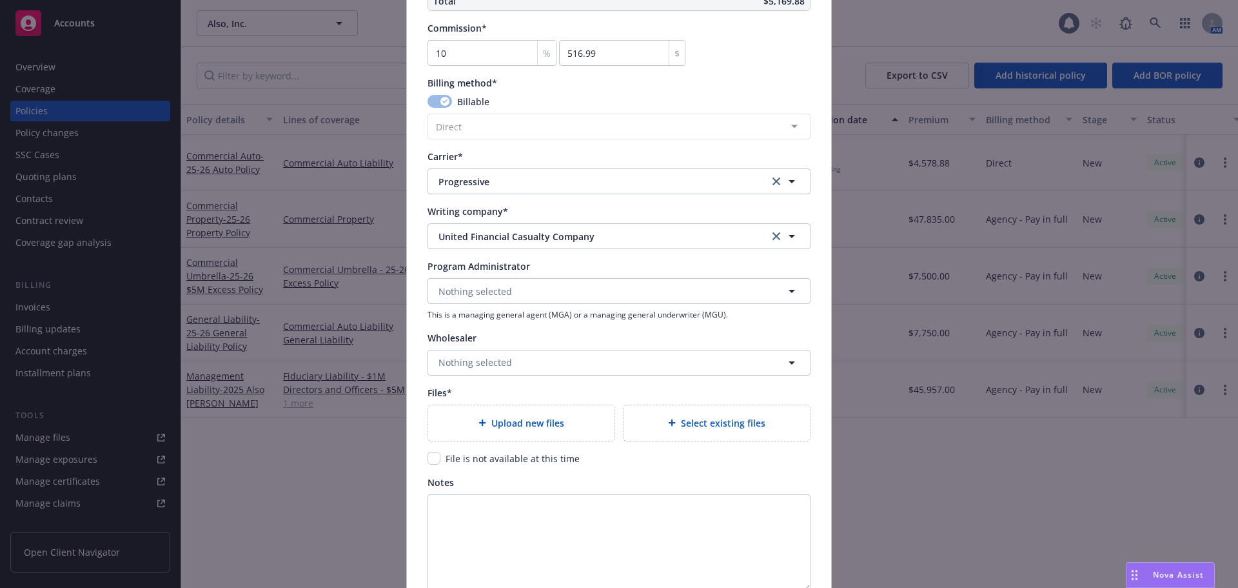
scroll to position [1161, 0]
click at [548, 422] on span "Upload new files" at bounding box center [527, 422] width 73 height 14
type textarea "x"
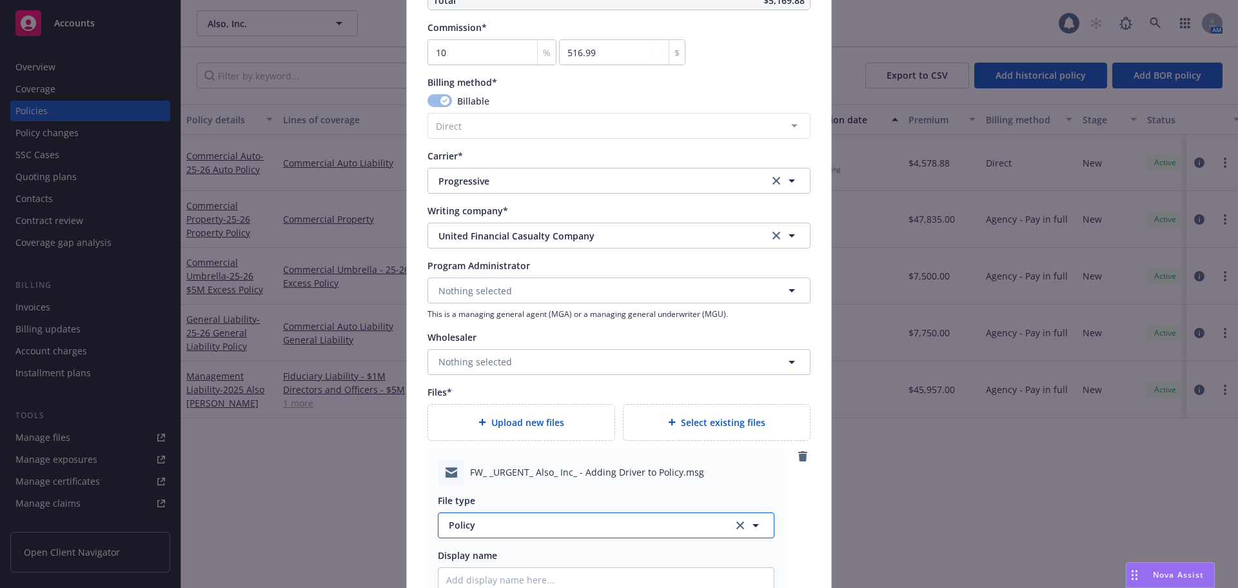
click at [507, 519] on span "Policy" at bounding box center [584, 525] width 270 height 14
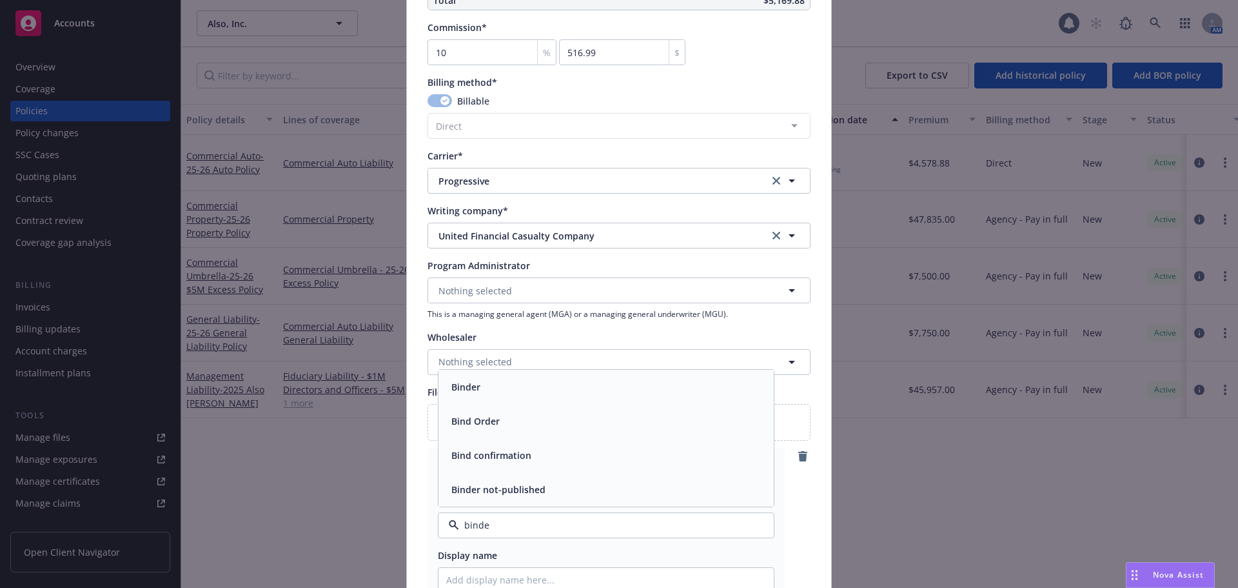
type input "binder"
click at [475, 457] on span "Binder" at bounding box center [465, 455] width 29 height 14
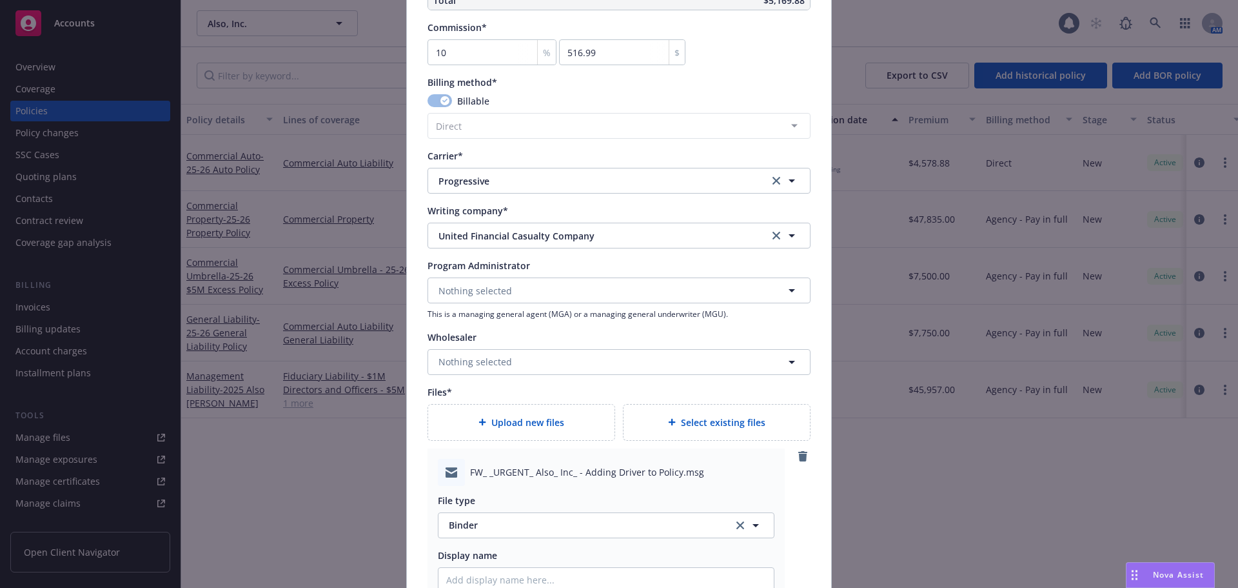
click at [428, 477] on div "FW_ _URGENT_ Also_ Inc_ - Adding Driver to Policy.msg File type Binder Display …" at bounding box center [606, 557] width 357 height 219
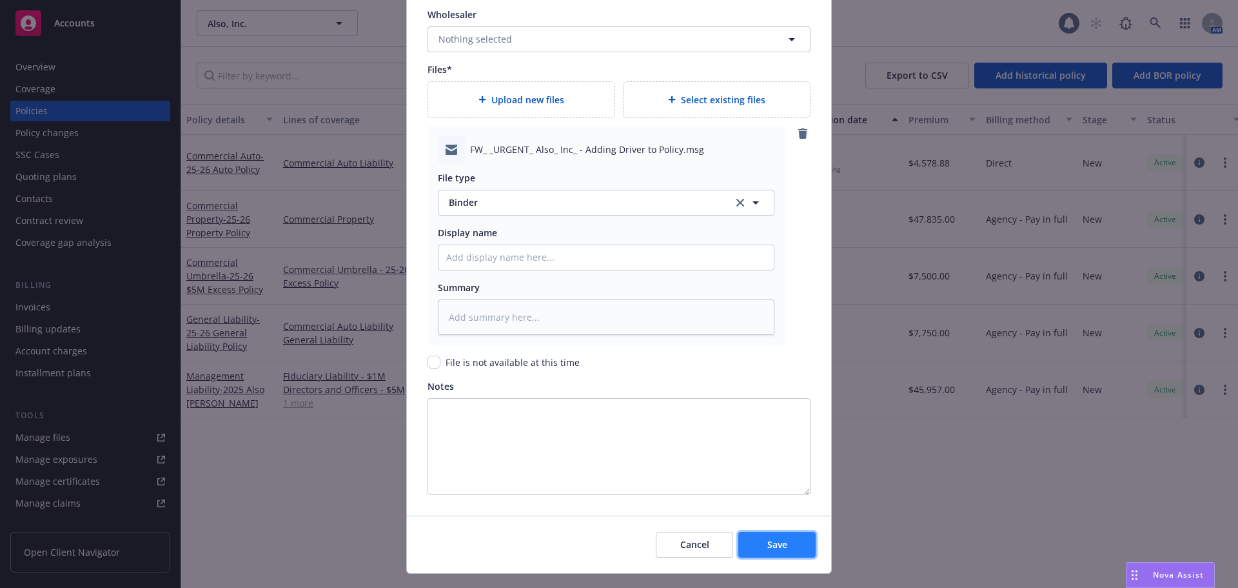
click at [765, 553] on button "Save" at bounding box center [776, 544] width 77 height 26
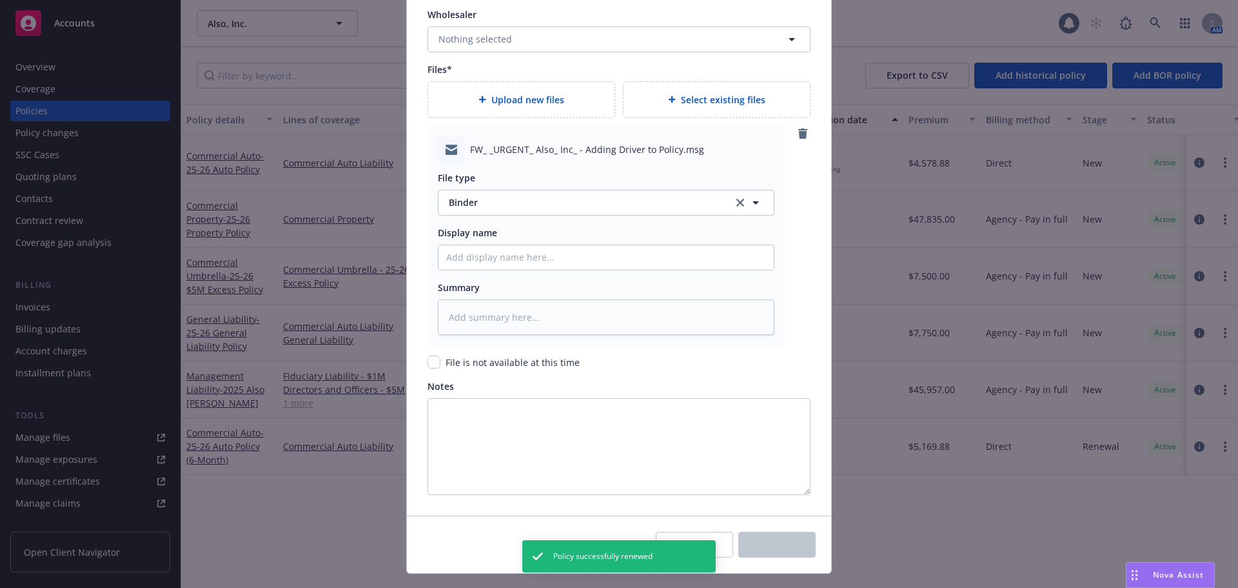
type textarea "x"
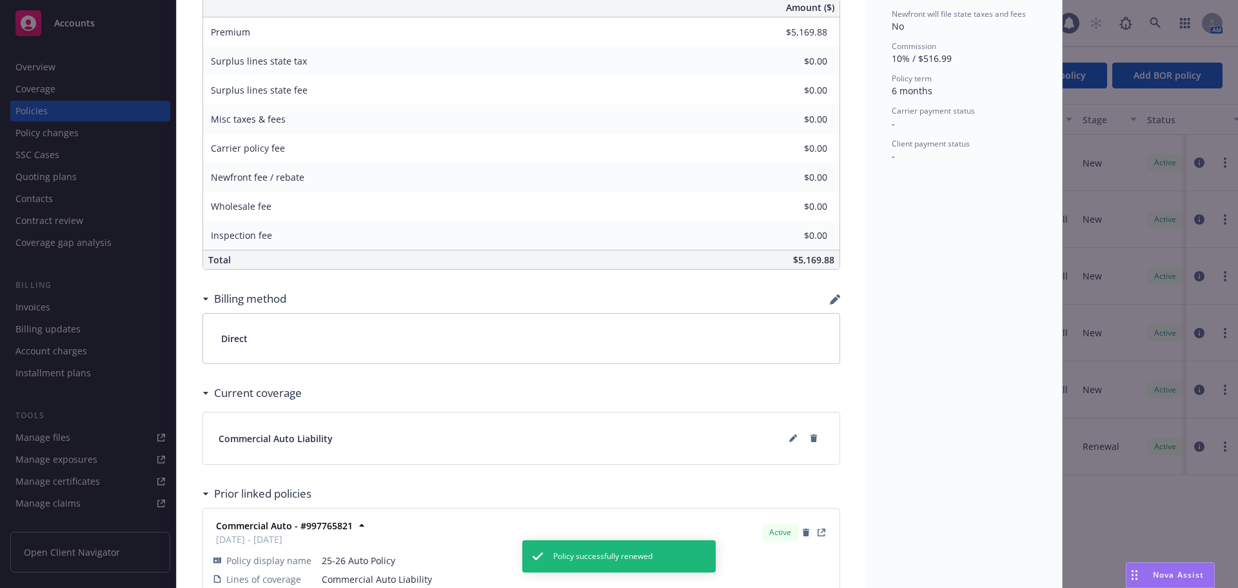
scroll to position [645, 0]
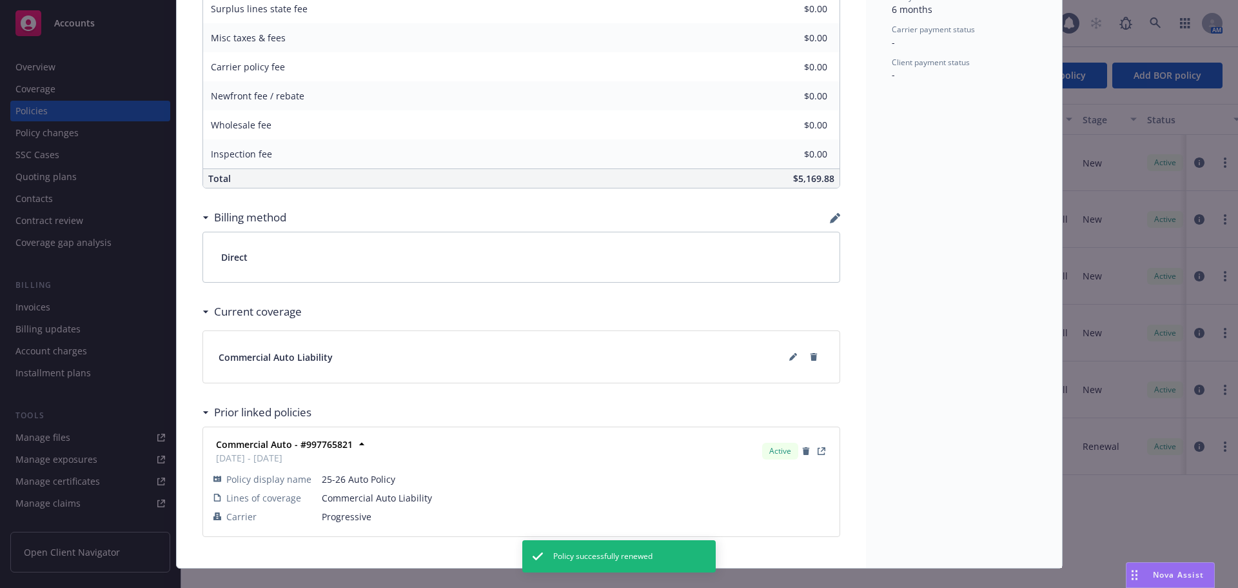
click at [836, 215] on icon "button" at bounding box center [838, 215] width 4 height 4
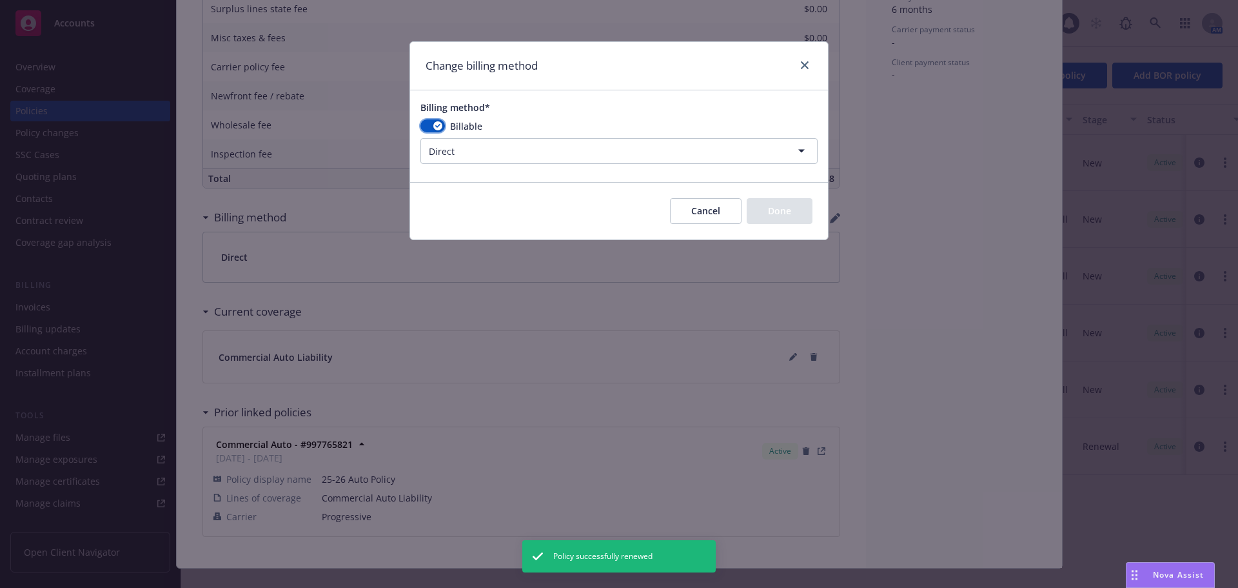
click at [428, 124] on button "button" at bounding box center [433, 125] width 25 height 13
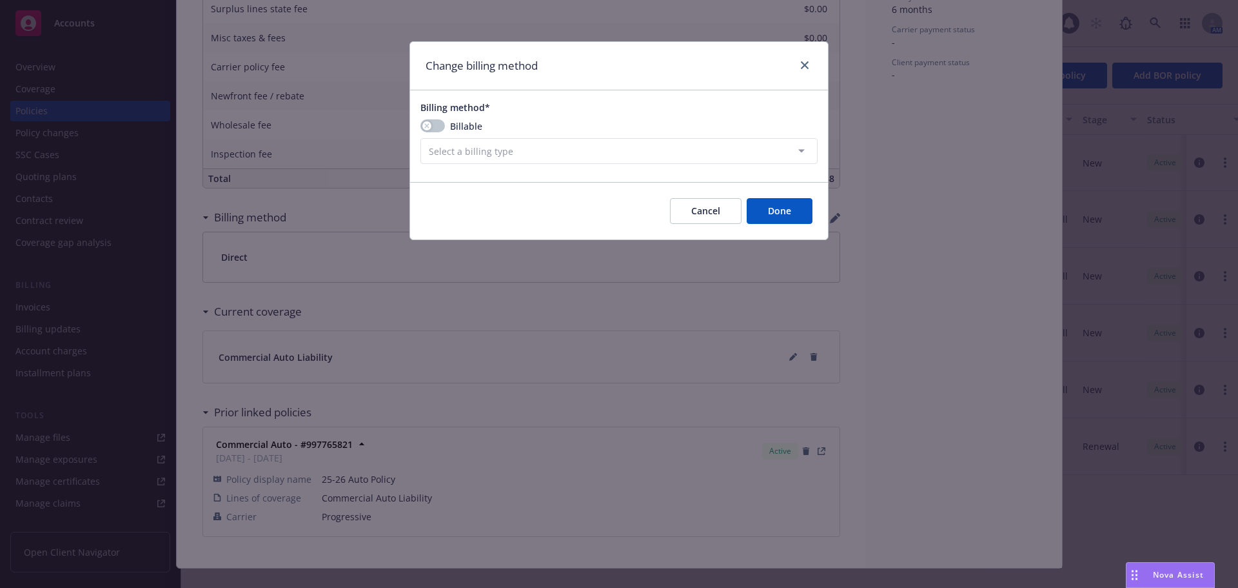
click at [444, 121] on div "Billable" at bounding box center [619, 126] width 397 height 14
drag, startPoint x: 438, startPoint y: 127, endPoint x: 447, endPoint y: 140, distance: 15.7
click at [437, 127] on button "button" at bounding box center [433, 125] width 25 height 13
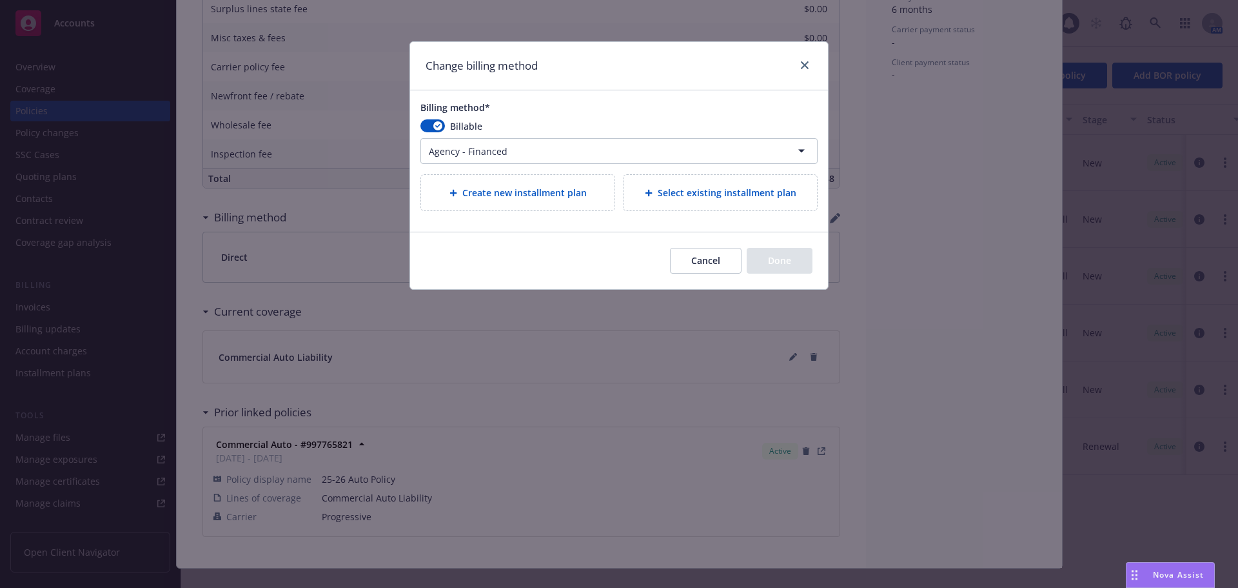
click at [454, 148] on html "Accounts Overview Coverage Policies Policy changes SSC Cases Quoting plans Cont…" at bounding box center [619, 294] width 1238 height 588
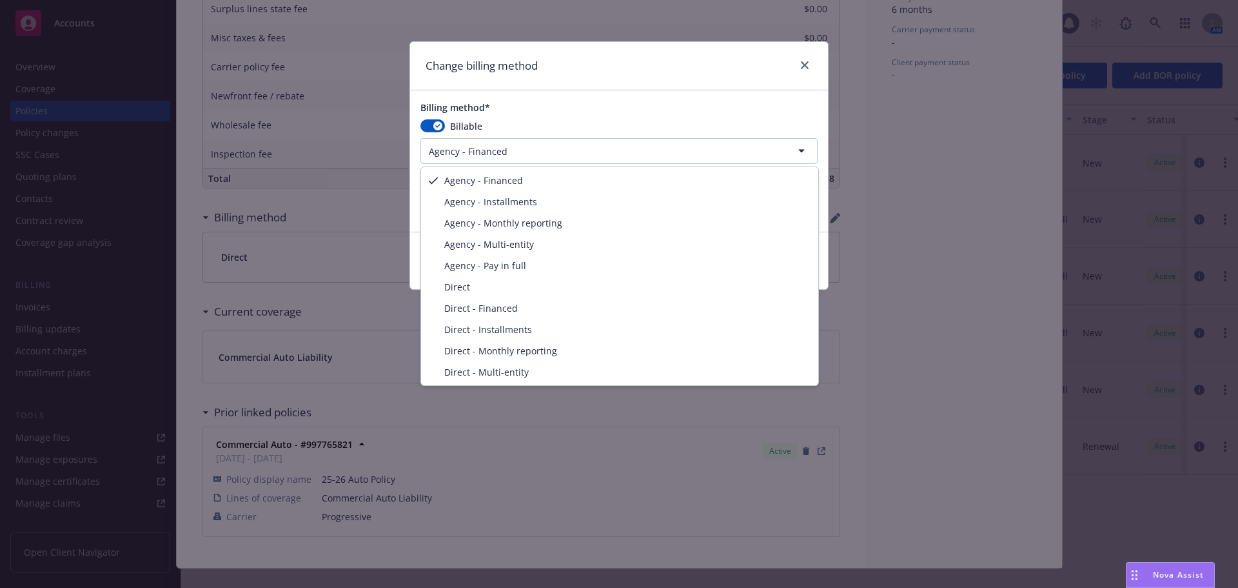
select select "DIRECT"
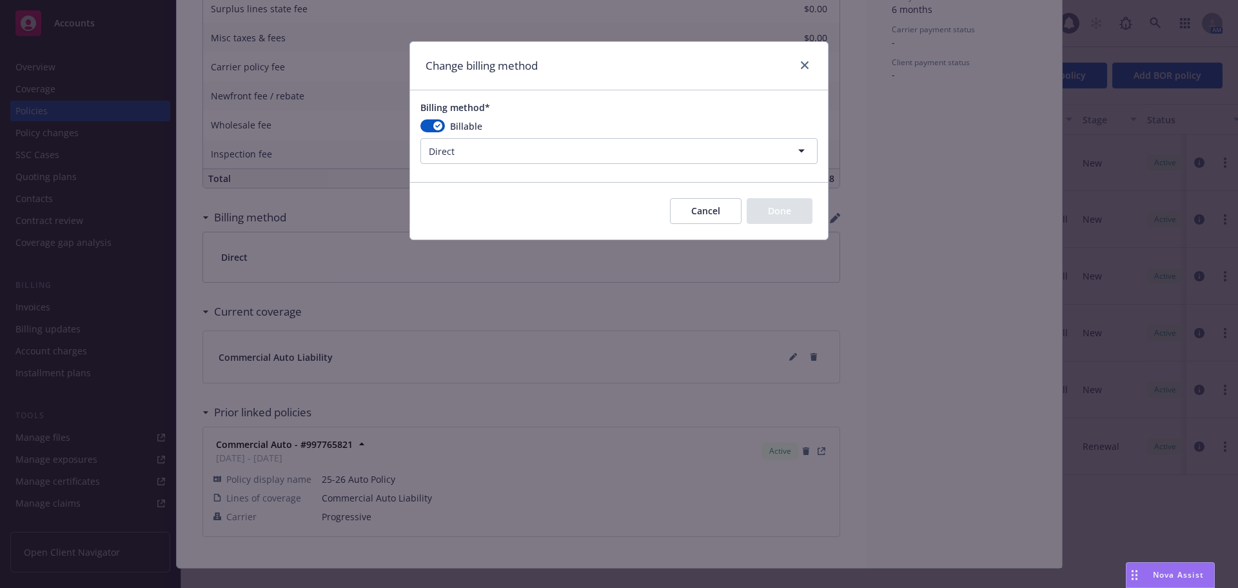
click at [778, 208] on div "Cancel Done" at bounding box center [741, 211] width 143 height 26
click at [713, 212] on button "Cancel" at bounding box center [706, 211] width 72 height 26
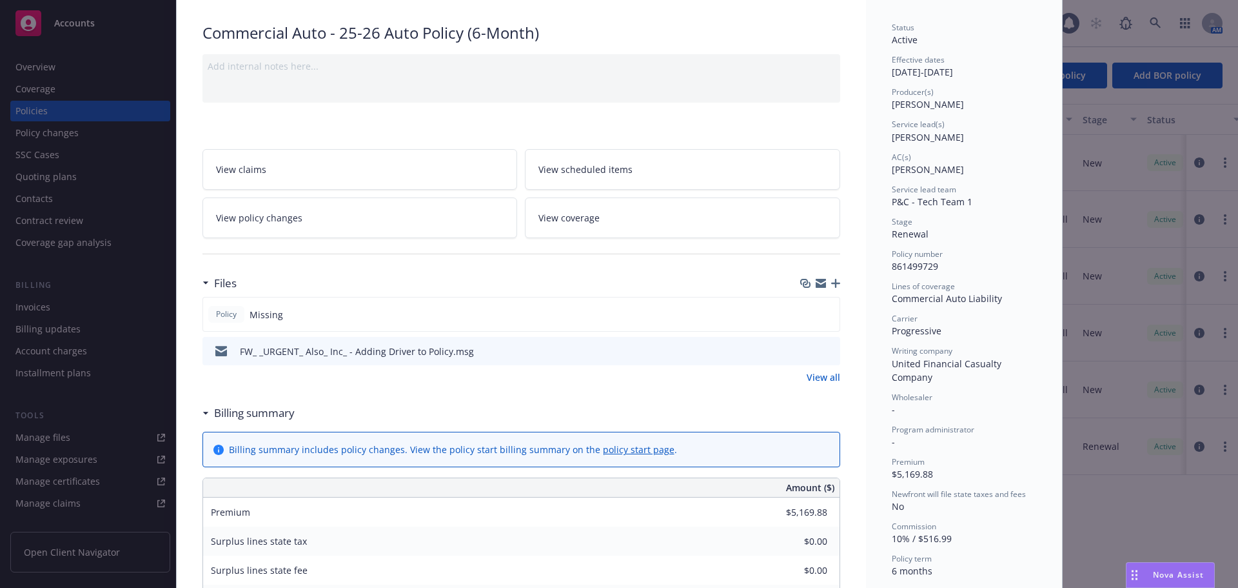
scroll to position [0, 0]
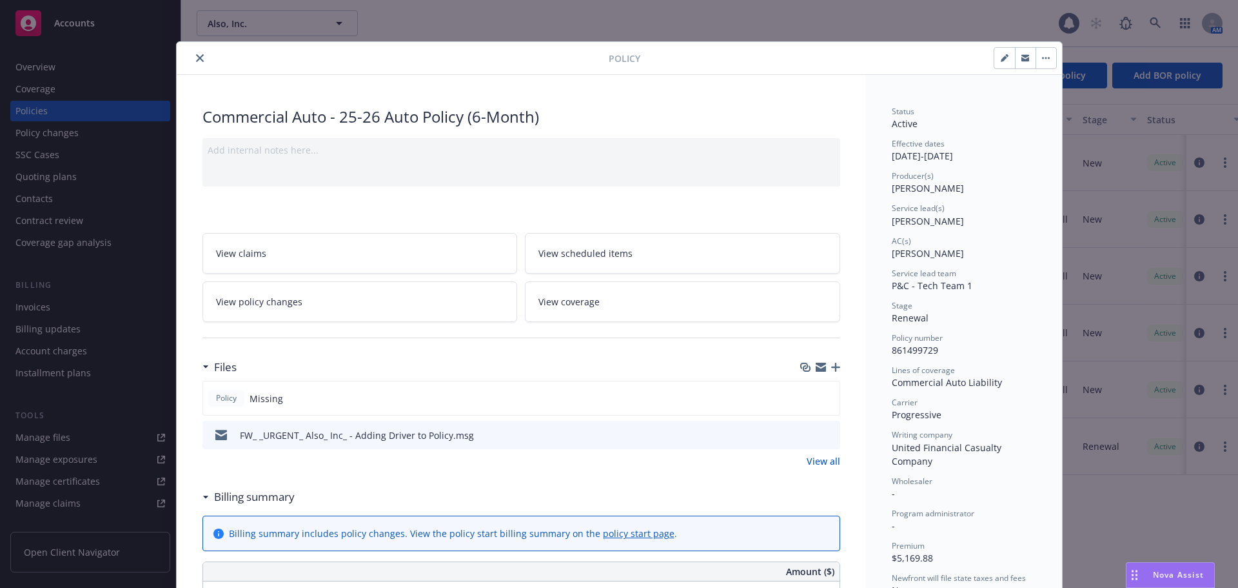
click at [835, 364] on icon "button" at bounding box center [835, 366] width 9 height 9
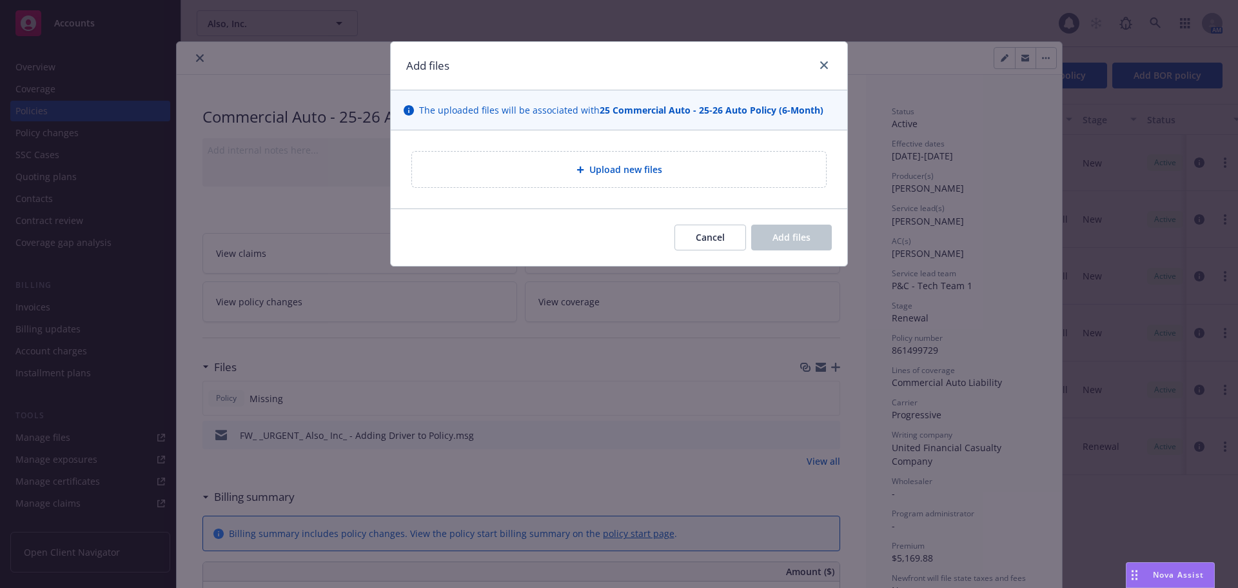
type textarea "x"
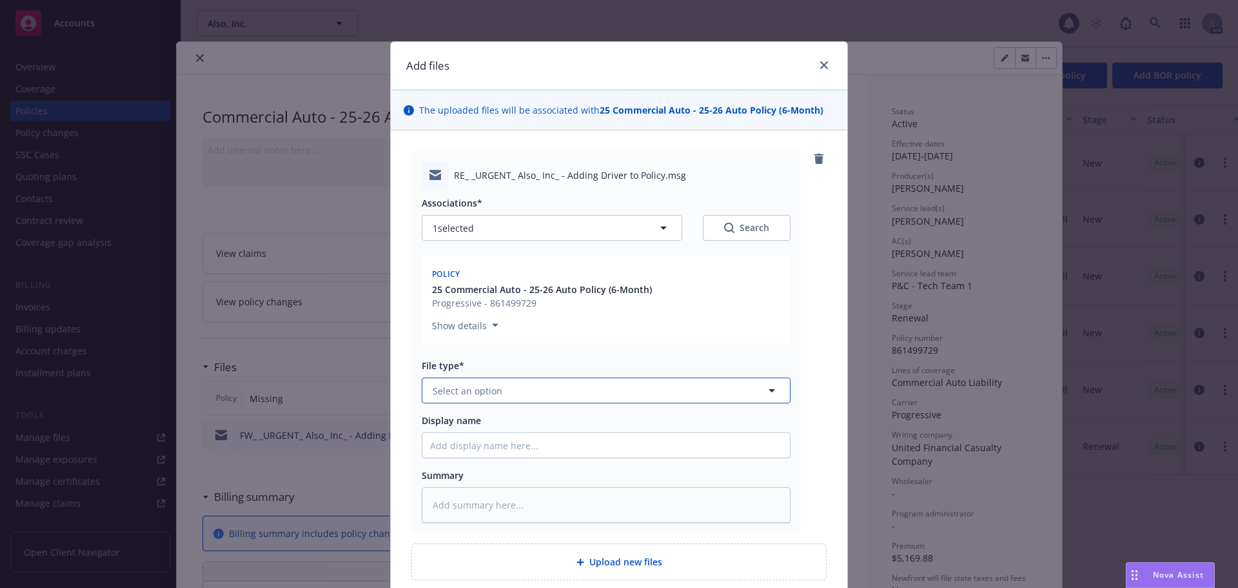
click at [495, 389] on span "Select an option" at bounding box center [468, 391] width 70 height 14
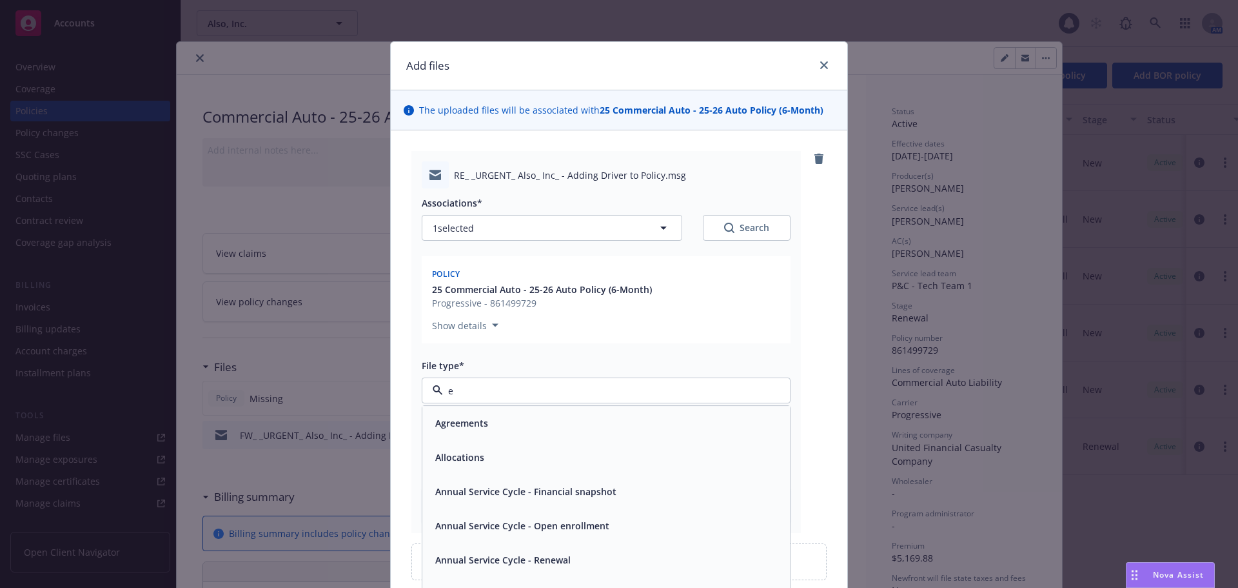
type input "em"
click at [466, 464] on div "Email" at bounding box center [606, 460] width 352 height 19
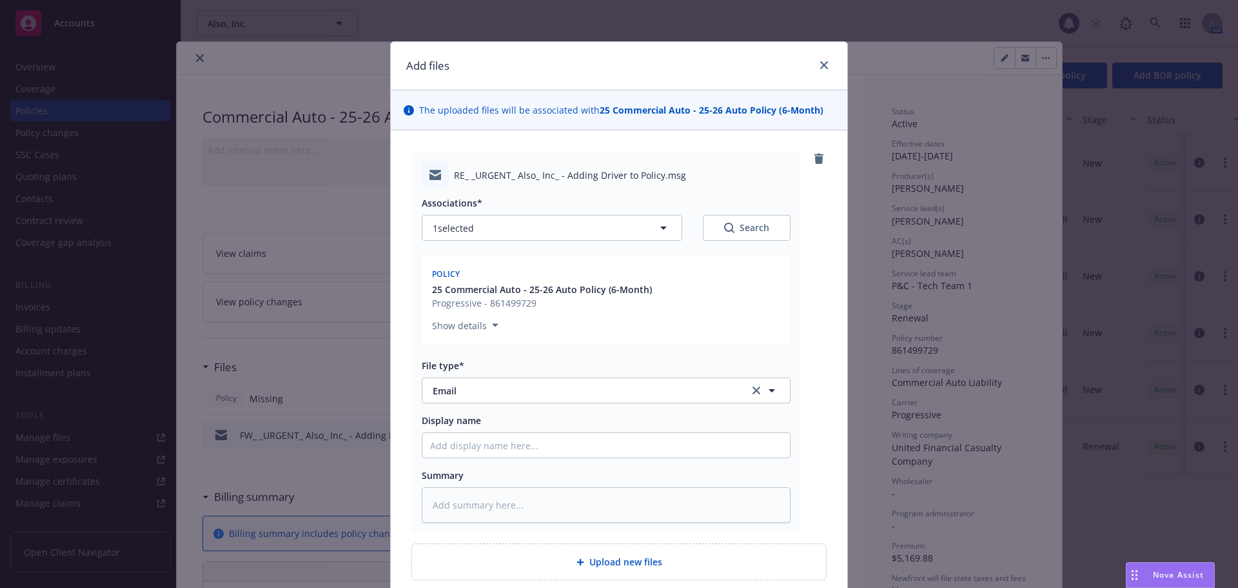
click at [813, 343] on div "RE_ _URGENT_ Also_ Inc_ - Adding Driver to Policy.msg Associations* 1 selected …" at bounding box center [618, 342] width 415 height 382
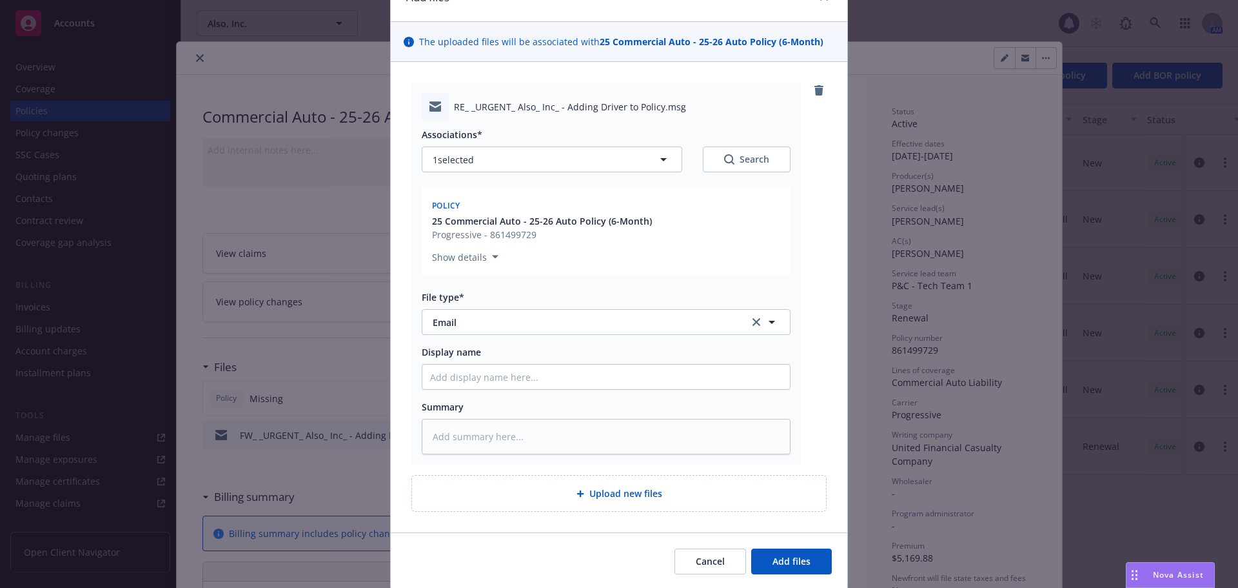
scroll to position [112, 0]
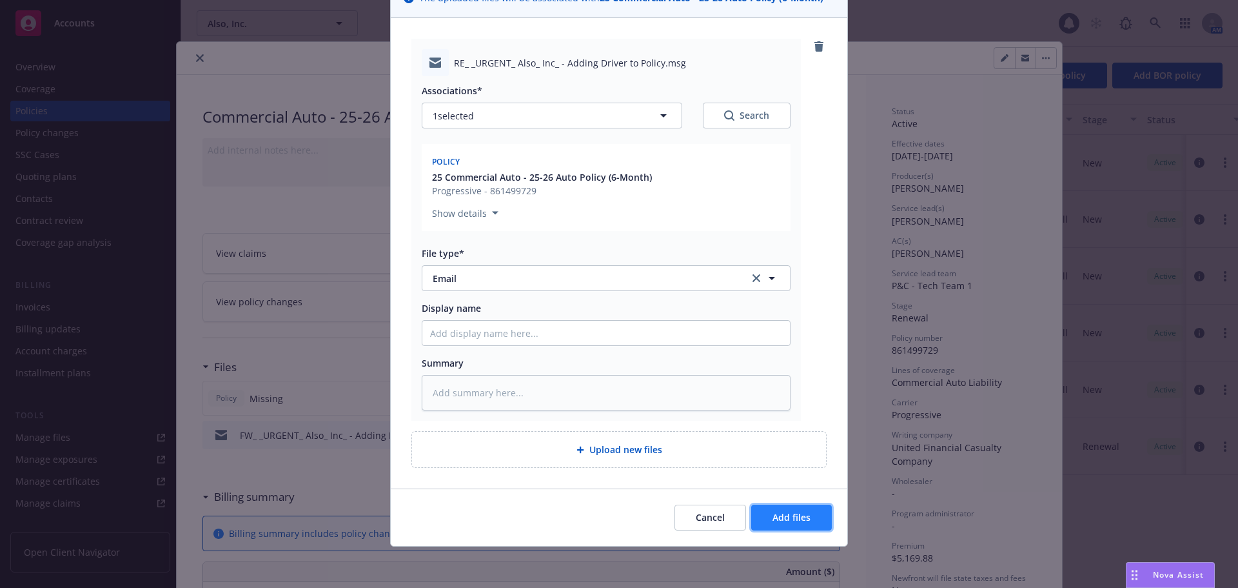
click at [790, 521] on span "Add files" at bounding box center [792, 517] width 38 height 12
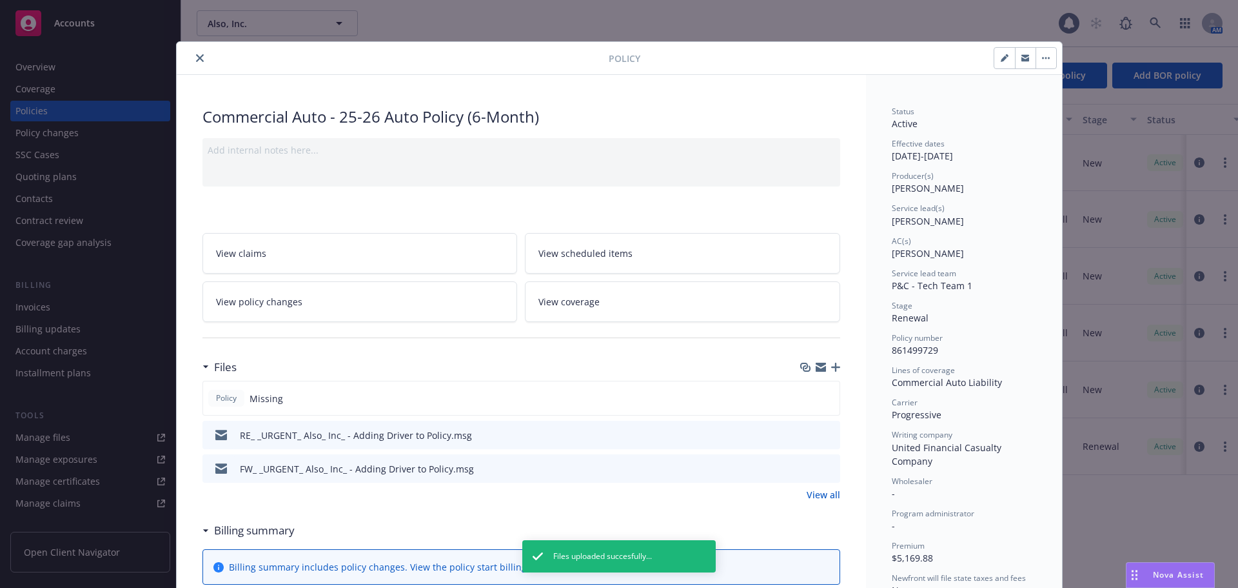
click at [831, 366] on icon "button" at bounding box center [835, 366] width 9 height 9
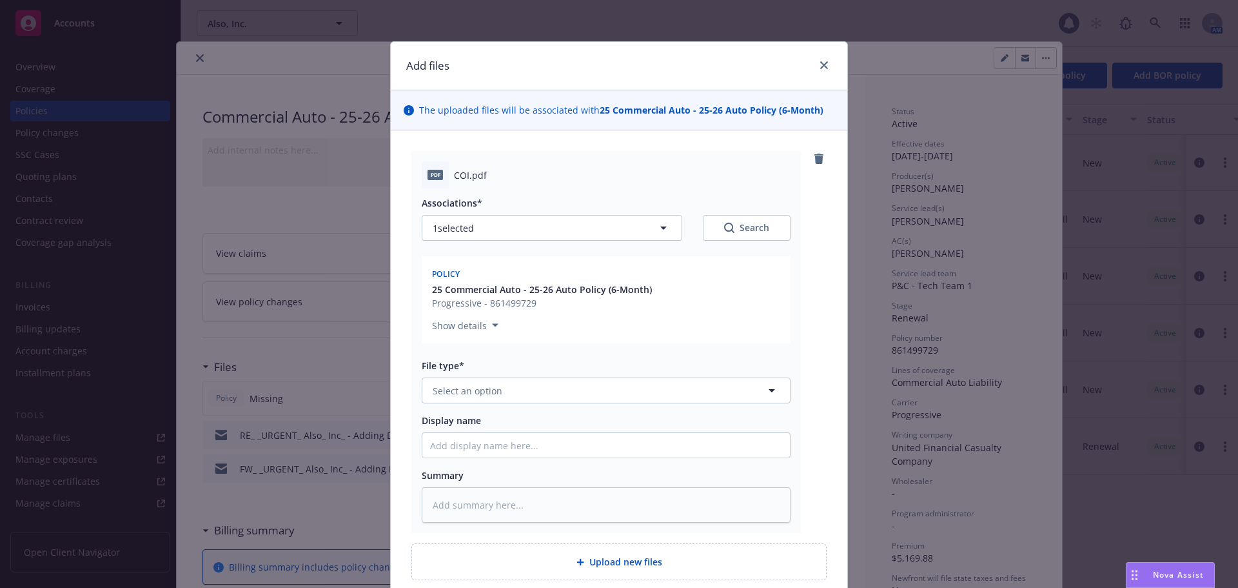
type textarea "x"
click at [468, 388] on span "Select an option" at bounding box center [468, 391] width 70 height 14
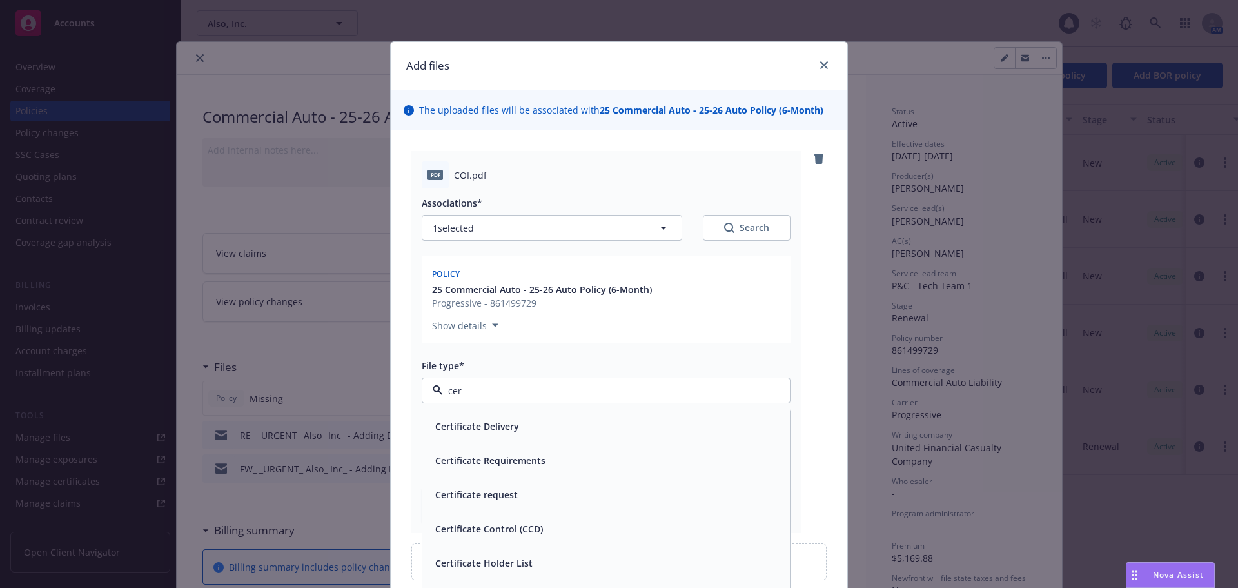
type input "cert"
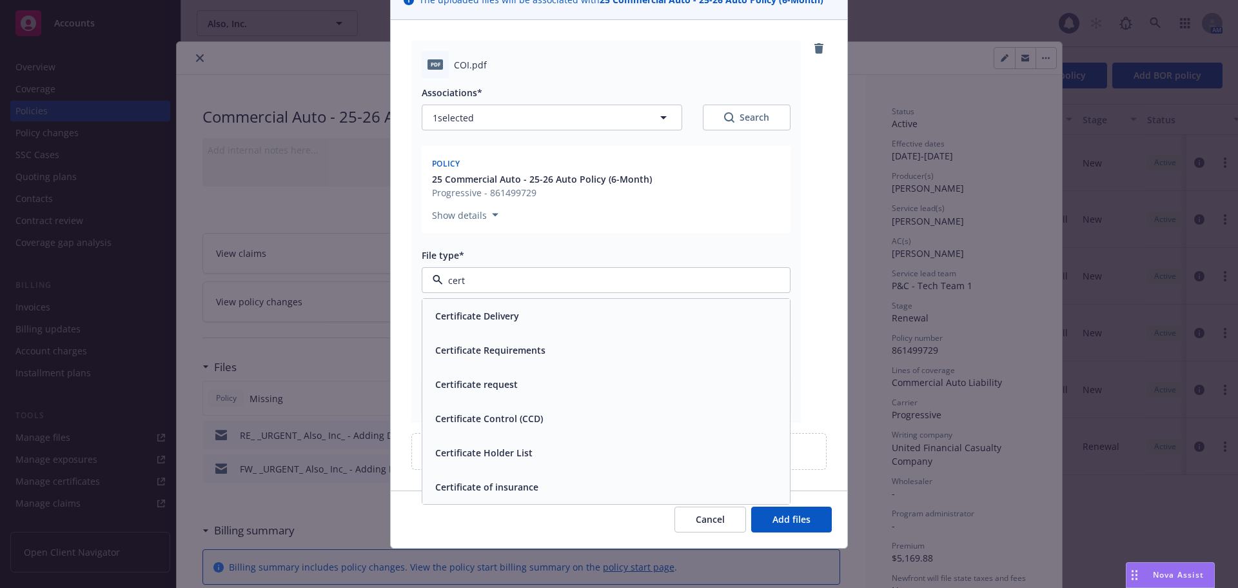
scroll to position [112, 0]
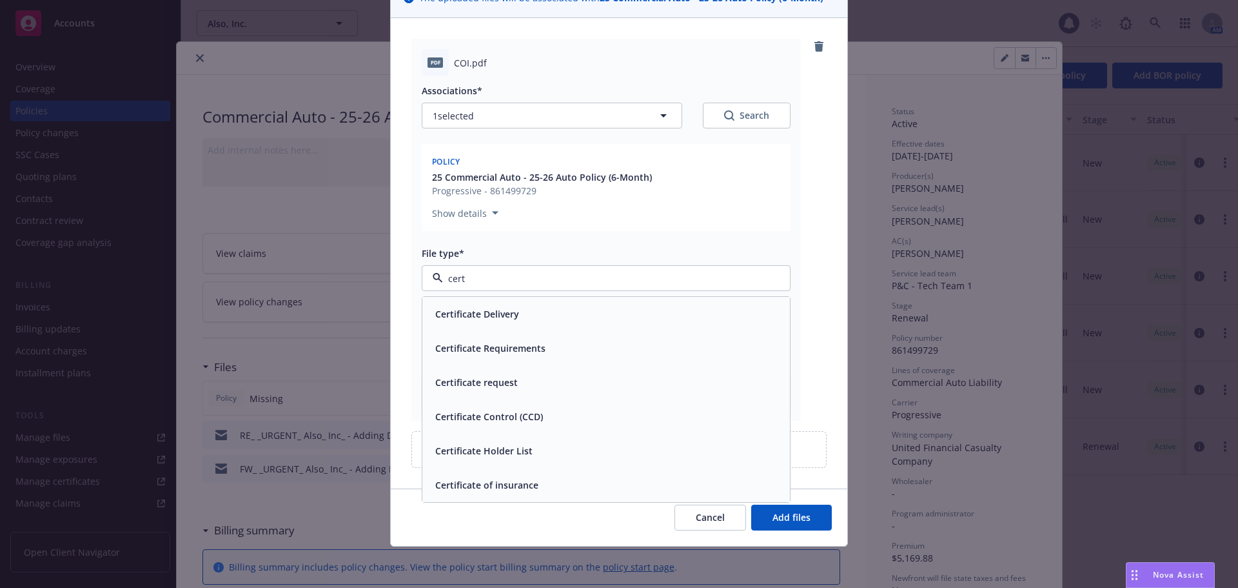
click at [538, 481] on div "Certificate of insurance" at bounding box center [606, 484] width 352 height 19
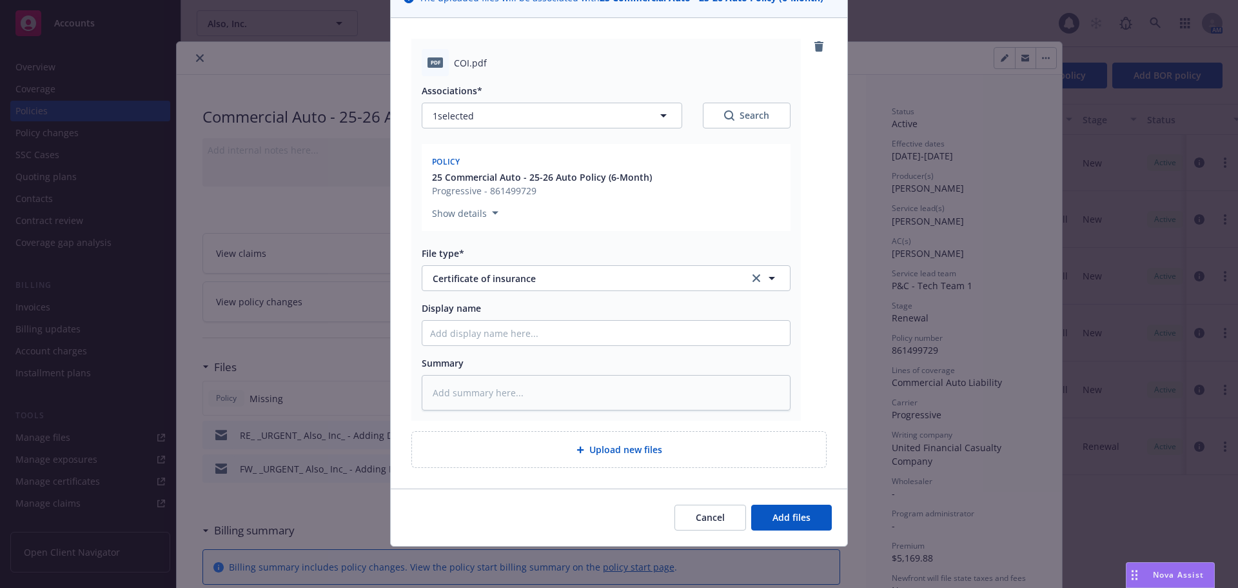
type textarea "x"
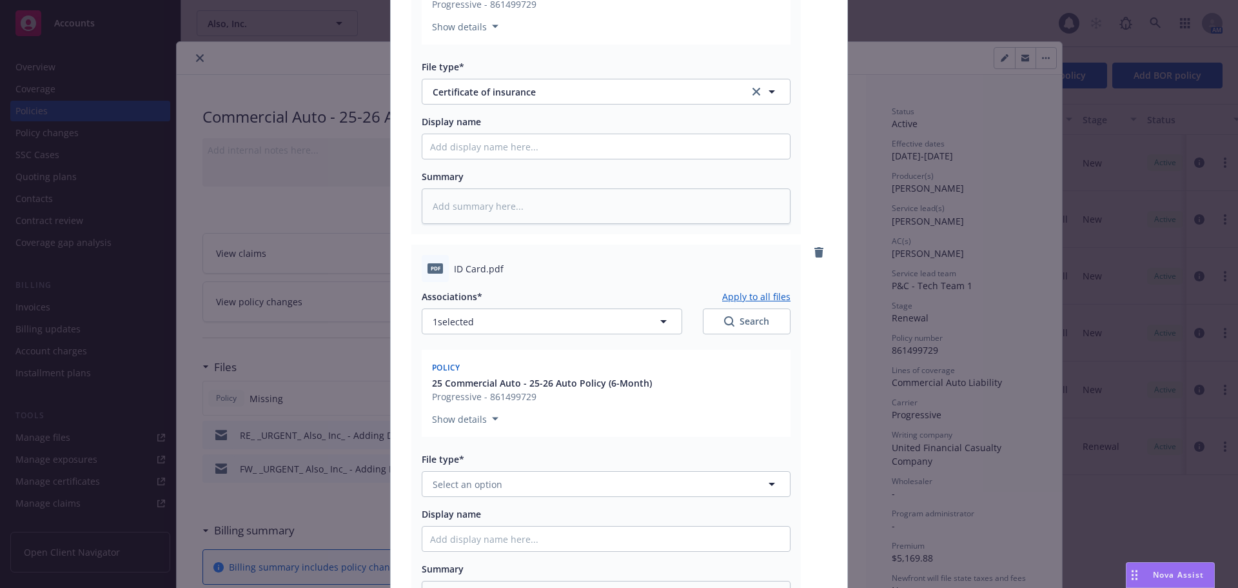
scroll to position [306, 0]
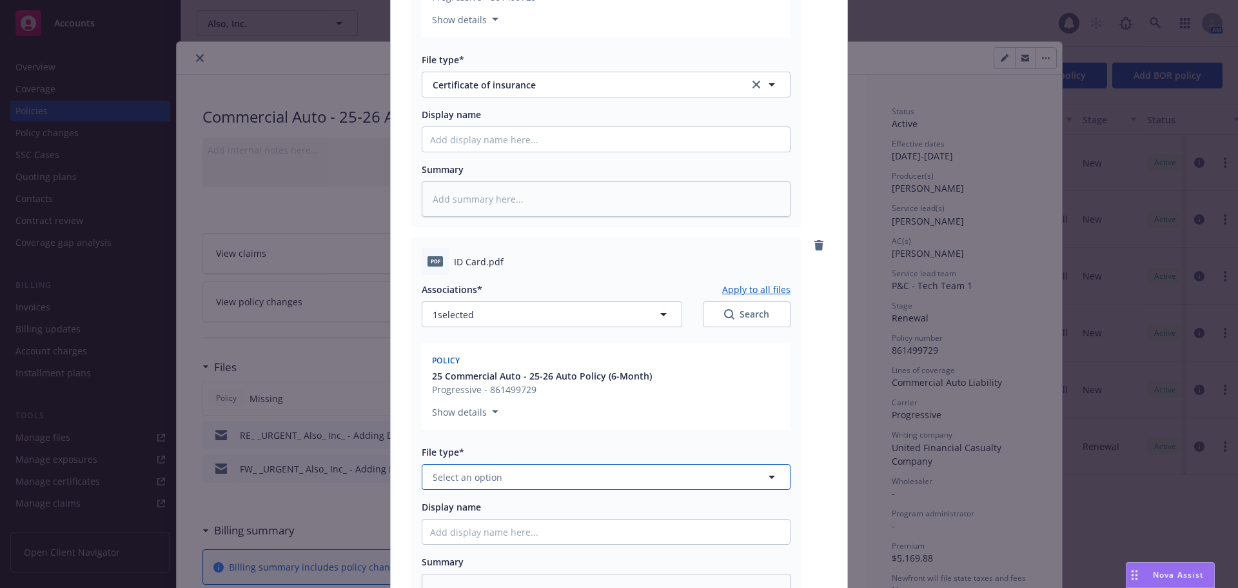
click at [488, 479] on span "Select an option" at bounding box center [468, 477] width 70 height 14
type input "auto i"
click at [491, 516] on div "Auto ID card" at bounding box center [606, 512] width 352 height 19
click at [807, 407] on div "pdf ID Card.pdf Associations* Apply to all files 1 selected Search Policy 25 Co…" at bounding box center [618, 428] width 415 height 382
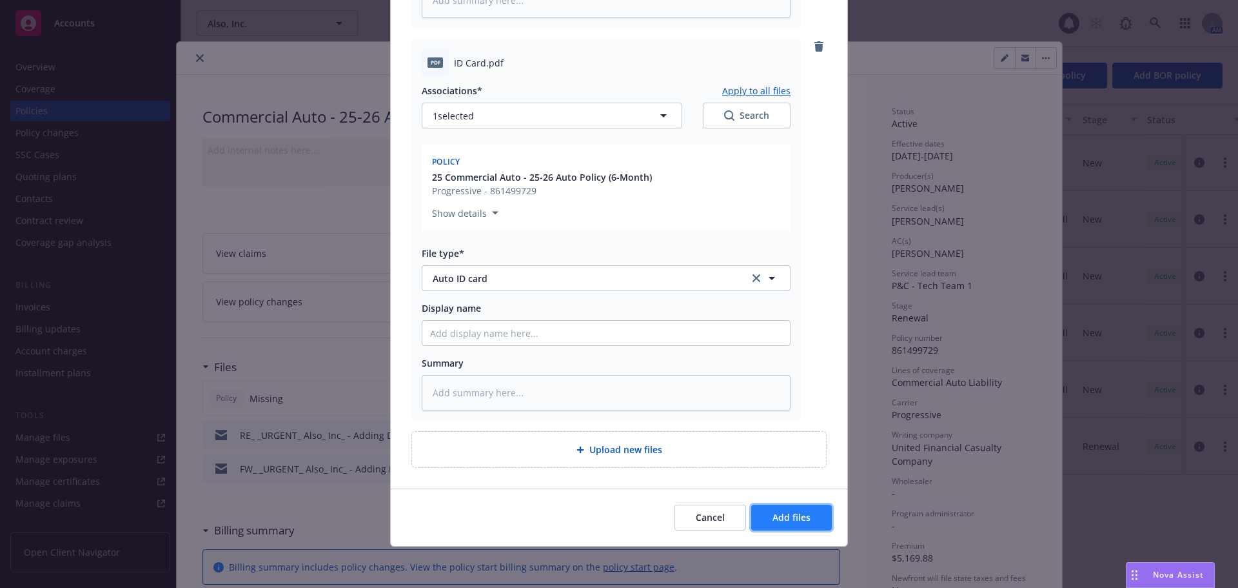
click at [789, 517] on span "Add files" at bounding box center [792, 517] width 38 height 12
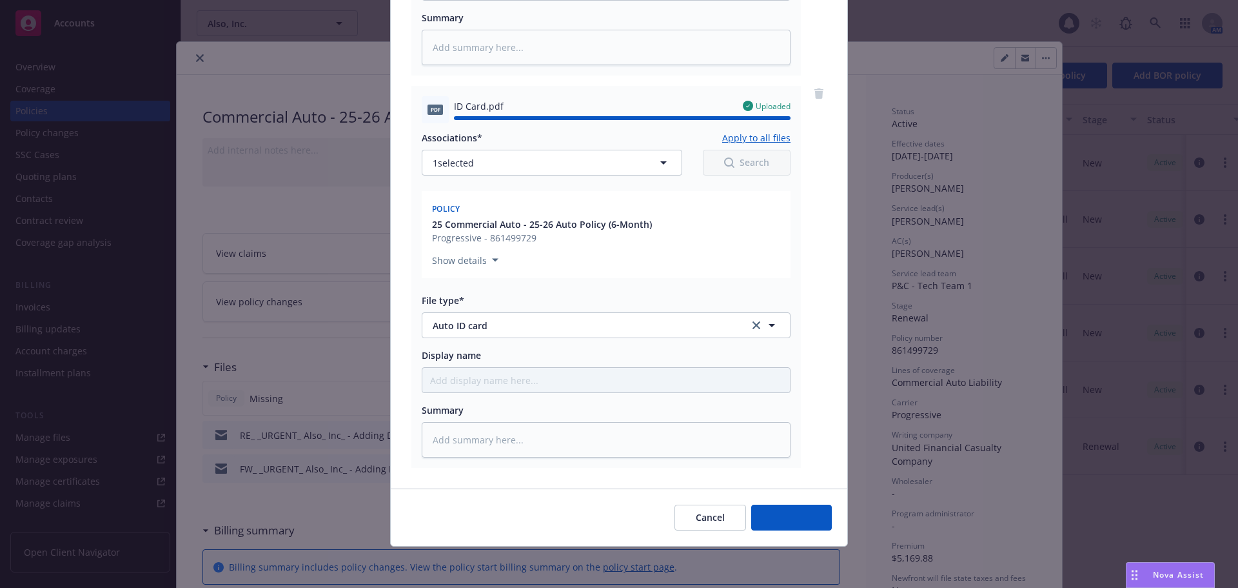
type textarea "x"
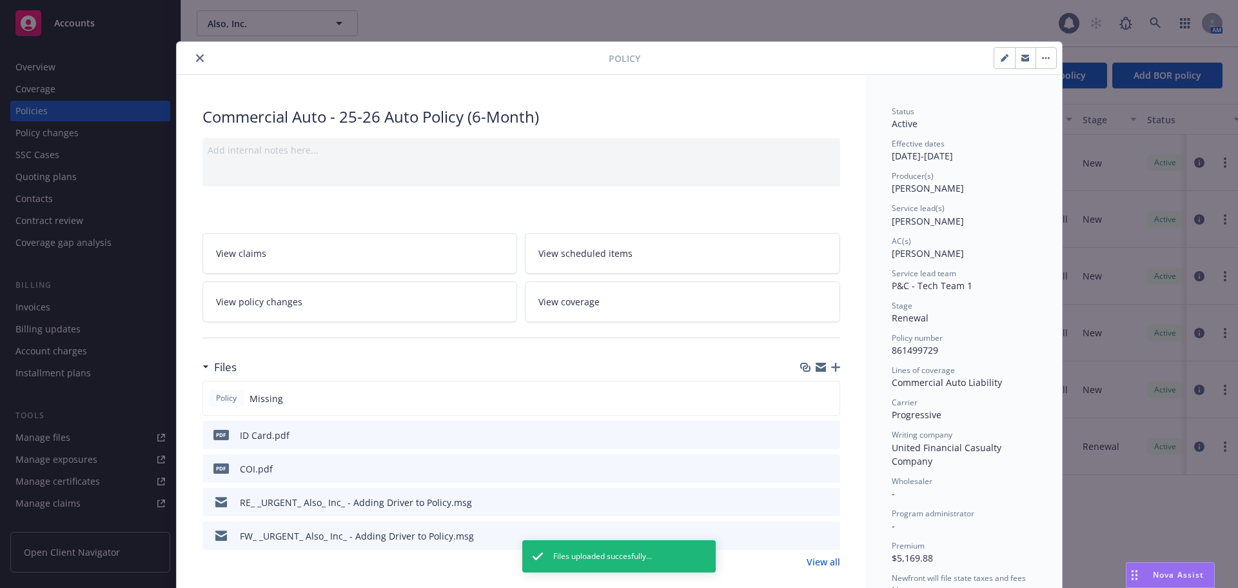
click at [196, 60] on icon "close" at bounding box center [200, 58] width 8 height 8
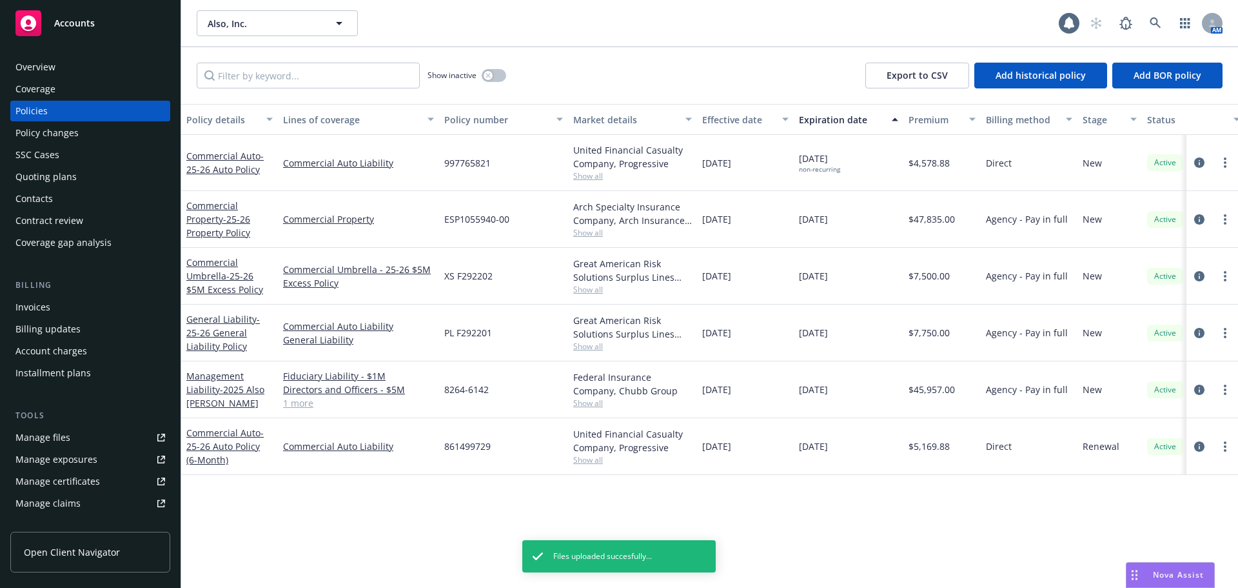
click at [137, 30] on div "Accounts" at bounding box center [90, 23] width 150 height 26
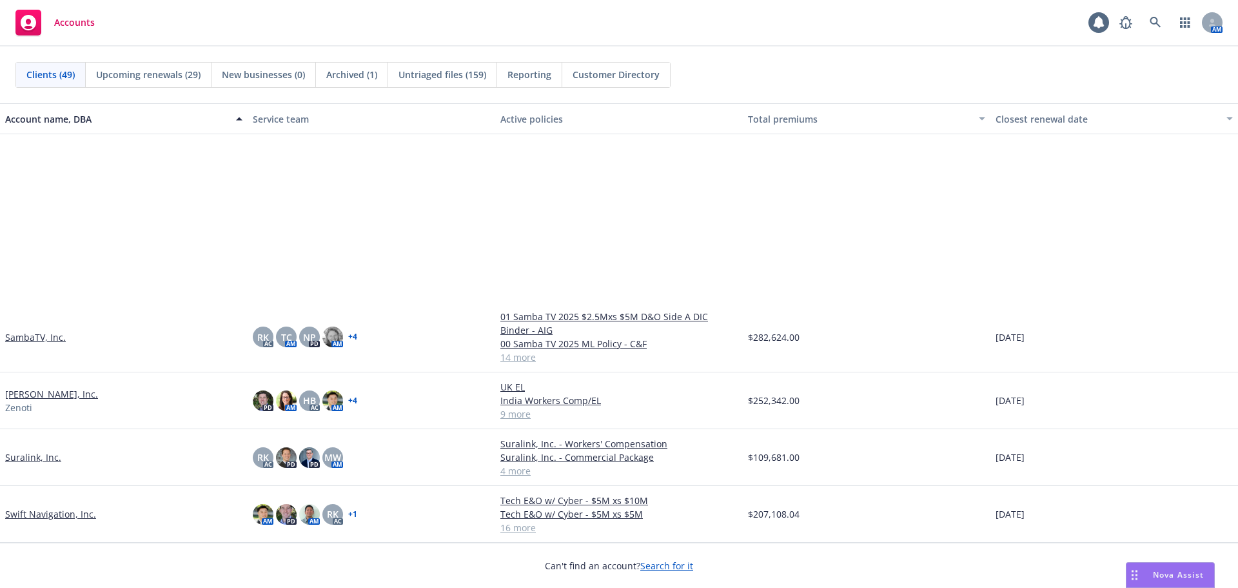
scroll to position [1999, 0]
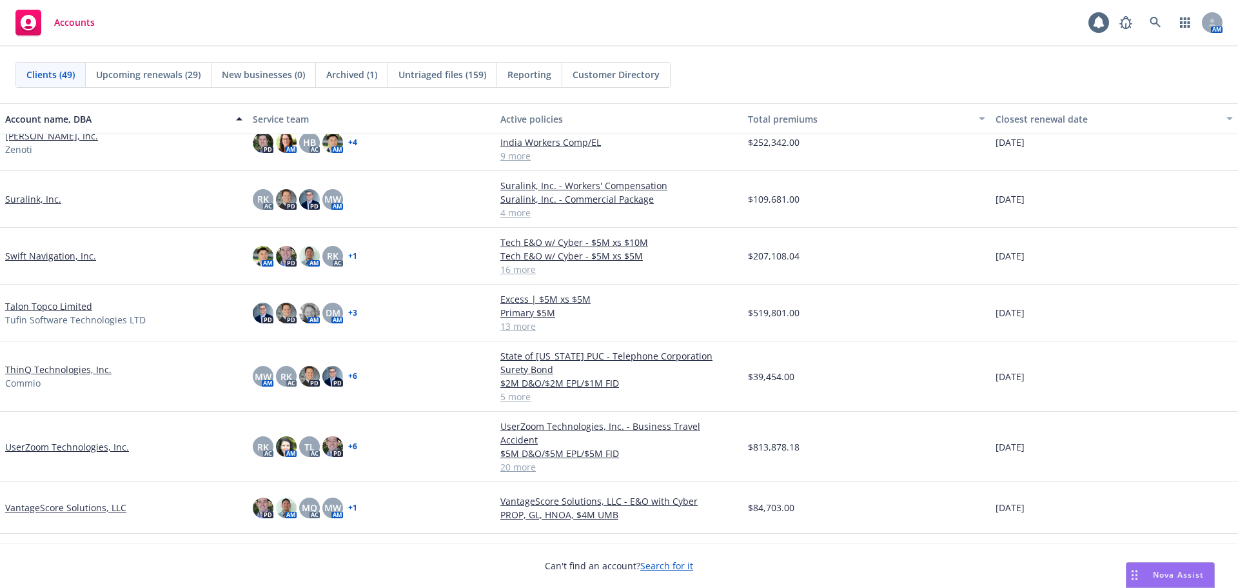
click at [95, 363] on link "ThinQ Technologies, Inc." at bounding box center [58, 369] width 106 height 14
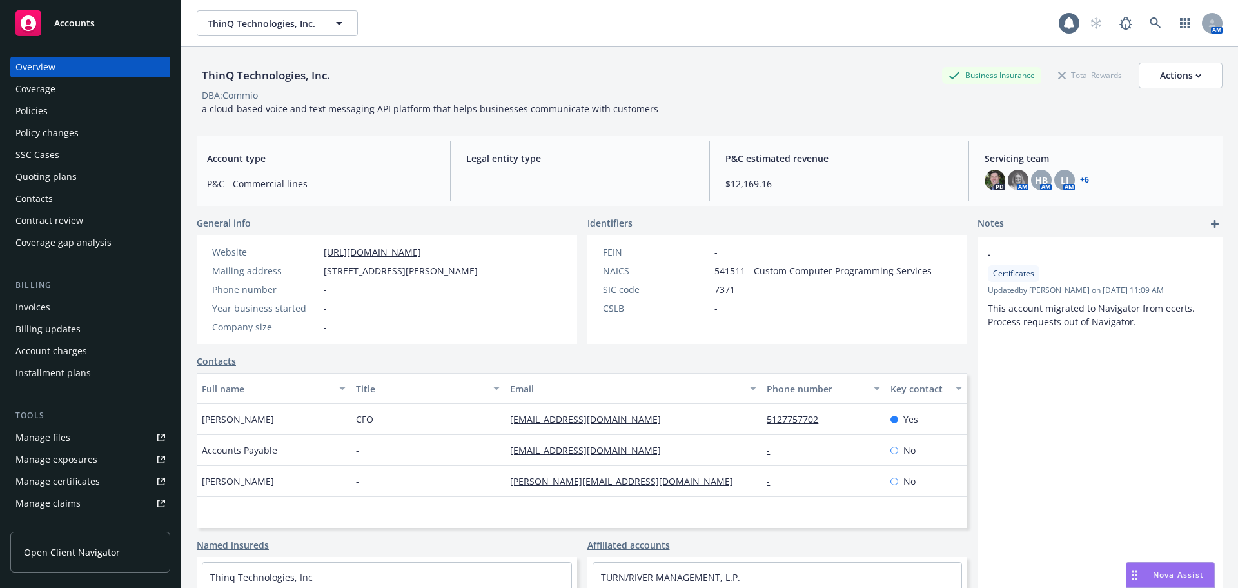
click at [98, 119] on div "Policies" at bounding box center [90, 111] width 150 height 21
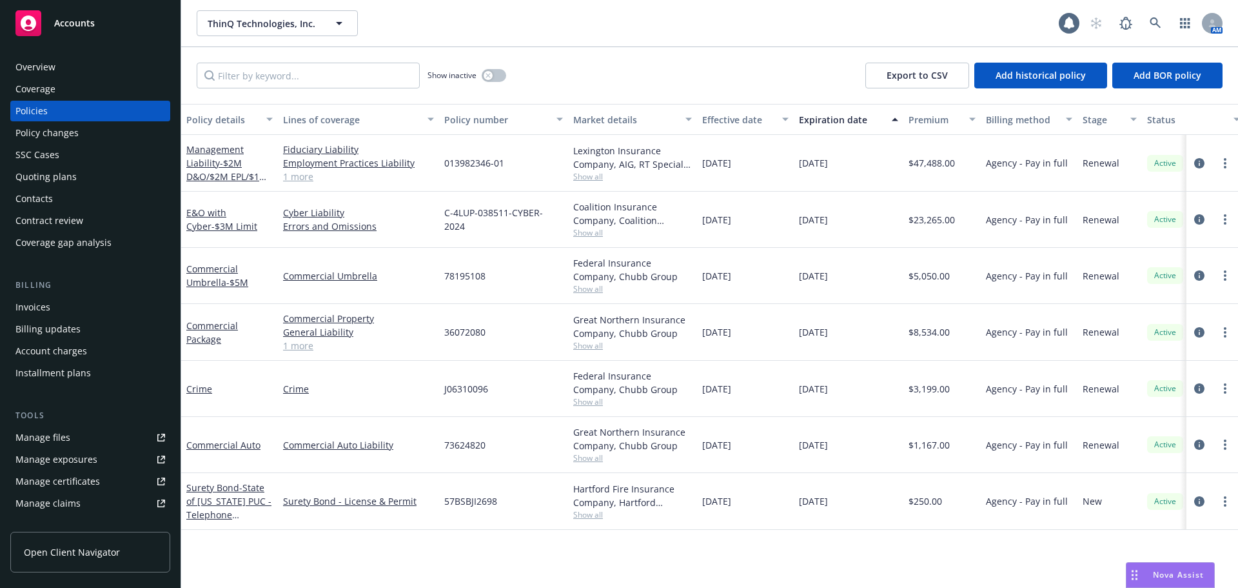
click at [104, 181] on div "Quoting plans" at bounding box center [90, 176] width 150 height 21
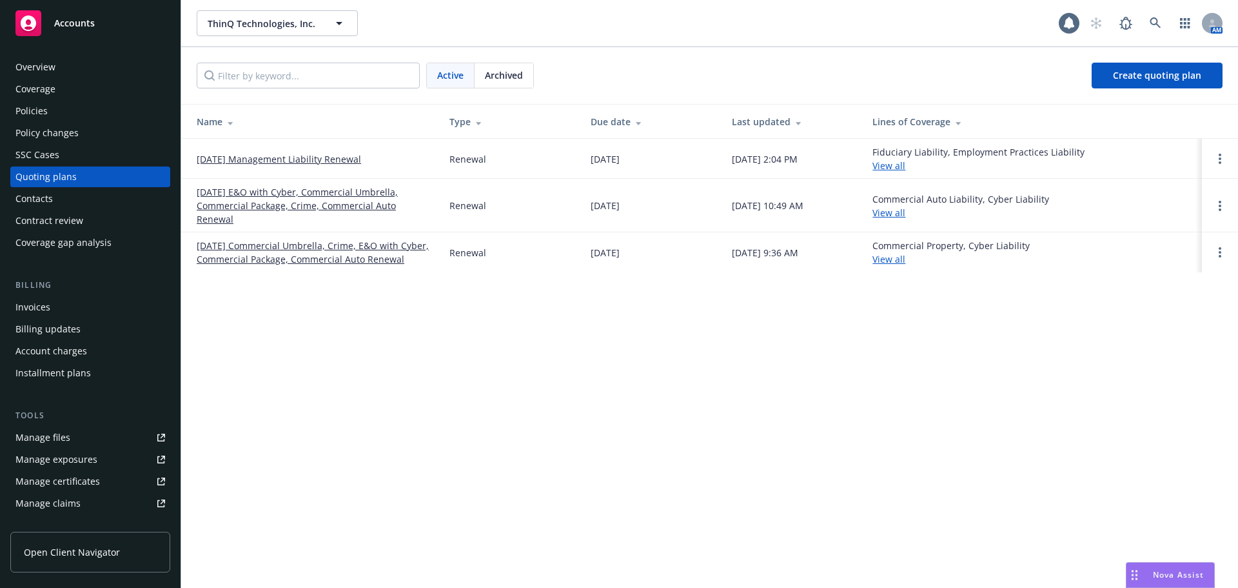
click at [283, 194] on link "09/01/25 E&O with Cyber, Commercial Umbrella, Commercial Package, Crime, Commer…" at bounding box center [313, 205] width 232 height 41
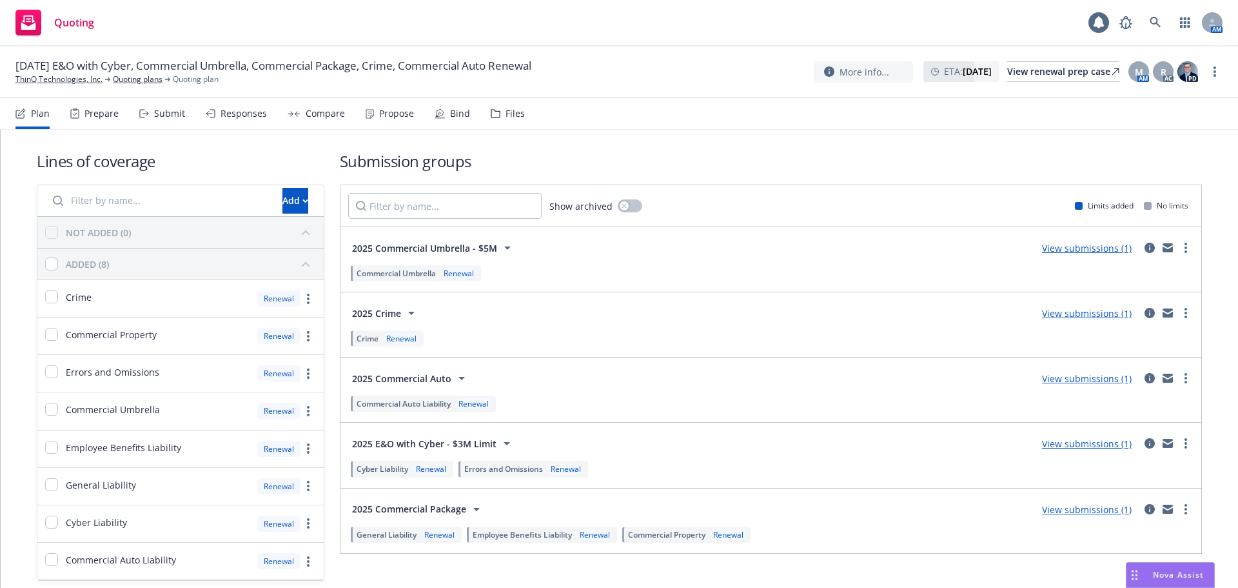
click at [161, 114] on div "Submit" at bounding box center [169, 113] width 31 height 10
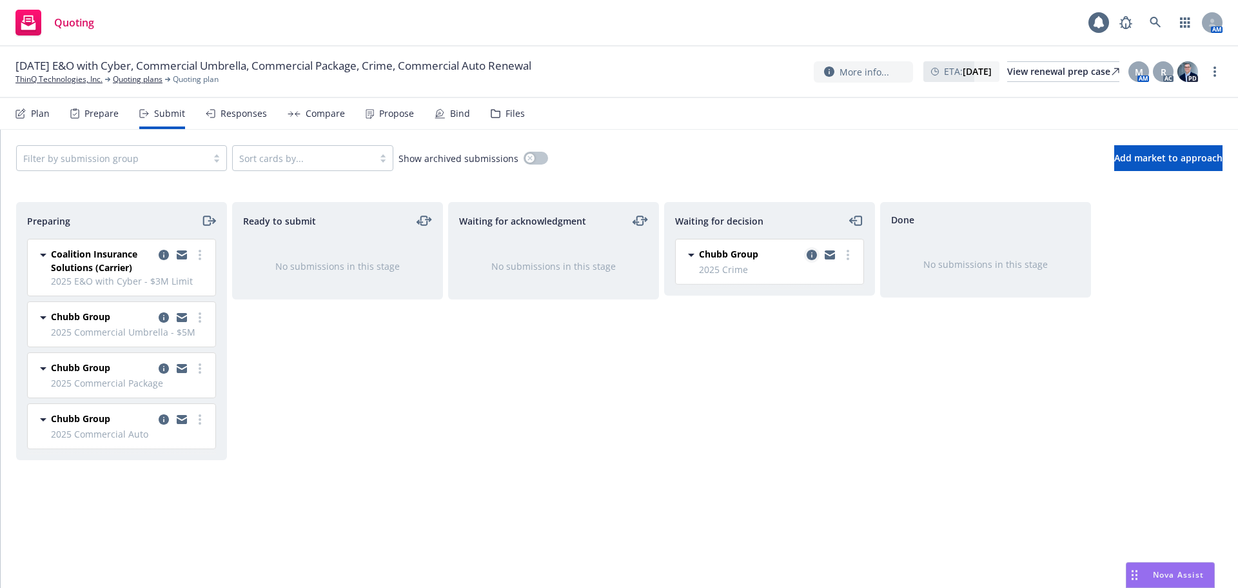
click at [807, 254] on icon "copy logging email" at bounding box center [812, 255] width 10 height 10
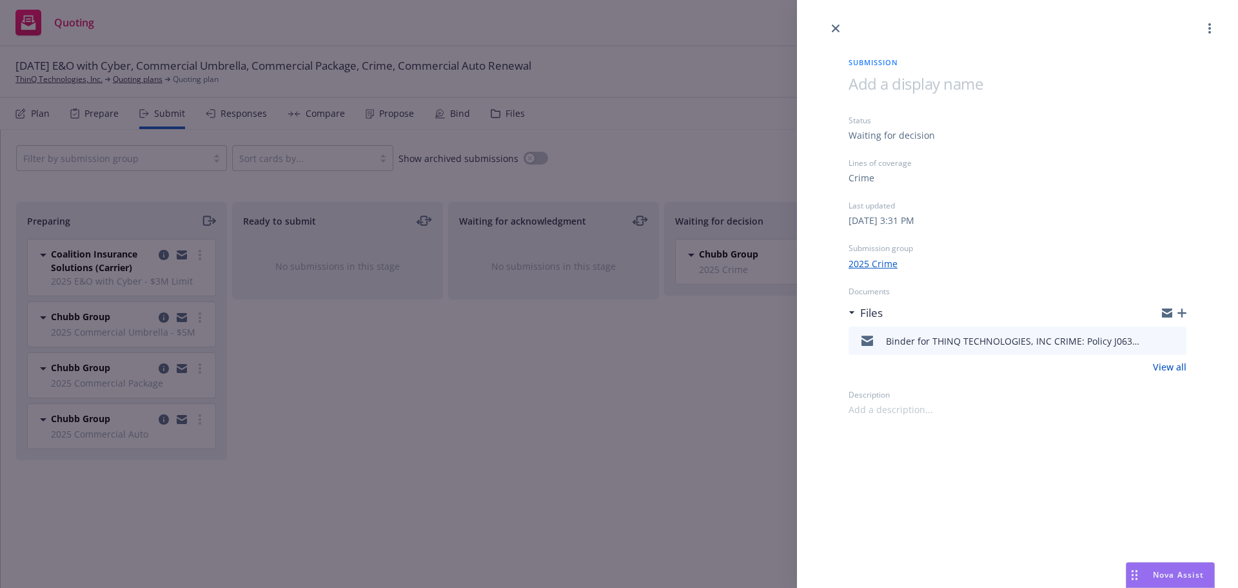
click at [1182, 313] on icon "button" at bounding box center [1182, 312] width 9 height 9
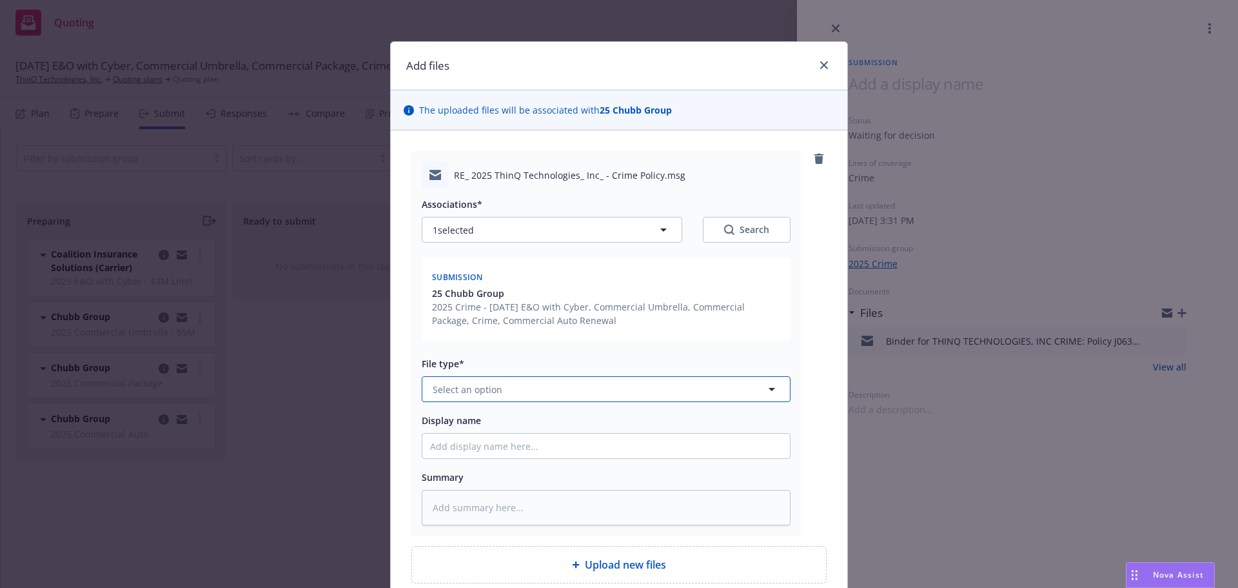
click at [573, 386] on button "Select an option" at bounding box center [606, 389] width 369 height 26
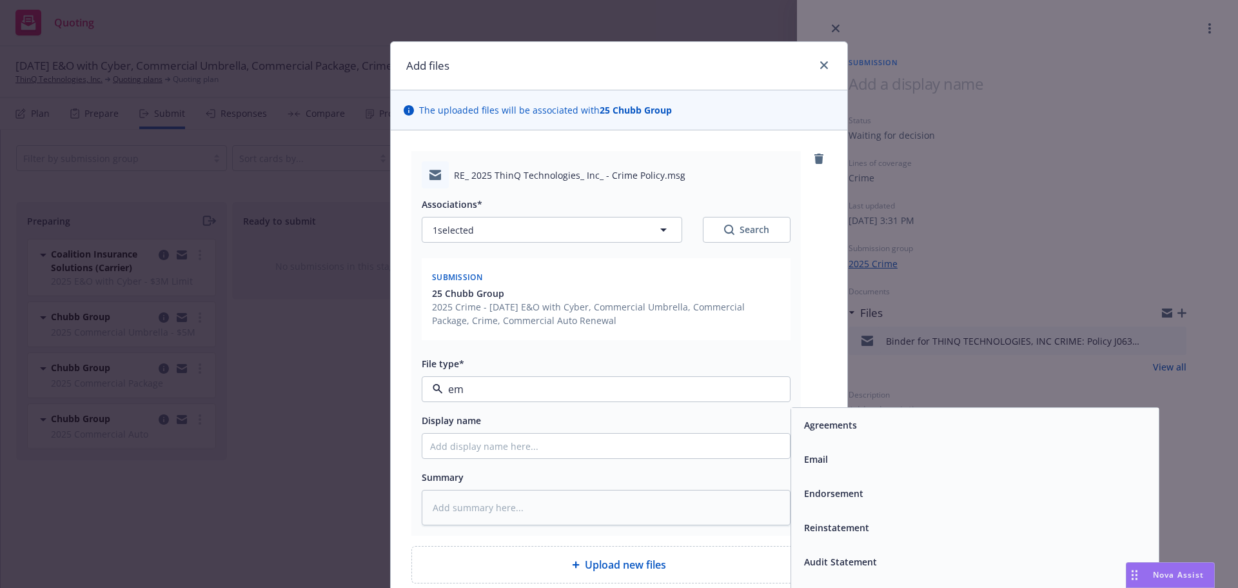
type input "ema"
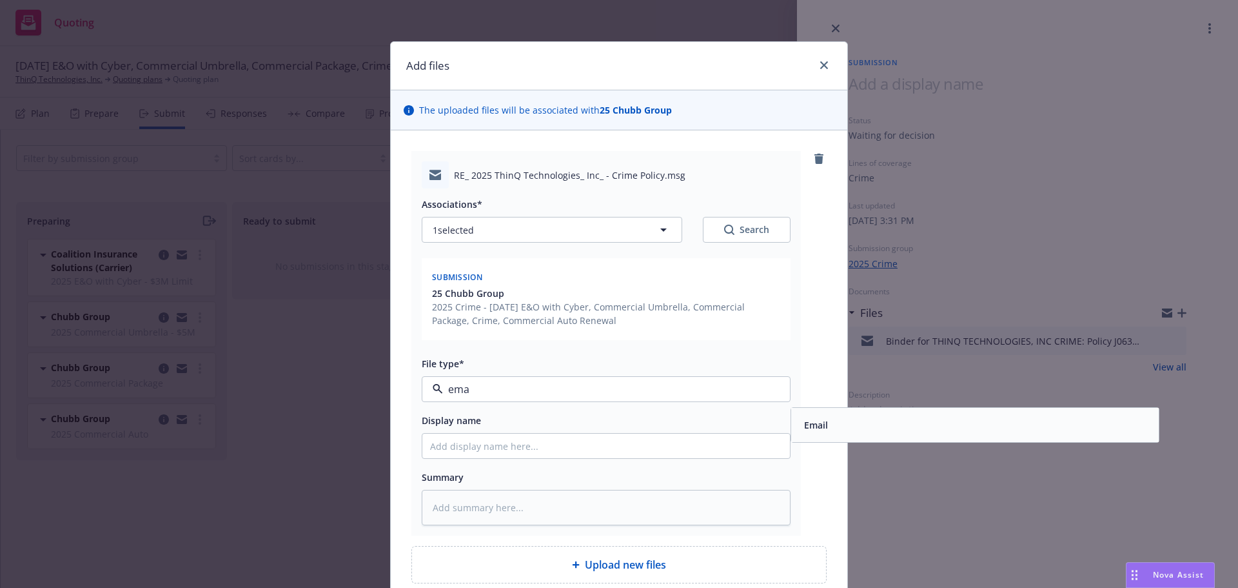
click at [818, 431] on span "Email" at bounding box center [816, 425] width 24 height 14
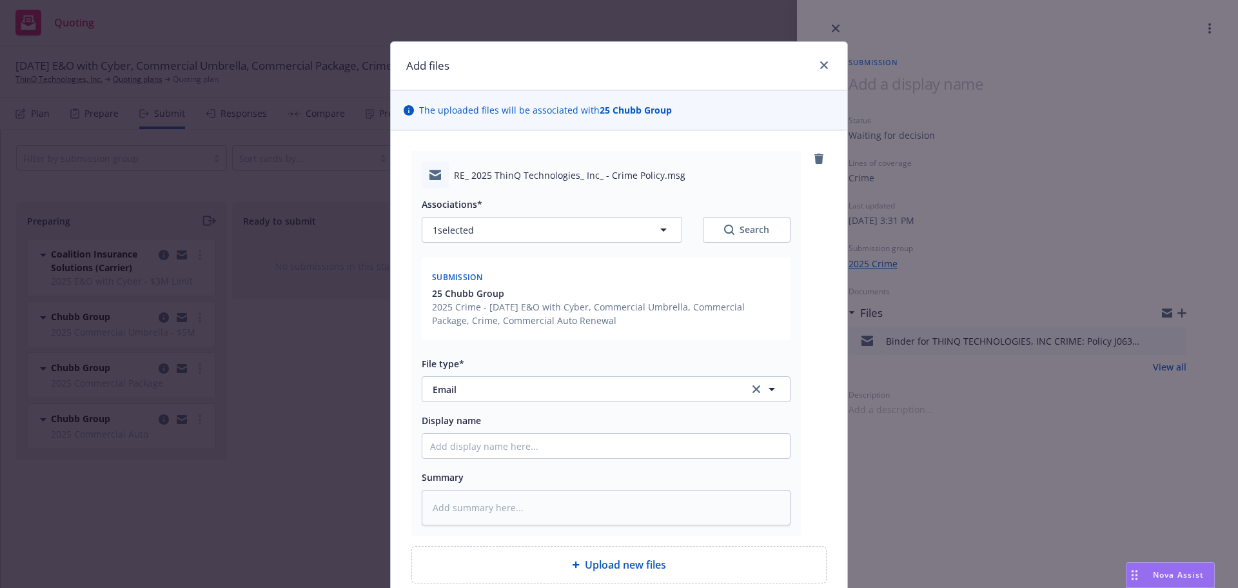
click at [818, 431] on div "RE_ 2025 ThinQ Technologies_ Inc_ - Crime Policy.msg Associations* 1 selected S…" at bounding box center [618, 343] width 415 height 384
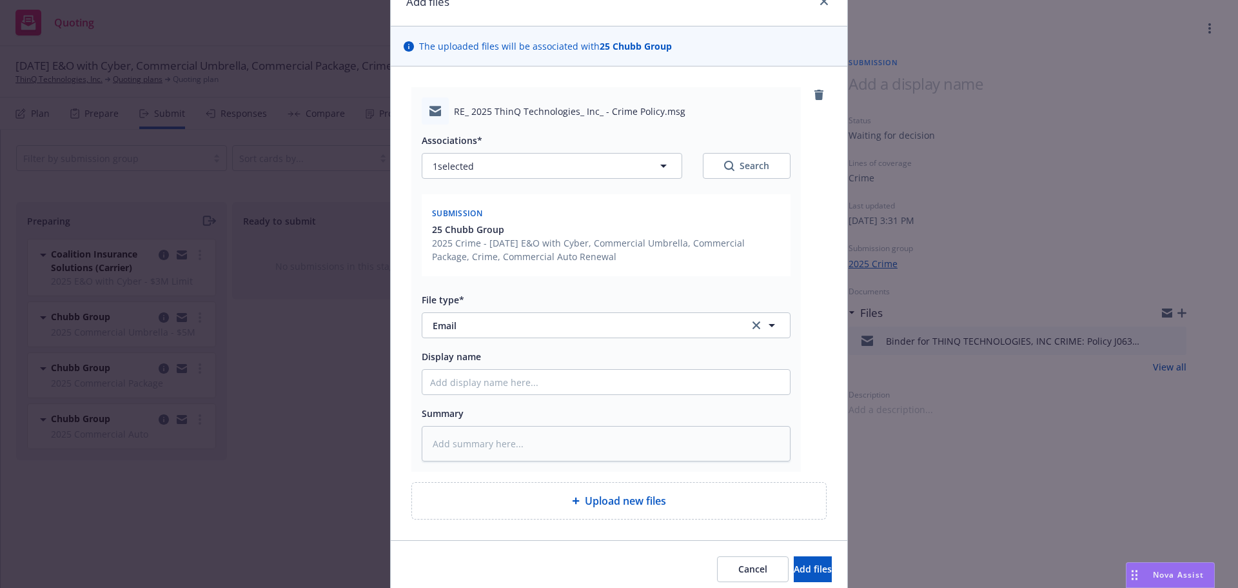
scroll to position [115, 0]
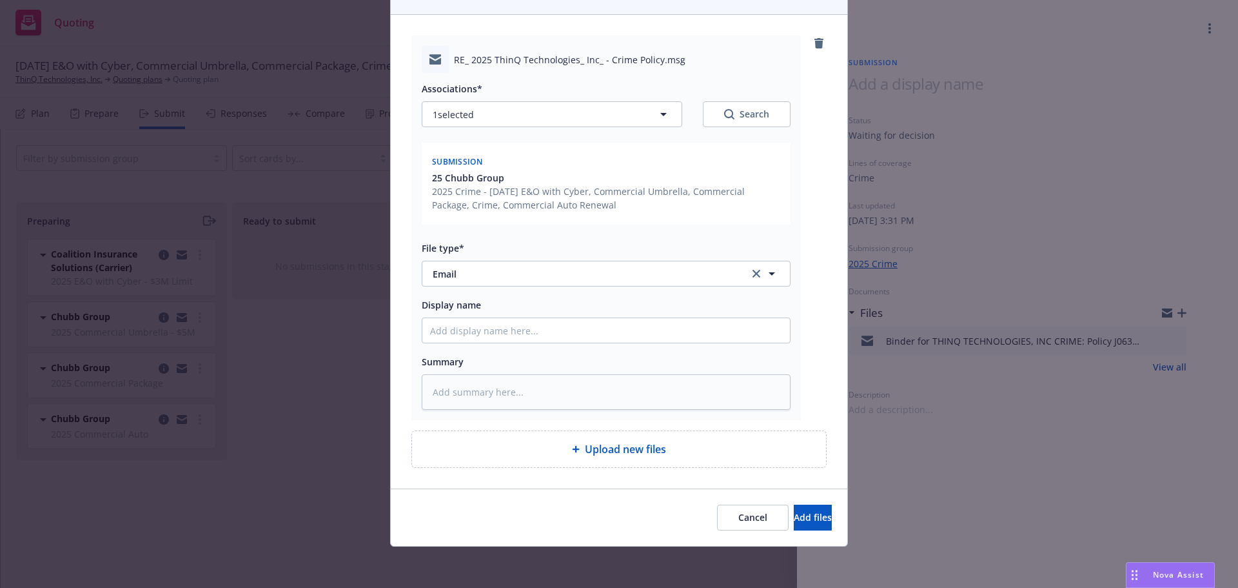
type textarea "x"
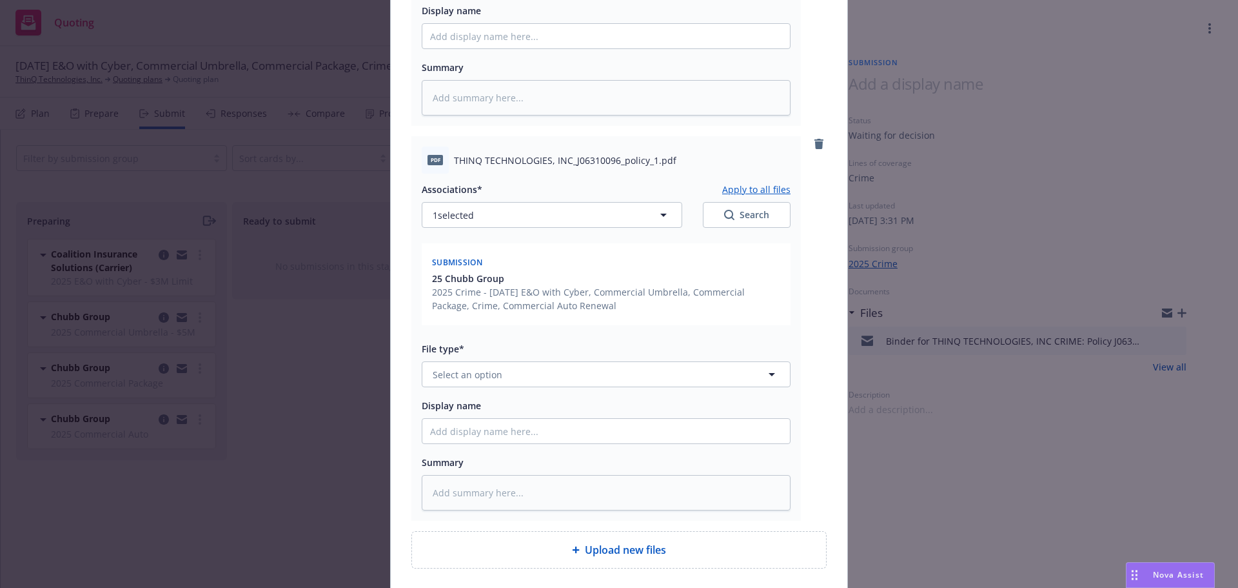
scroll to position [438, 0]
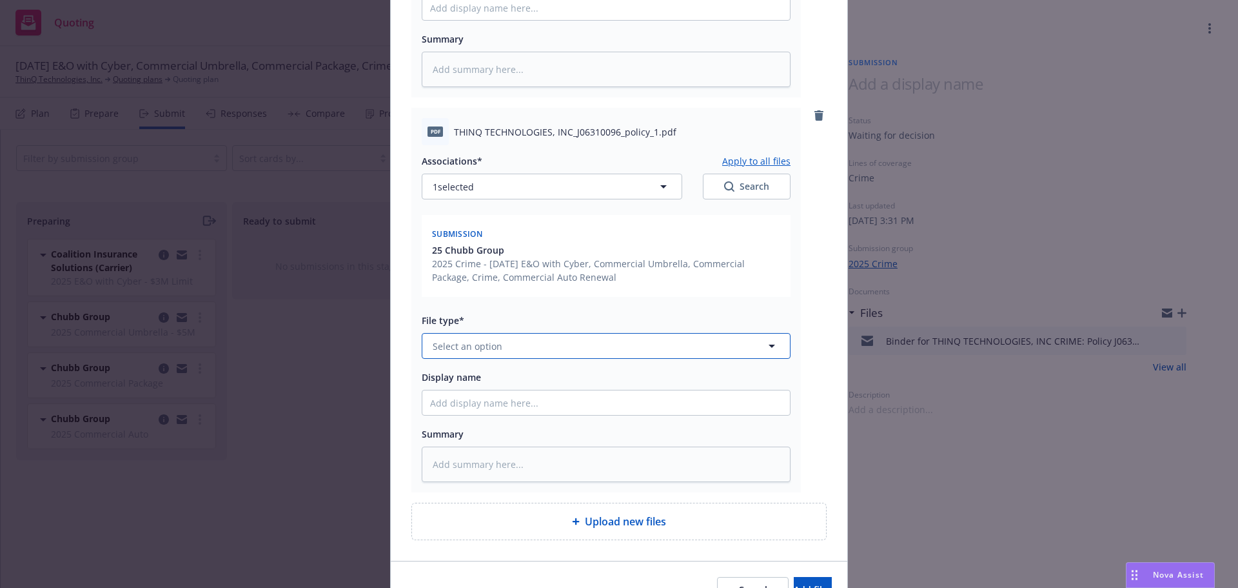
click at [488, 341] on span "Select an option" at bounding box center [468, 346] width 70 height 14
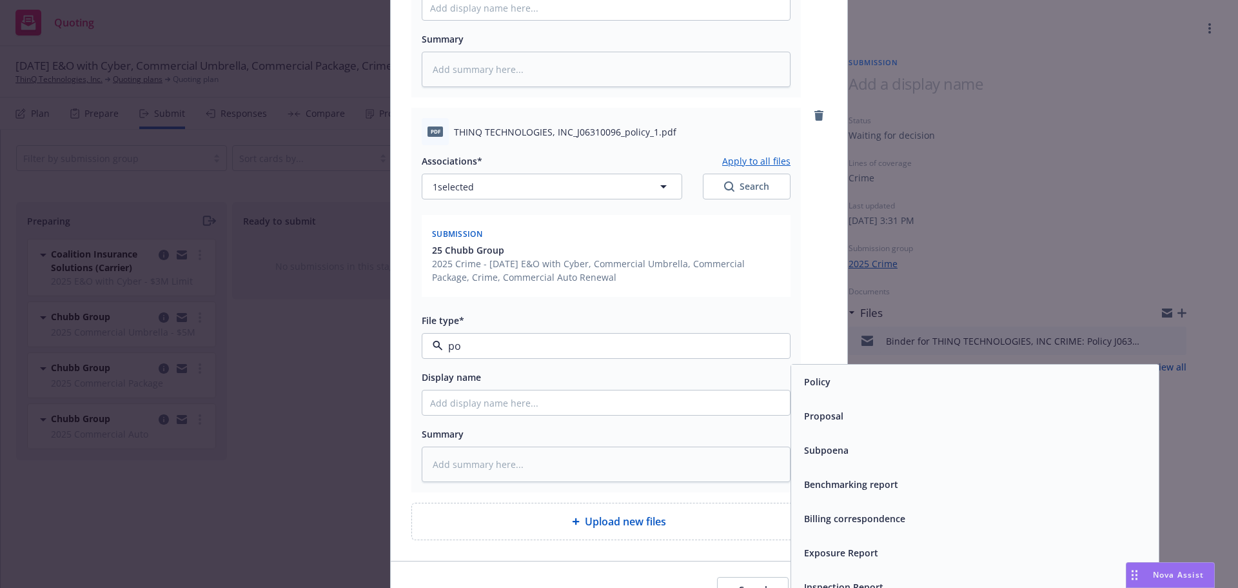
type input "pol"
click at [855, 477] on span "Policy not-checked" at bounding box center [846, 484] width 84 height 14
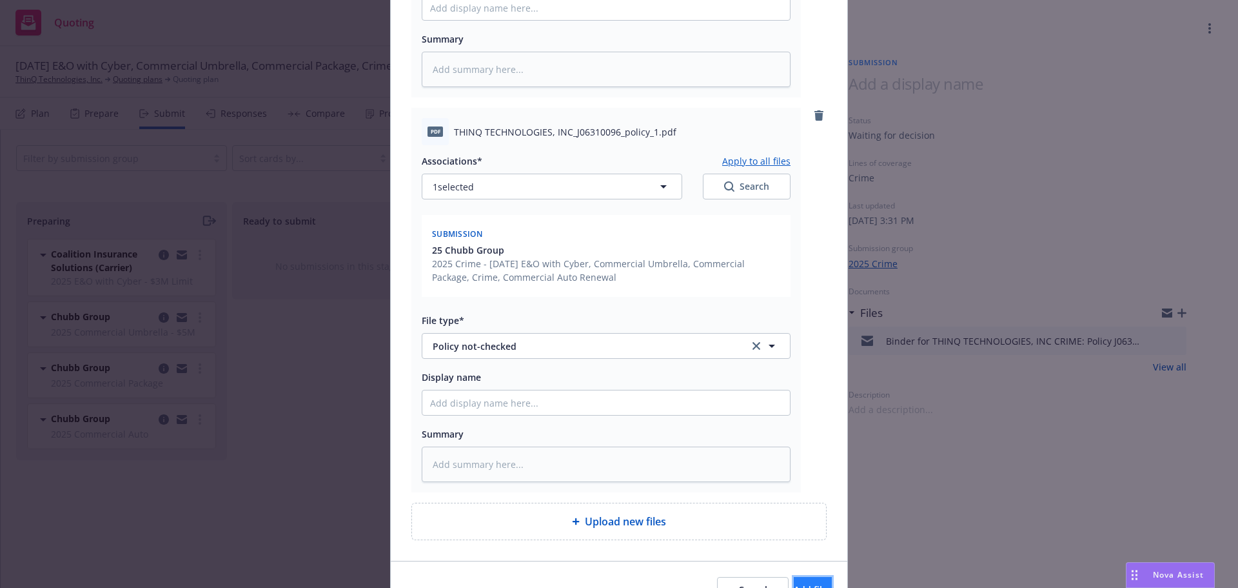
click at [794, 582] on button "Add files" at bounding box center [813, 590] width 38 height 26
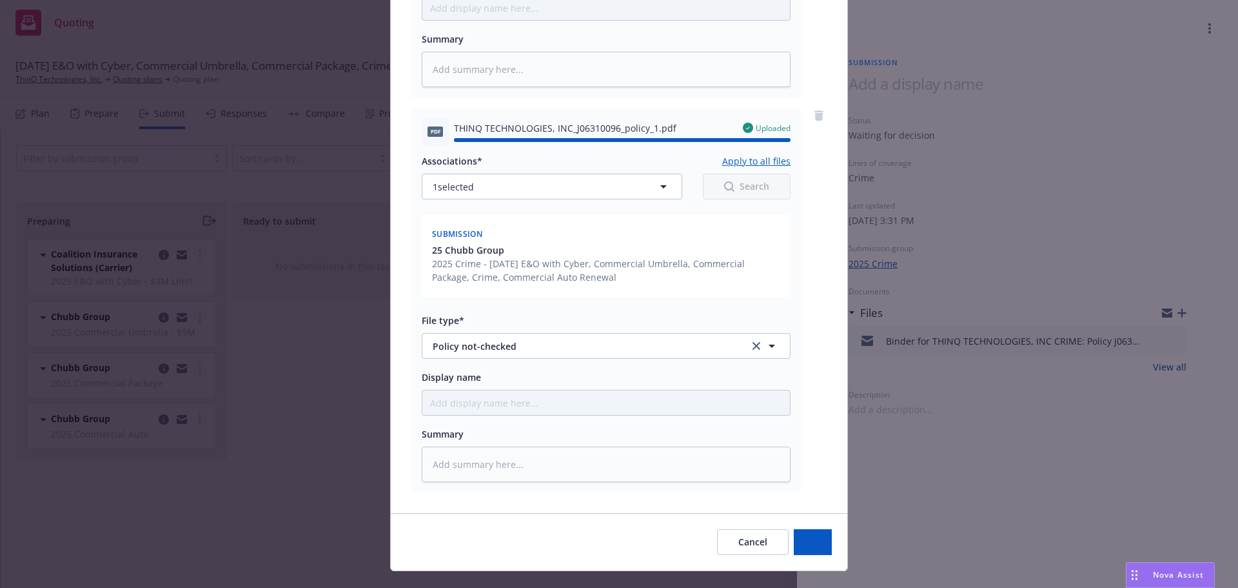
type textarea "x"
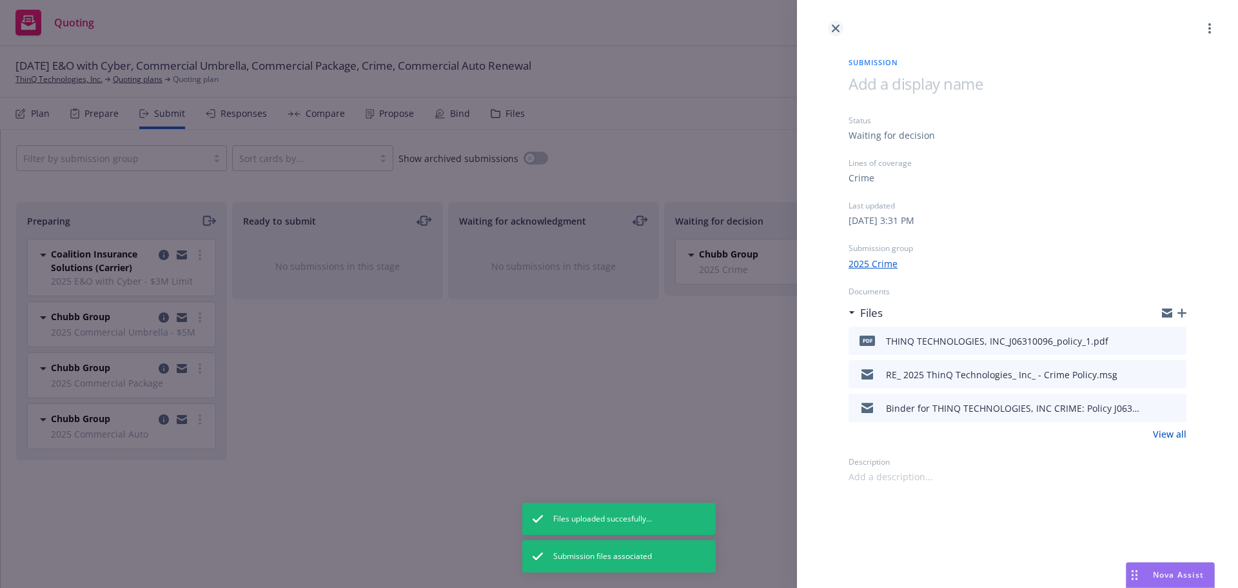
click at [834, 27] on icon "close" at bounding box center [836, 29] width 8 height 8
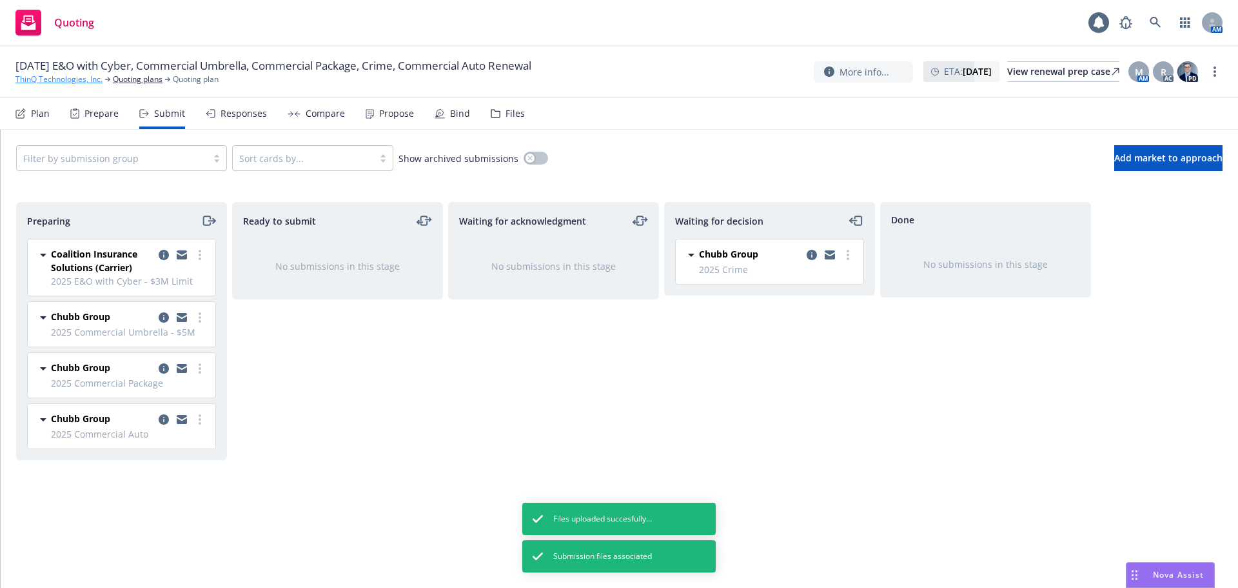
click at [51, 76] on link "ThinQ Technologies, Inc." at bounding box center [58, 80] width 87 height 12
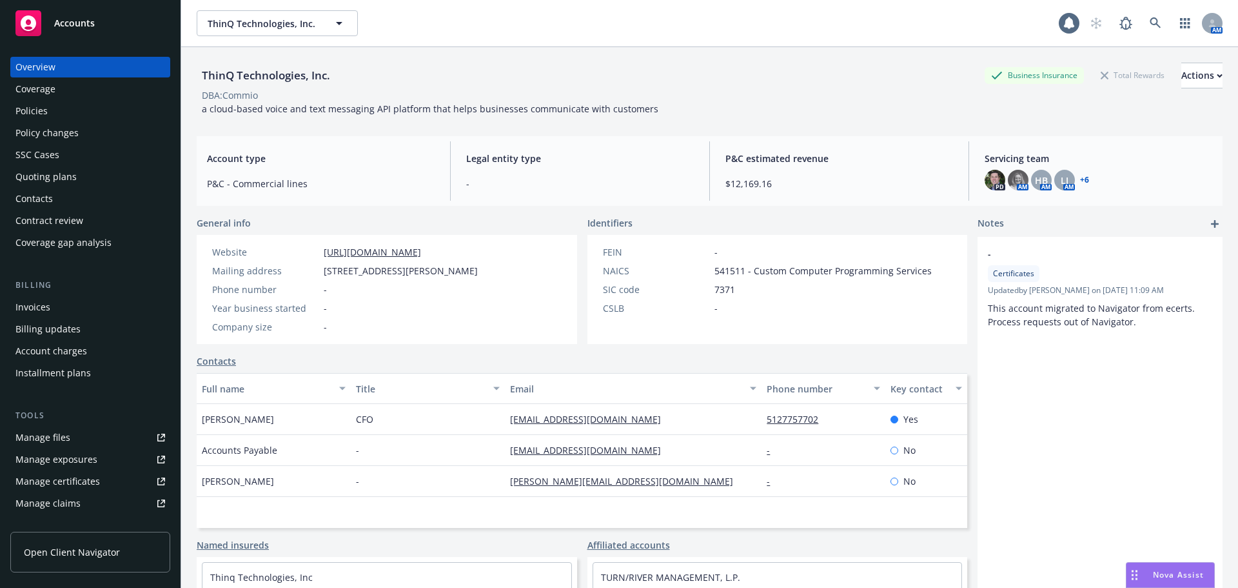
click at [85, 33] on div "Accounts" at bounding box center [90, 23] width 150 height 26
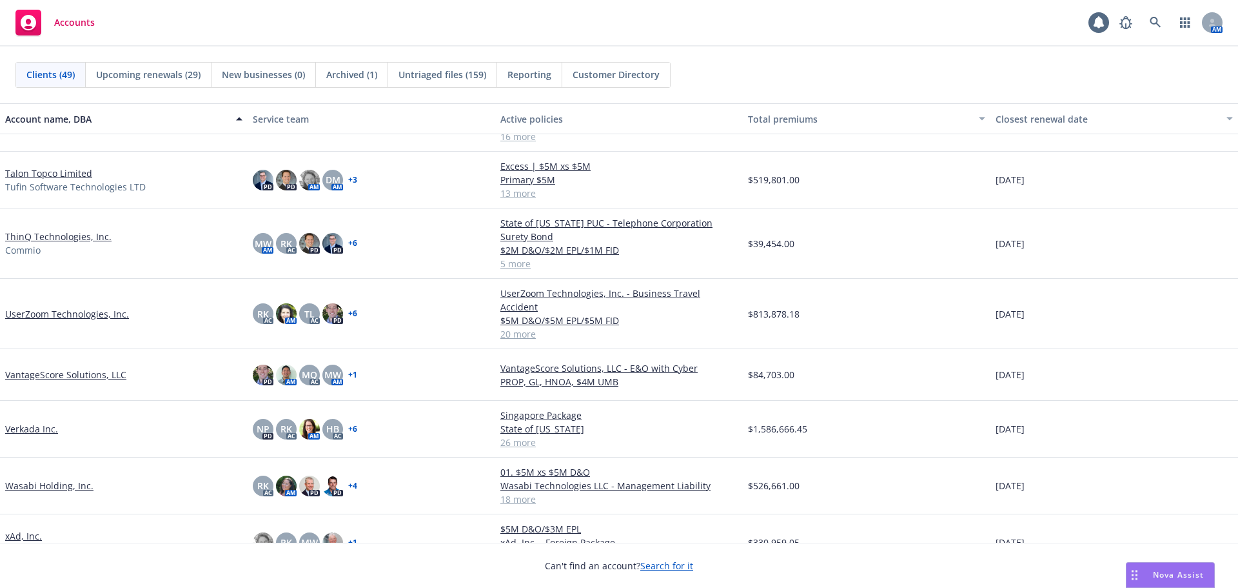
scroll to position [2120, 0]
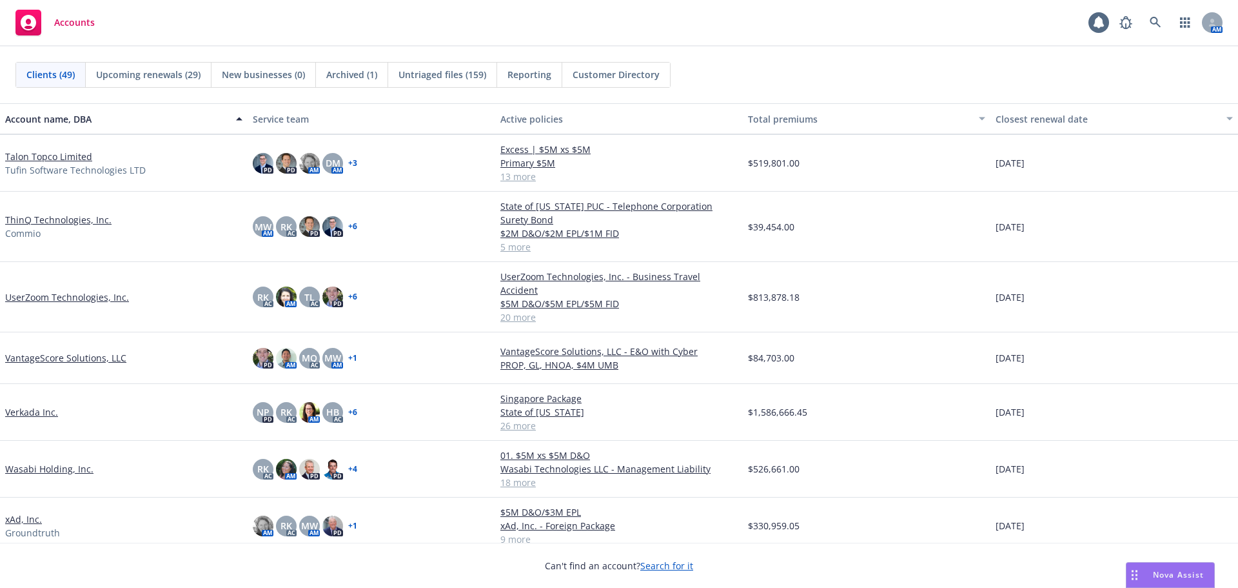
click at [109, 351] on link "VantageScore Solutions, LLC" at bounding box center [65, 358] width 121 height 14
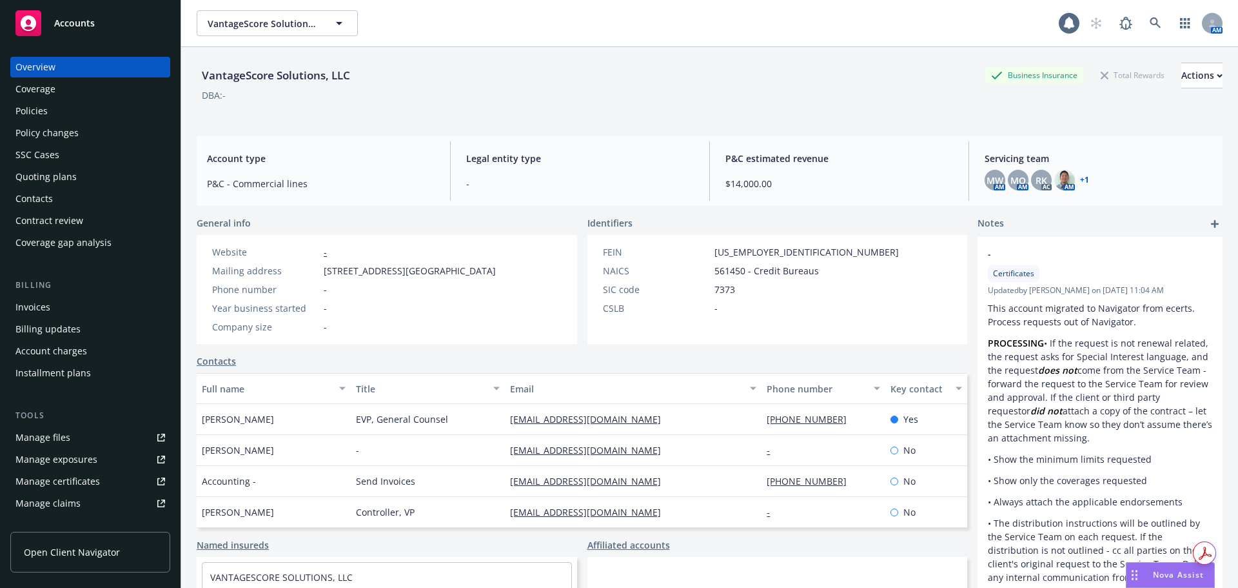
click at [125, 115] on div "Policies" at bounding box center [90, 111] width 150 height 21
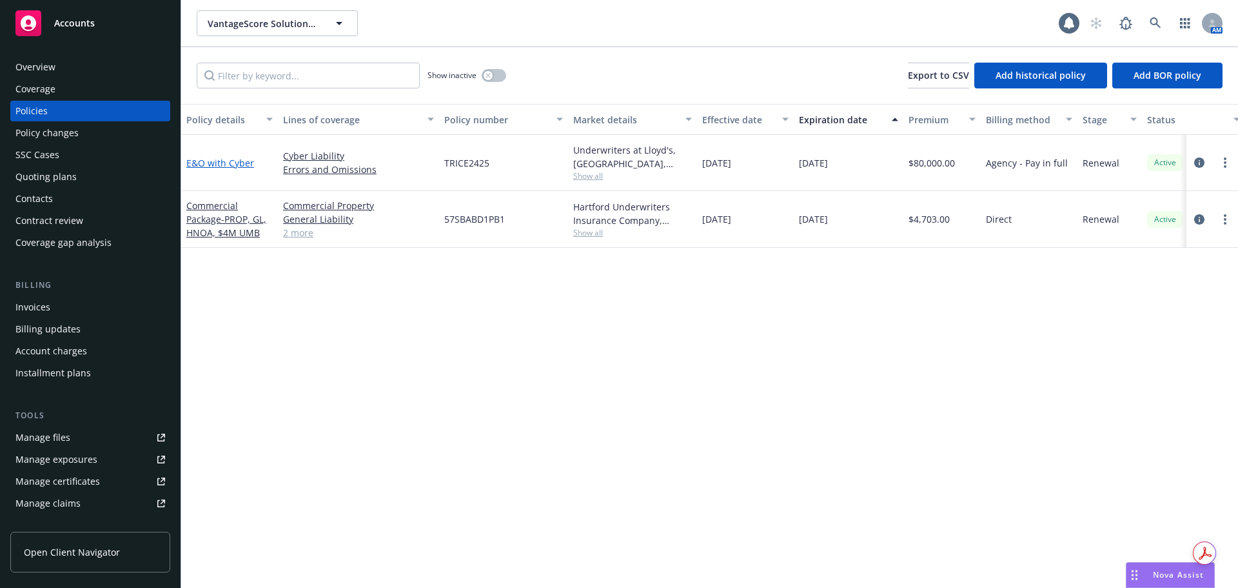
click at [215, 166] on link "E&O with Cyber" at bounding box center [220, 163] width 68 height 12
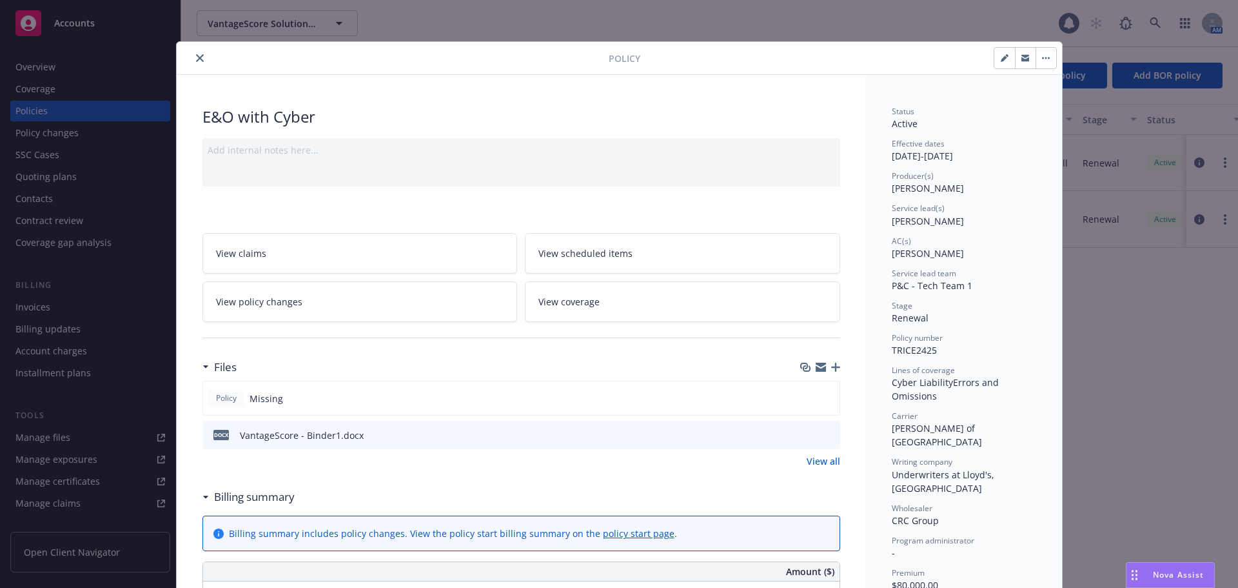
click at [196, 61] on icon "close" at bounding box center [200, 58] width 8 height 8
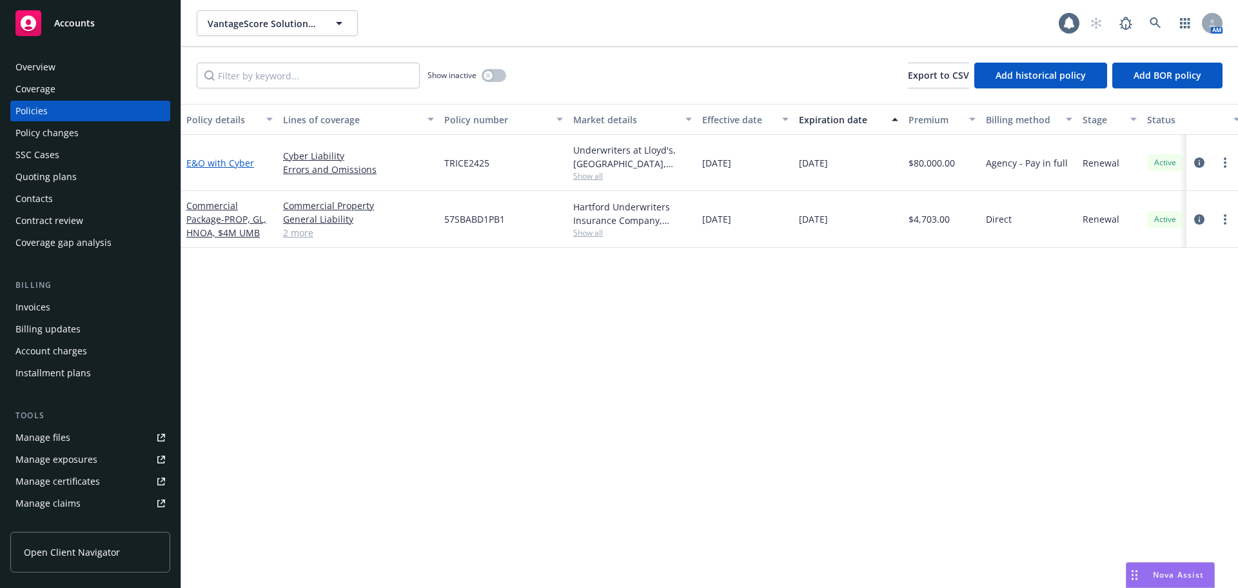
click at [217, 161] on link "E&O with Cyber" at bounding box center [220, 163] width 68 height 12
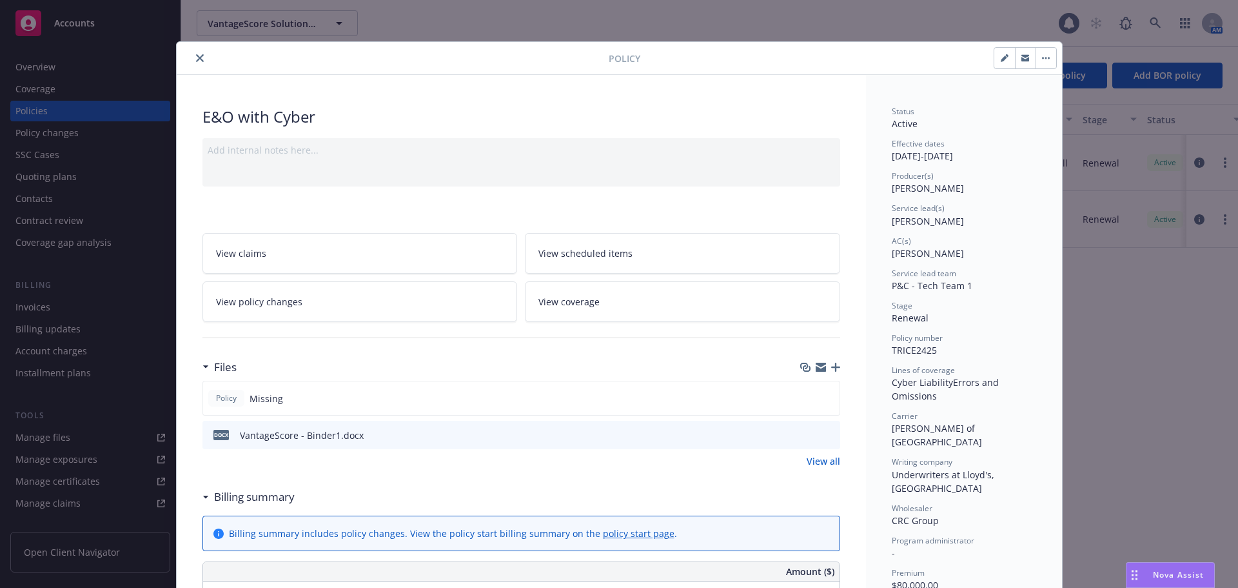
click at [196, 60] on icon "close" at bounding box center [200, 58] width 8 height 8
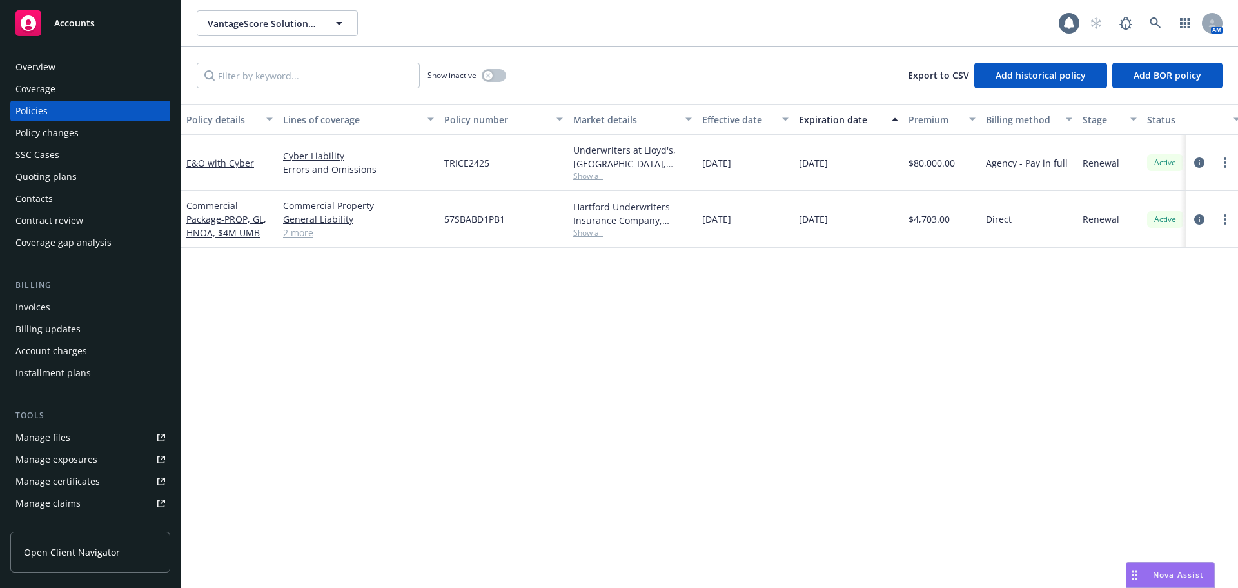
click at [109, 324] on div "Billing updates" at bounding box center [90, 329] width 150 height 21
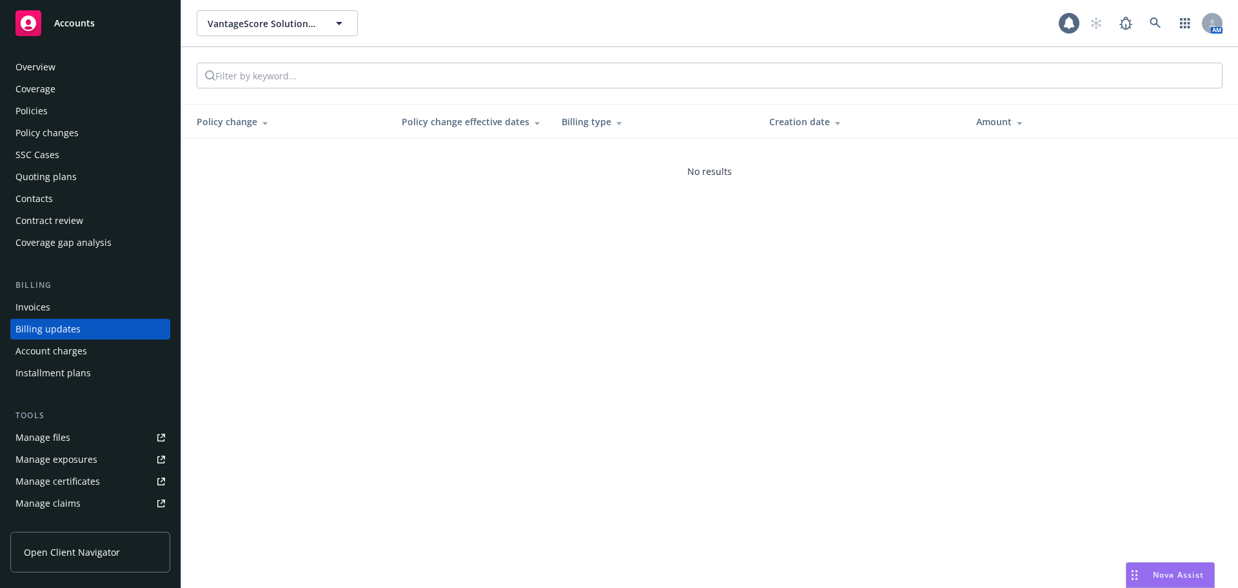
scroll to position [15, 0]
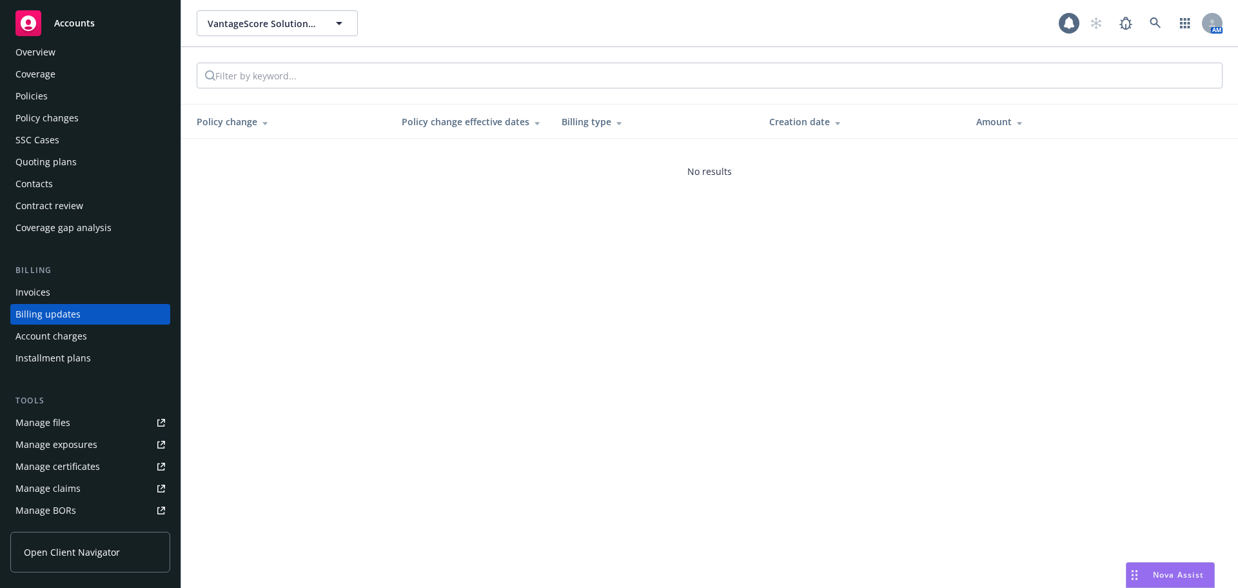
click at [108, 299] on div "Invoices" at bounding box center [90, 292] width 150 height 21
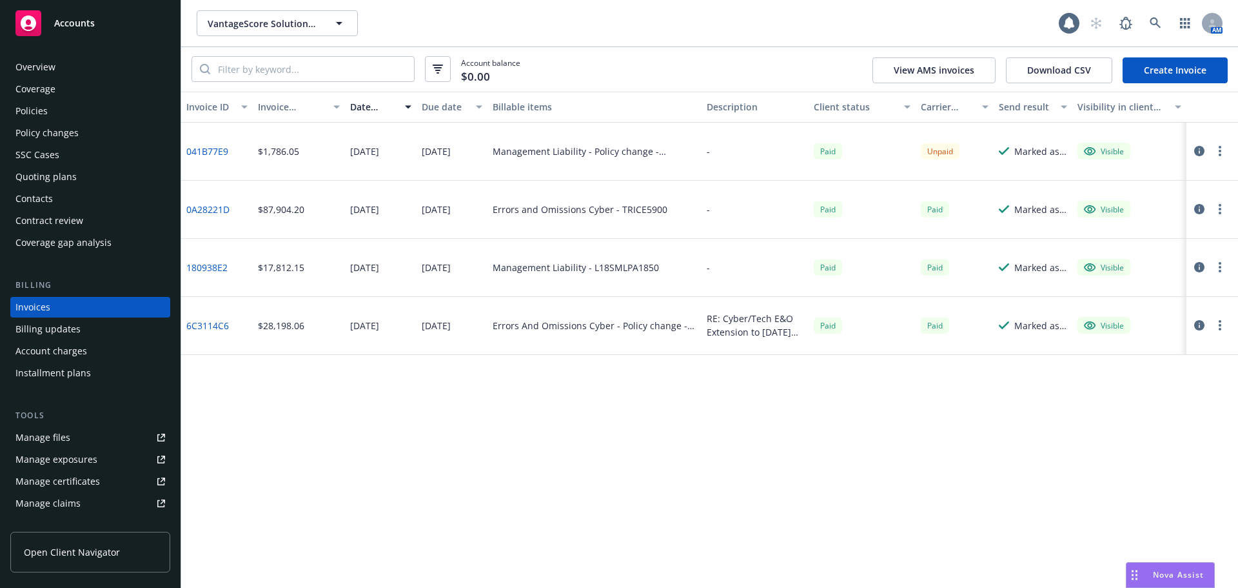
click at [1169, 66] on link "Create Invoice" at bounding box center [1175, 70] width 105 height 26
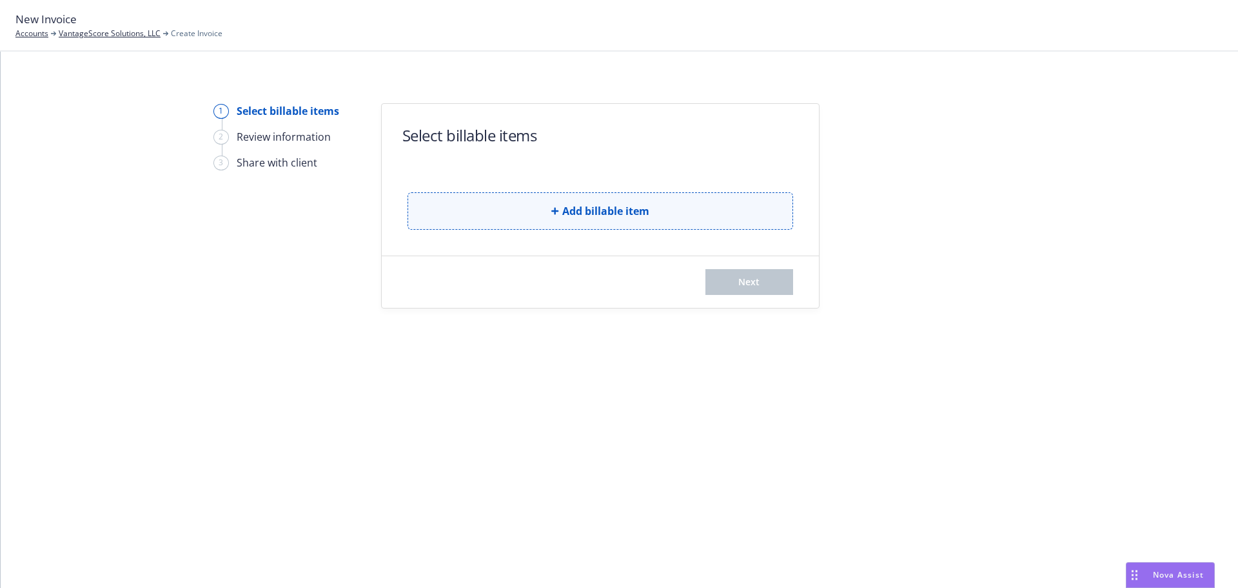
click at [615, 208] on span "Add billable item" at bounding box center [605, 210] width 87 height 15
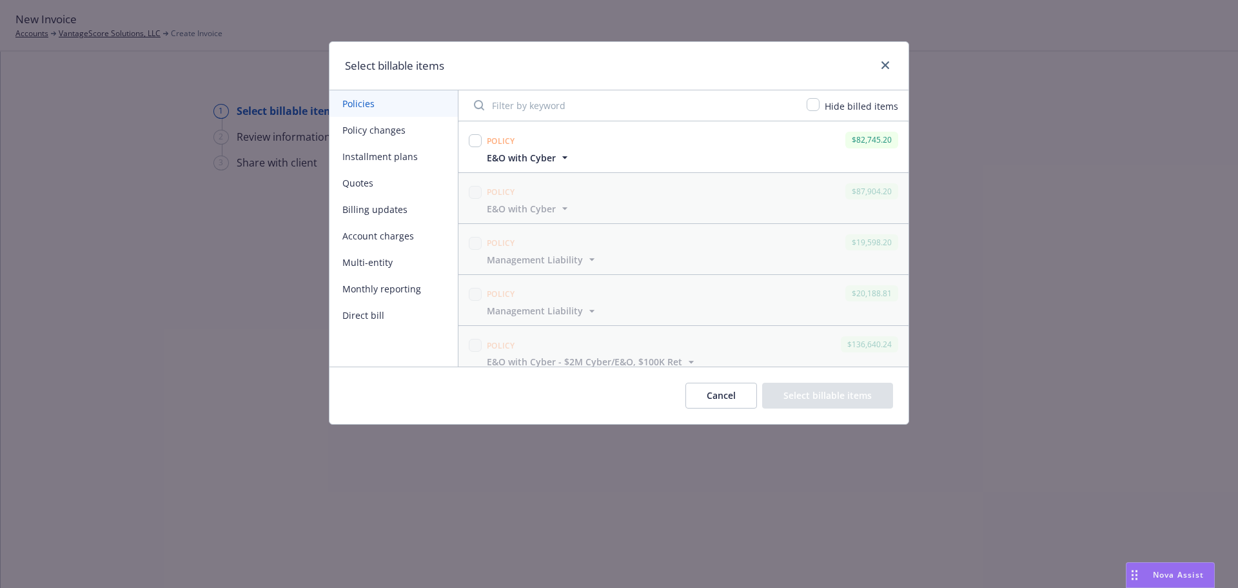
click at [539, 157] on span "E&O with Cyber" at bounding box center [521, 158] width 69 height 14
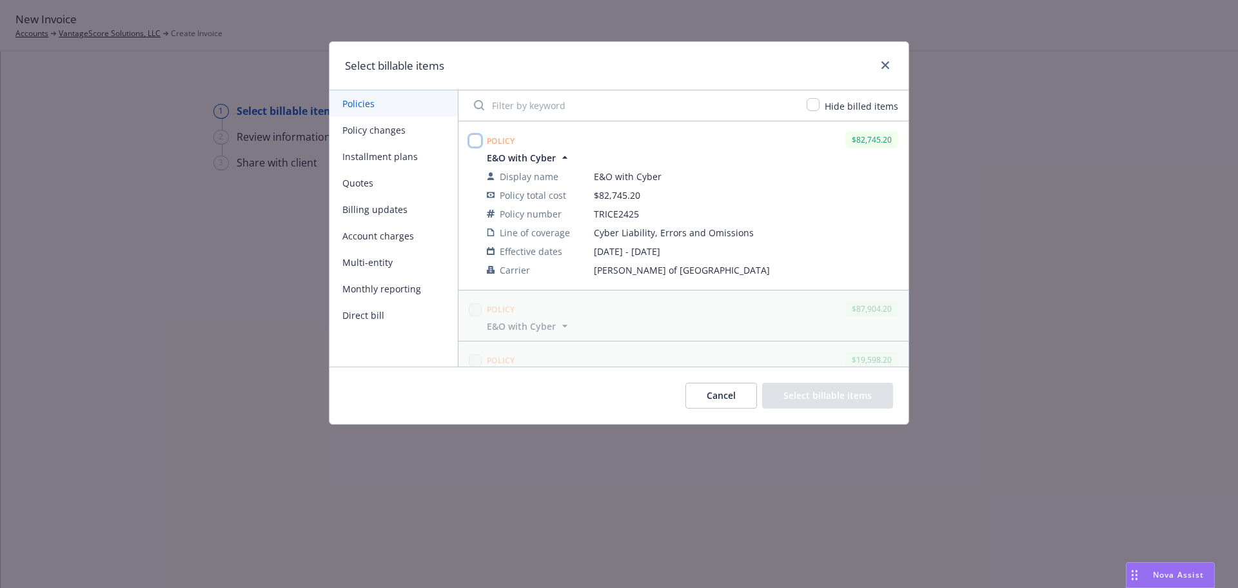
click at [476, 138] on input "checkbox" at bounding box center [475, 140] width 13 height 13
checkbox input "true"
click at [815, 408] on button "Select billable items" at bounding box center [827, 395] width 131 height 26
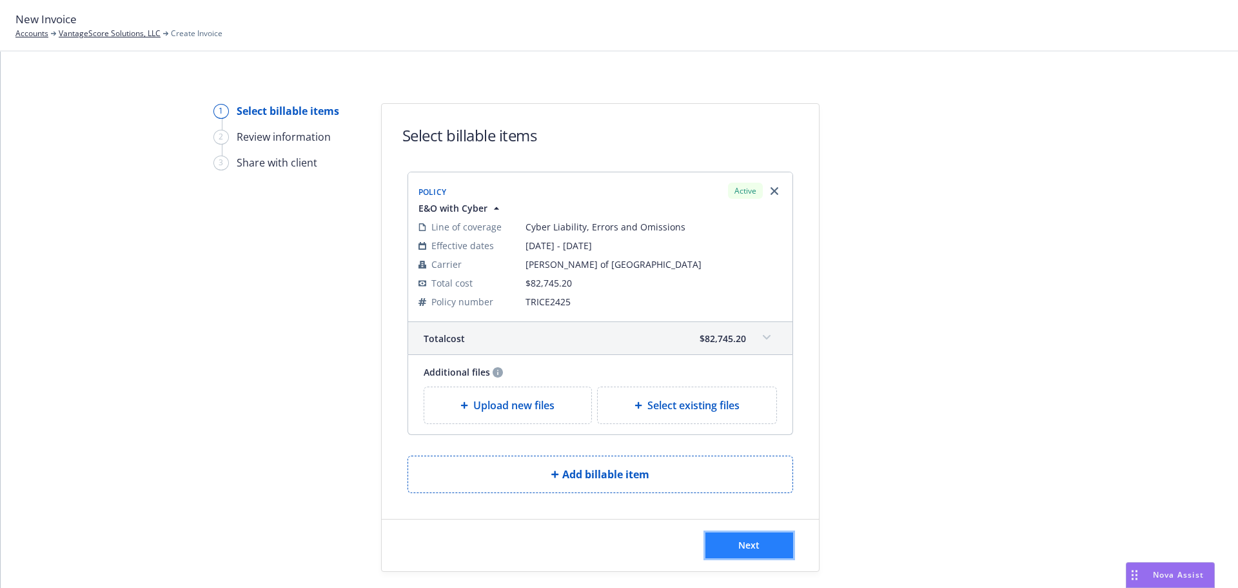
click at [738, 539] on span "Next" at bounding box center [748, 545] width 21 height 12
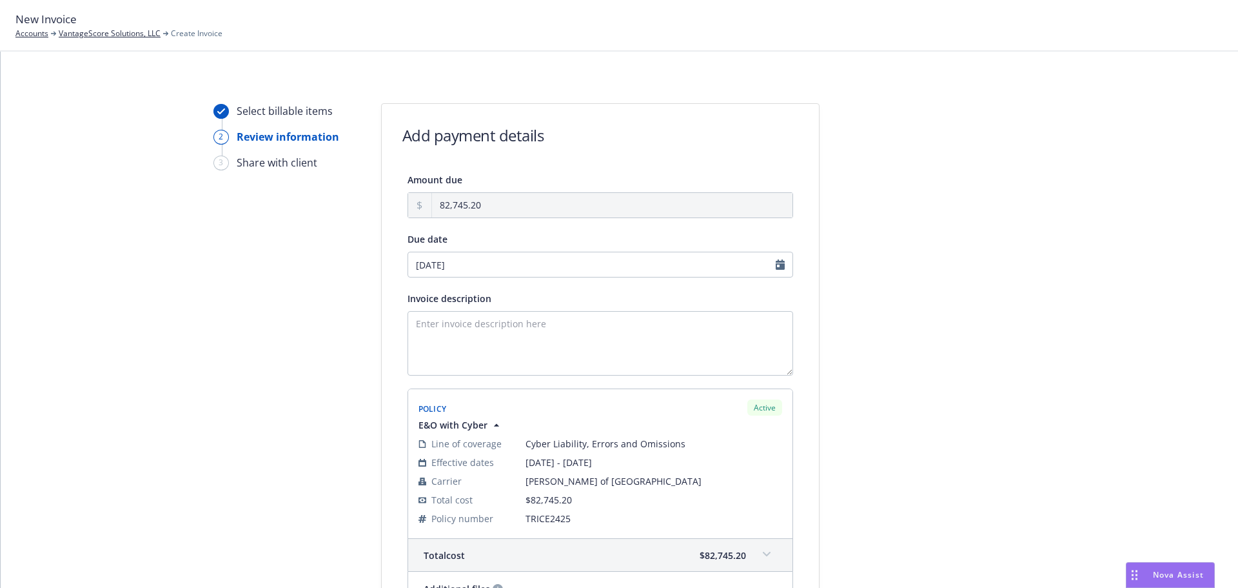
scroll to position [194, 0]
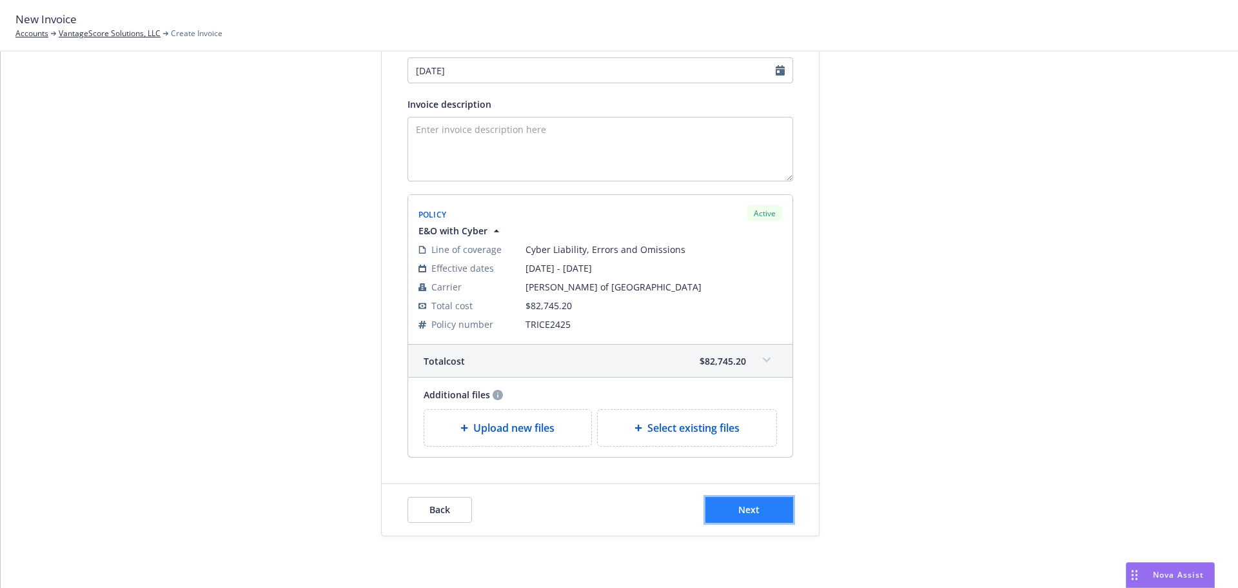
click at [755, 509] on button "Next" at bounding box center [750, 510] width 88 height 26
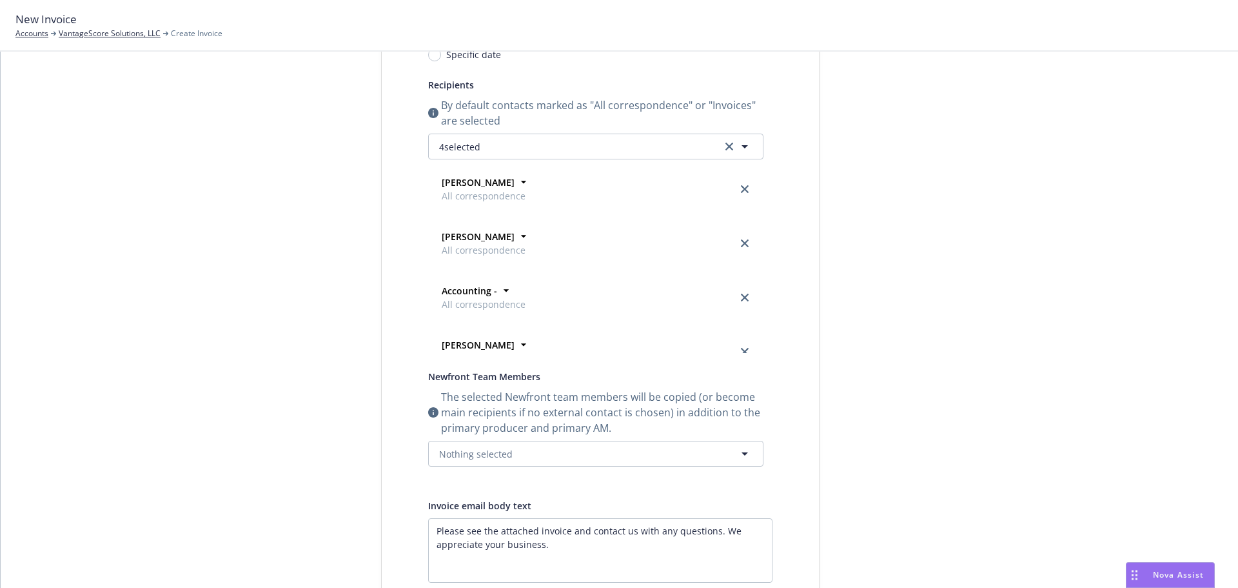
scroll to position [0, 0]
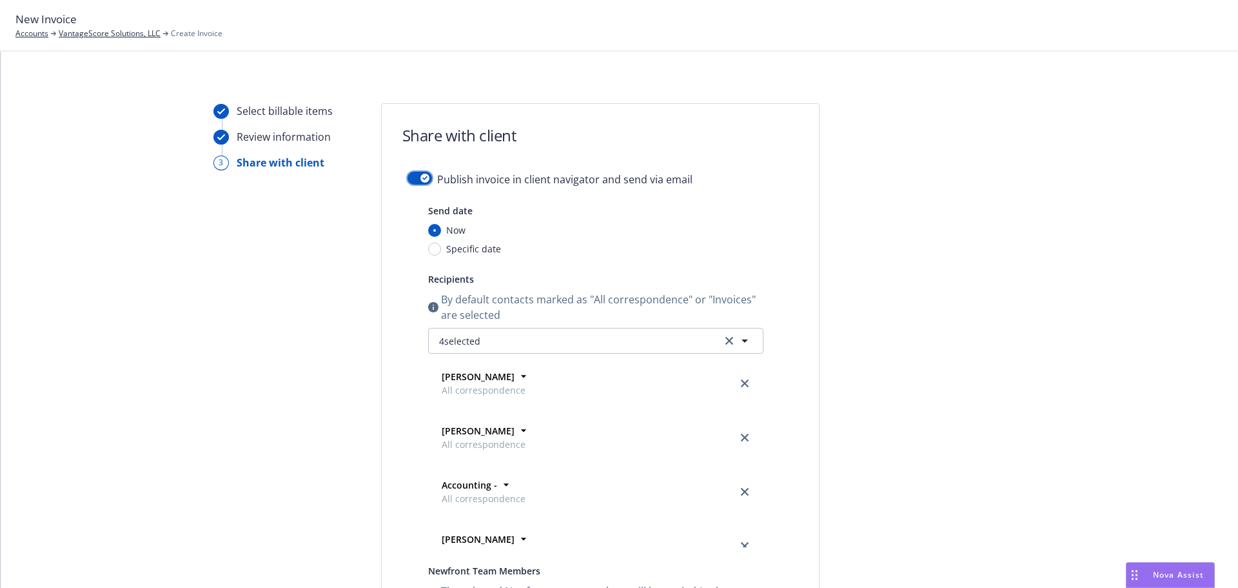
click at [422, 176] on icon "button" at bounding box center [424, 178] width 5 height 4
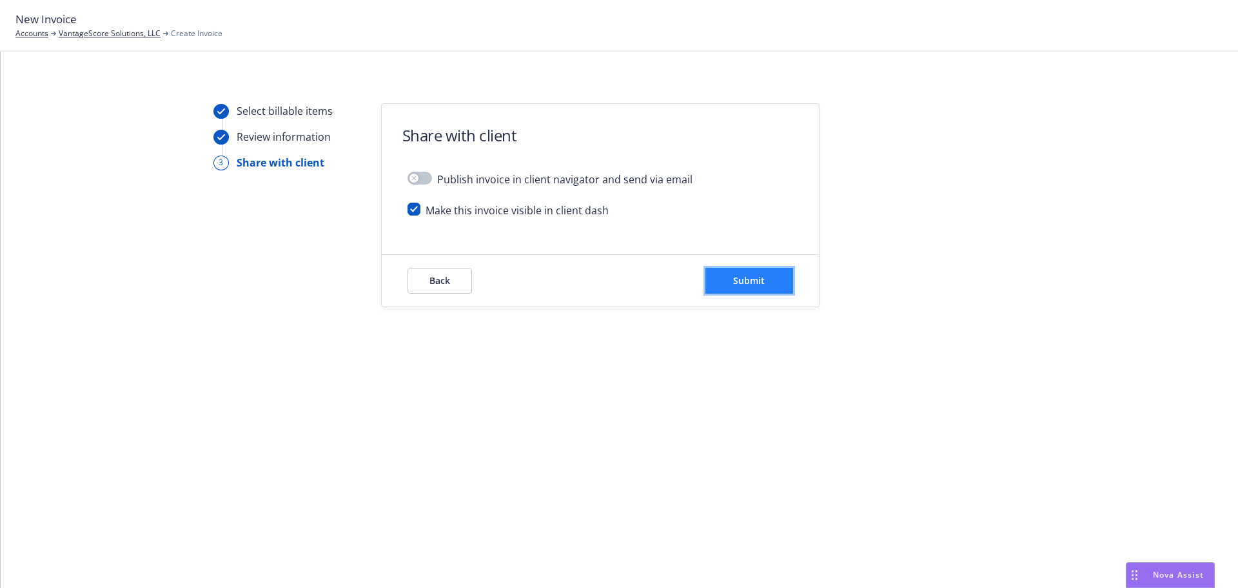
click at [740, 280] on span "Submit" at bounding box center [749, 280] width 32 height 12
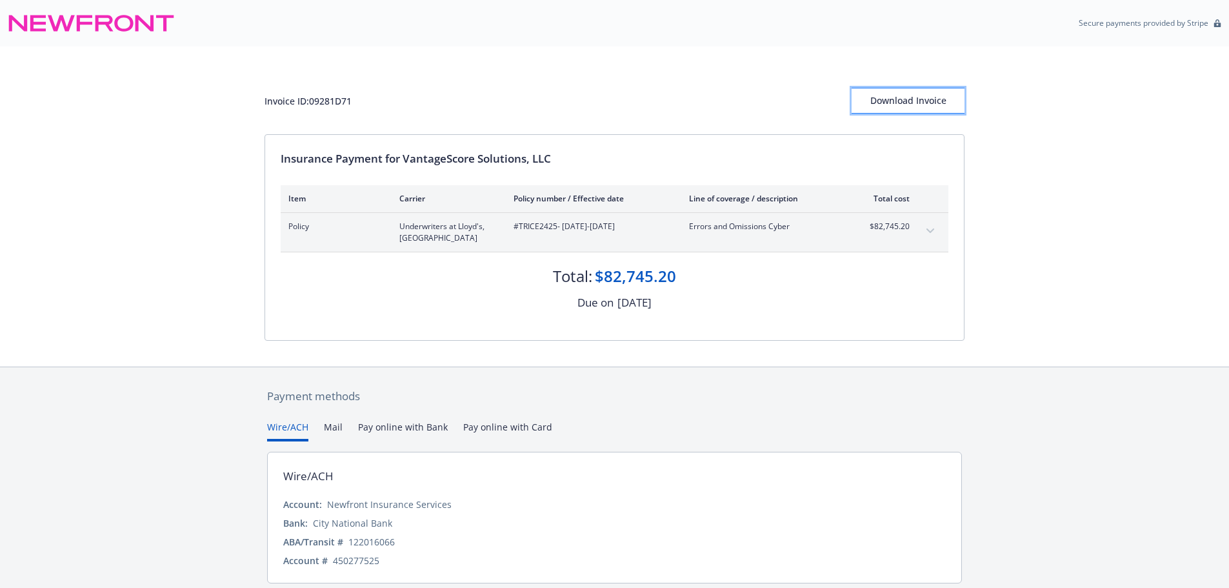
click at [927, 100] on div "Download Invoice" at bounding box center [907, 100] width 113 height 25
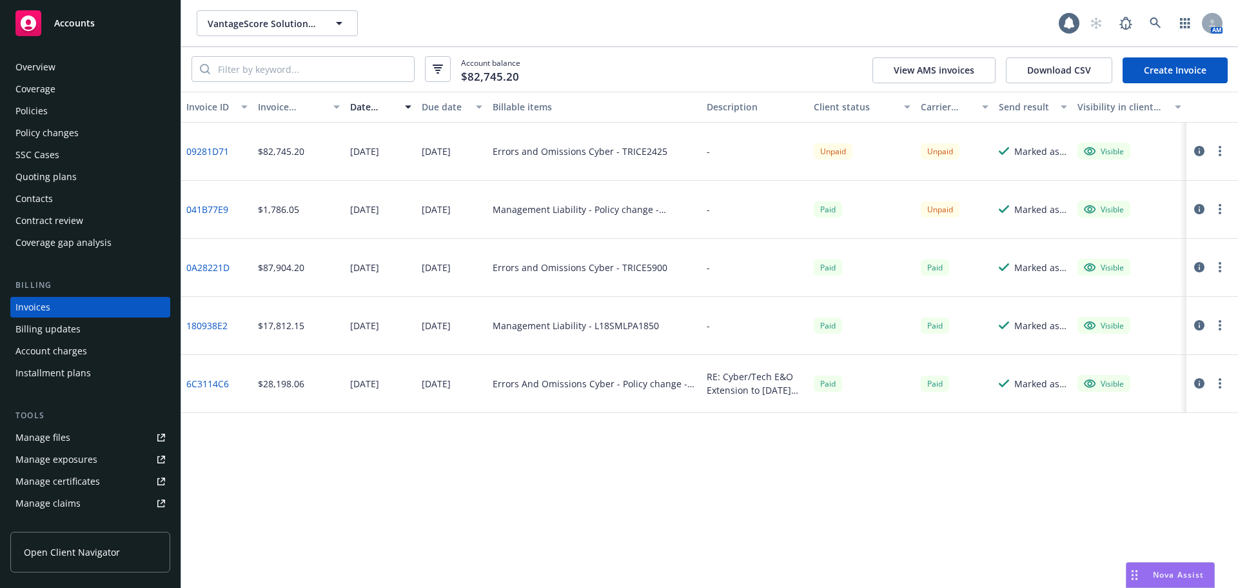
click at [73, 112] on div "Policies" at bounding box center [90, 111] width 150 height 21
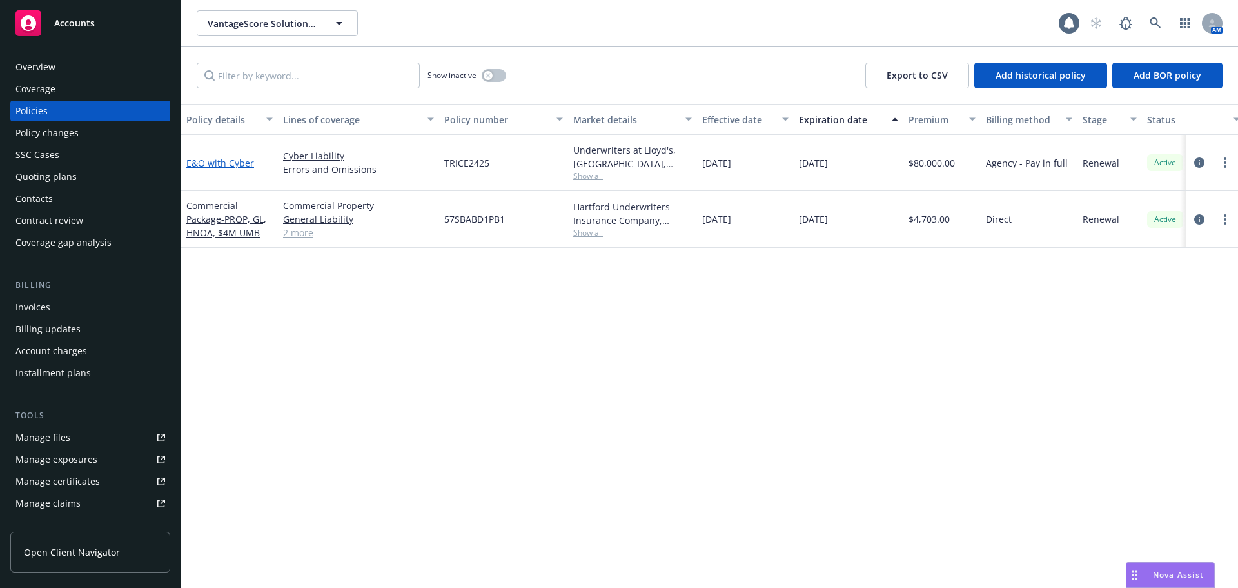
click at [235, 159] on link "E&O with Cyber" at bounding box center [220, 163] width 68 height 12
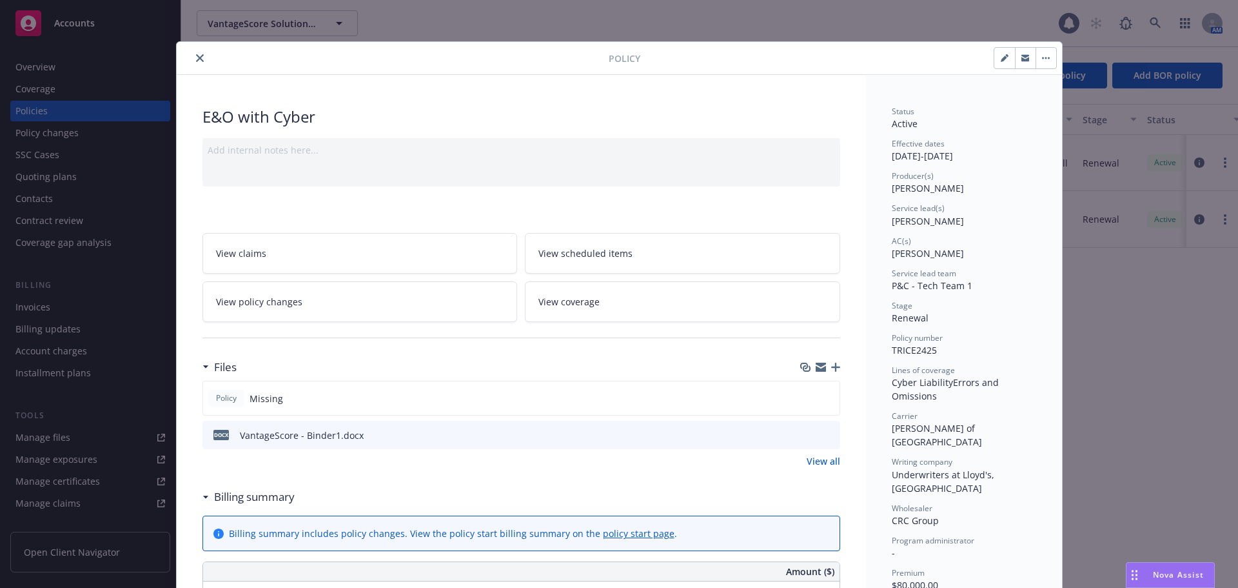
click at [833, 371] on icon "button" at bounding box center [835, 366] width 9 height 9
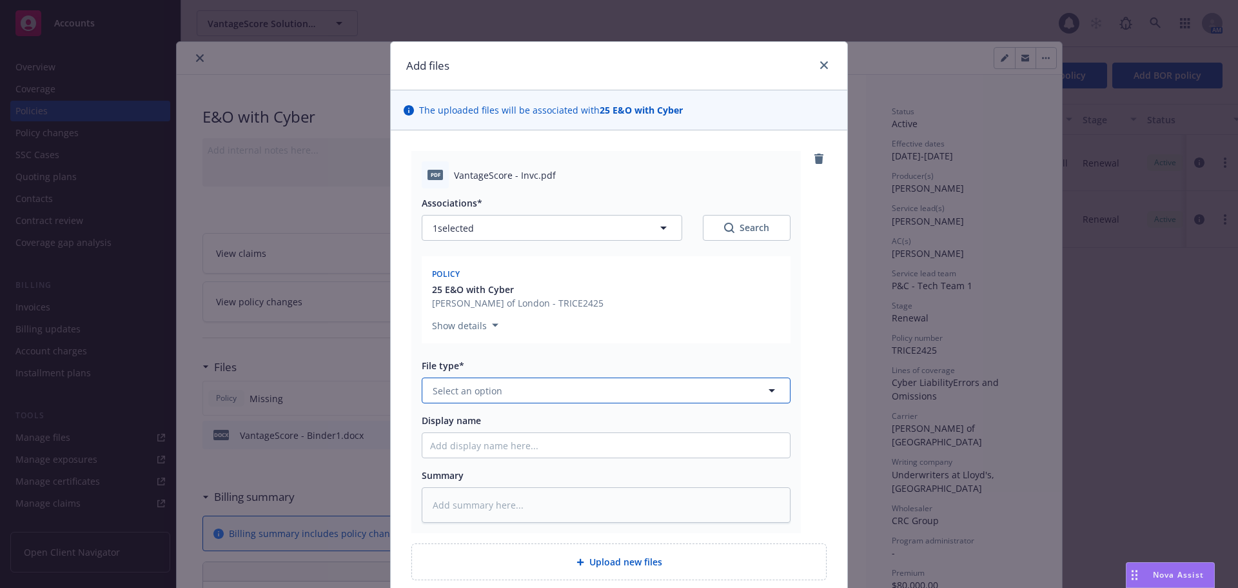
click at [511, 392] on button "Select an option" at bounding box center [606, 390] width 369 height 26
type input "invo"
click at [505, 452] on div "Invoice - Third Party" at bounding box center [478, 460] width 97 height 19
click at [757, 324] on div "Show details" at bounding box center [606, 322] width 348 height 21
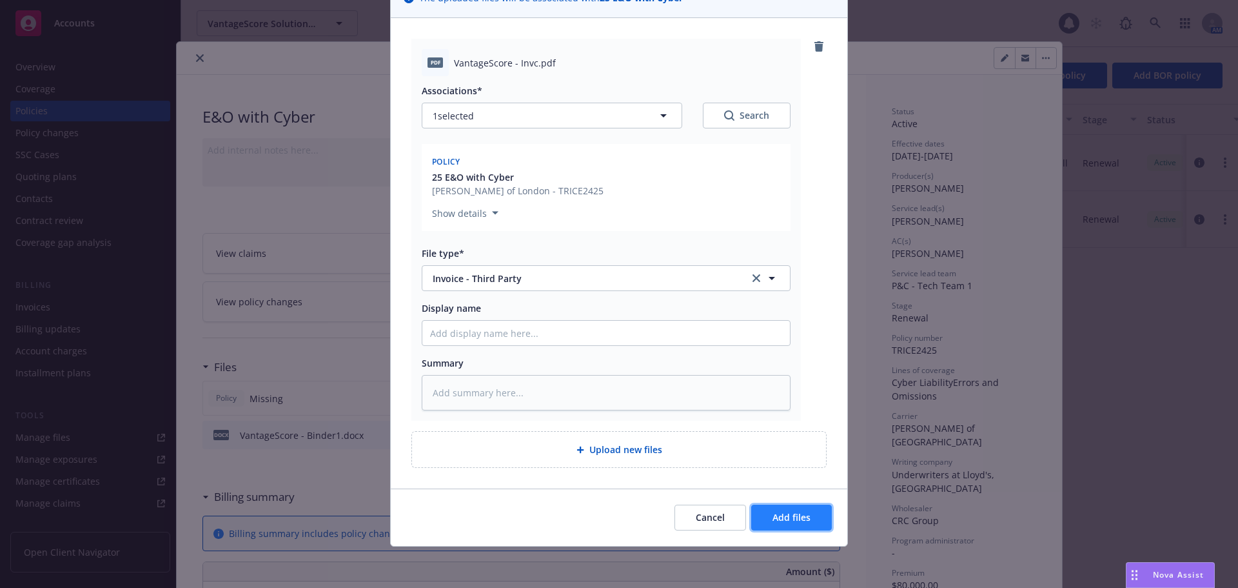
click at [807, 513] on button "Add files" at bounding box center [791, 517] width 81 height 26
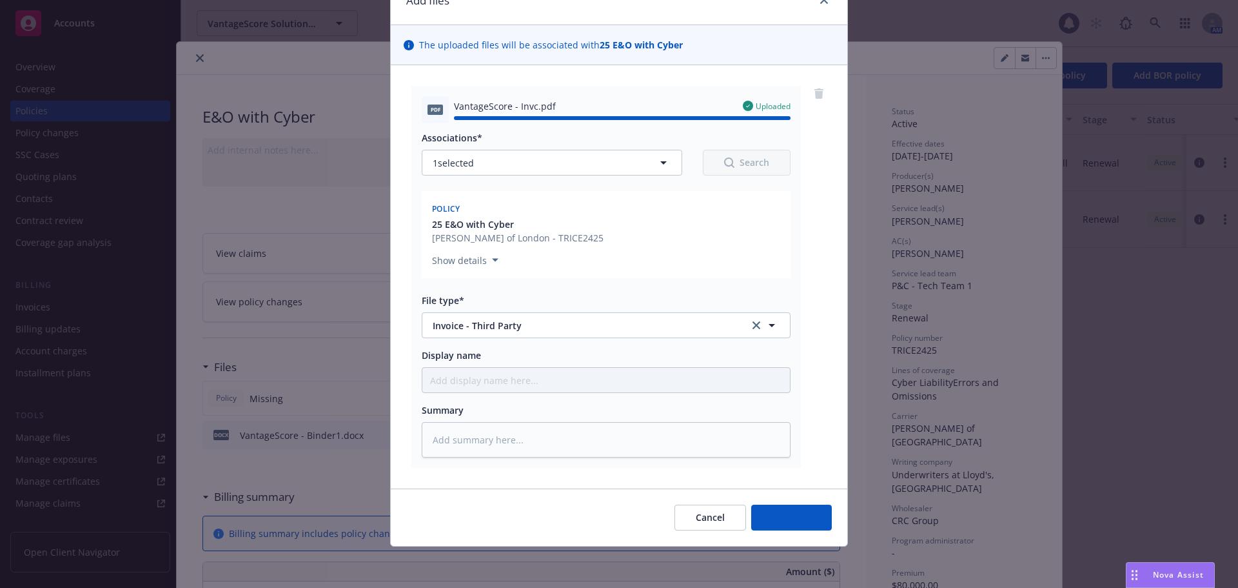
type textarea "x"
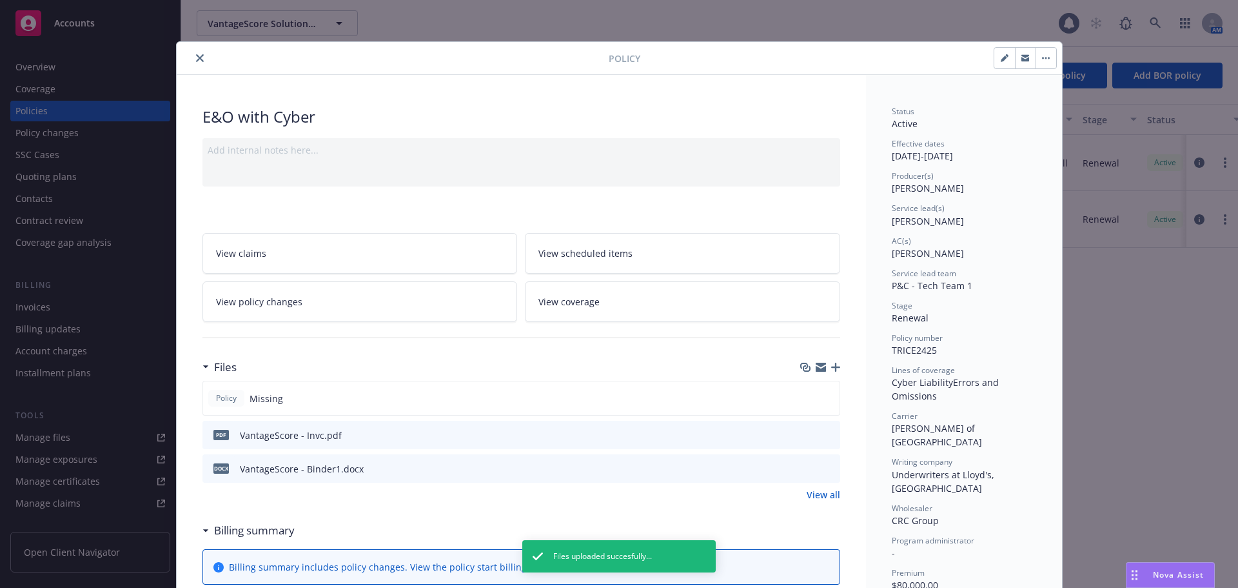
click at [802, 466] on icon "download file" at bounding box center [806, 466] width 8 height 8
click at [194, 51] on button "close" at bounding box center [199, 57] width 15 height 15
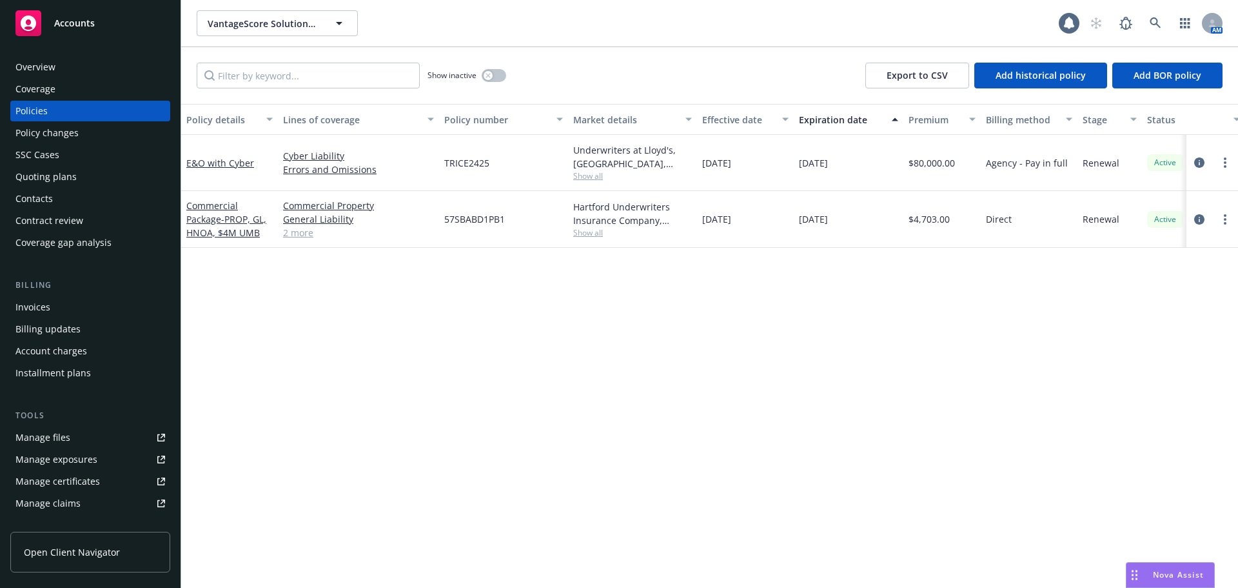
click at [122, 197] on div "Contacts" at bounding box center [90, 198] width 150 height 21
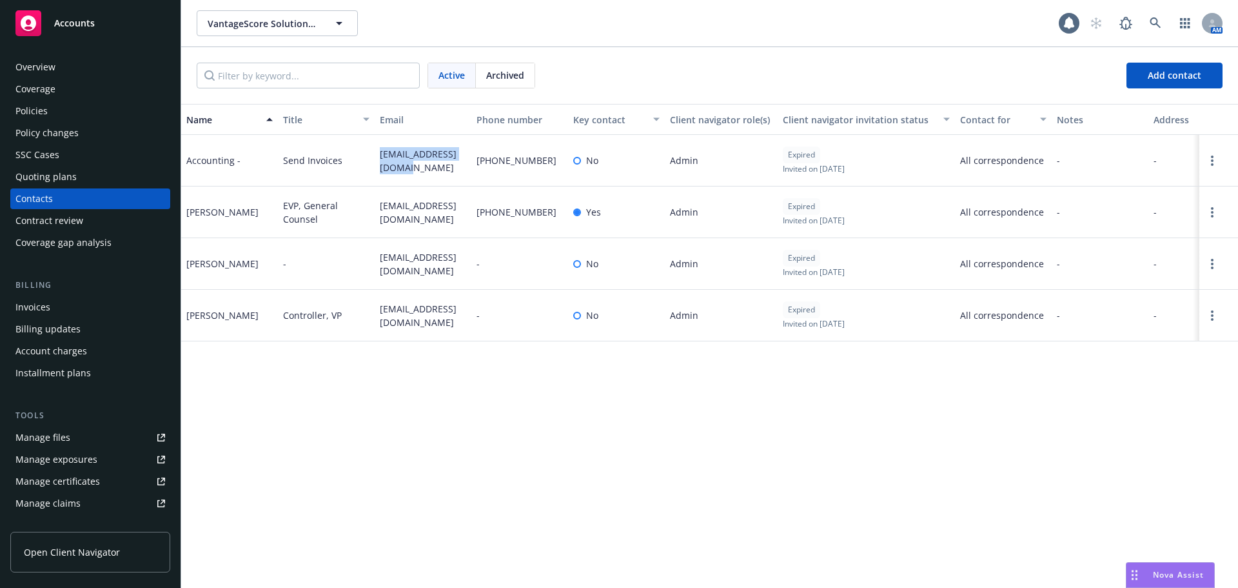
drag, startPoint x: 375, startPoint y: 151, endPoint x: 394, endPoint y: 164, distance: 23.6
click at [394, 164] on div "[EMAIL_ADDRESS][DOMAIN_NAME]" at bounding box center [423, 161] width 97 height 52
copy span "[EMAIL_ADDRESS][DOMAIN_NAME]"
drag, startPoint x: 379, startPoint y: 202, endPoint x: 402, endPoint y: 223, distance: 31.5
click at [402, 223] on div "[EMAIL_ADDRESS][DOMAIN_NAME]" at bounding box center [423, 212] width 97 height 52
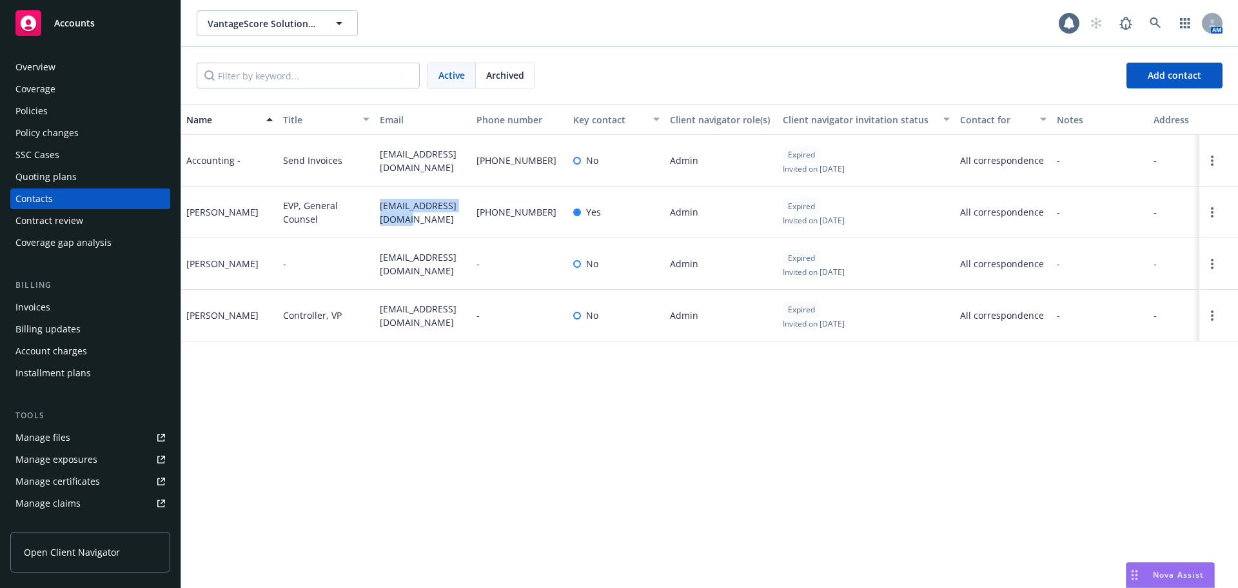
copy span "[EMAIL_ADDRESS][DOMAIN_NAME]"
drag, startPoint x: 377, startPoint y: 257, endPoint x: 414, endPoint y: 276, distance: 41.5
click at [414, 276] on div "[EMAIL_ADDRESS][DOMAIN_NAME]" at bounding box center [423, 264] width 97 height 52
copy span "[EMAIL_ADDRESS][DOMAIN_NAME]"
drag, startPoint x: 379, startPoint y: 308, endPoint x: 439, endPoint y: 332, distance: 64.3
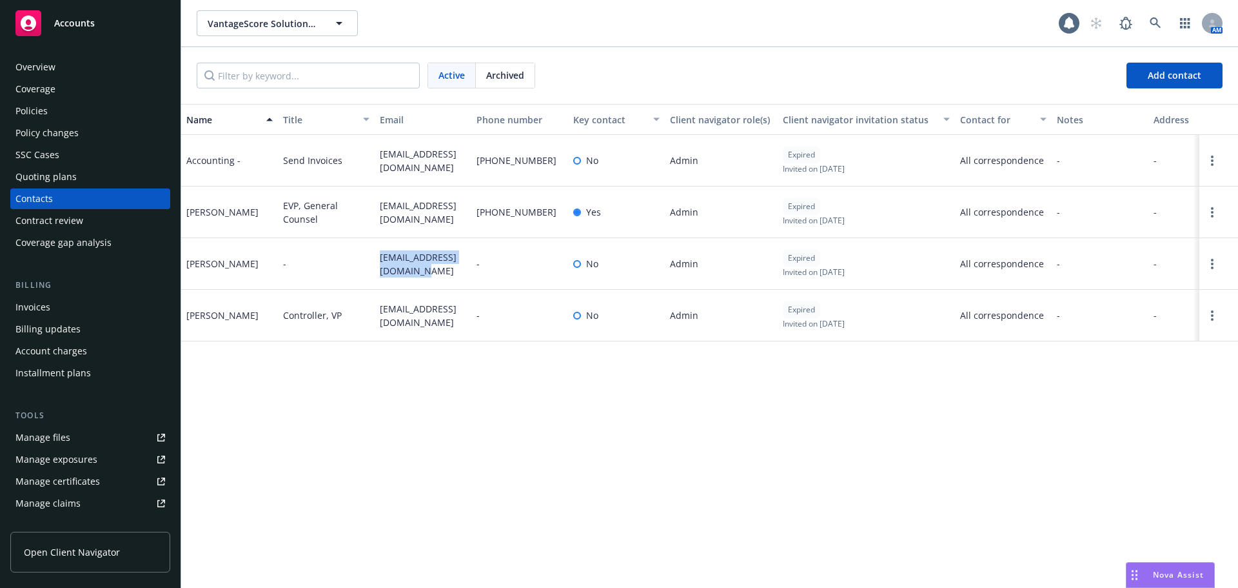
click at [439, 332] on div "[EMAIL_ADDRESS][DOMAIN_NAME]" at bounding box center [423, 316] width 97 height 52
copy span "[EMAIL_ADDRESS][DOMAIN_NAME]"
click at [112, 118] on div "Policies" at bounding box center [90, 111] width 150 height 21
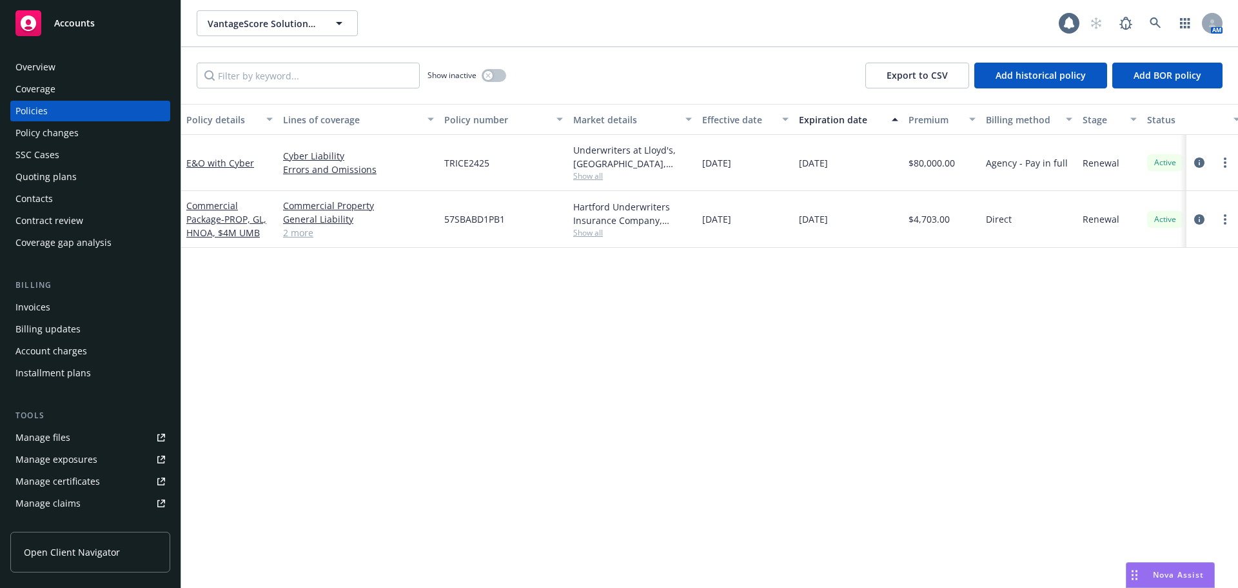
click at [93, 18] on span "Accounts" at bounding box center [74, 23] width 41 height 10
